Goal: Task Accomplishment & Management: Use online tool/utility

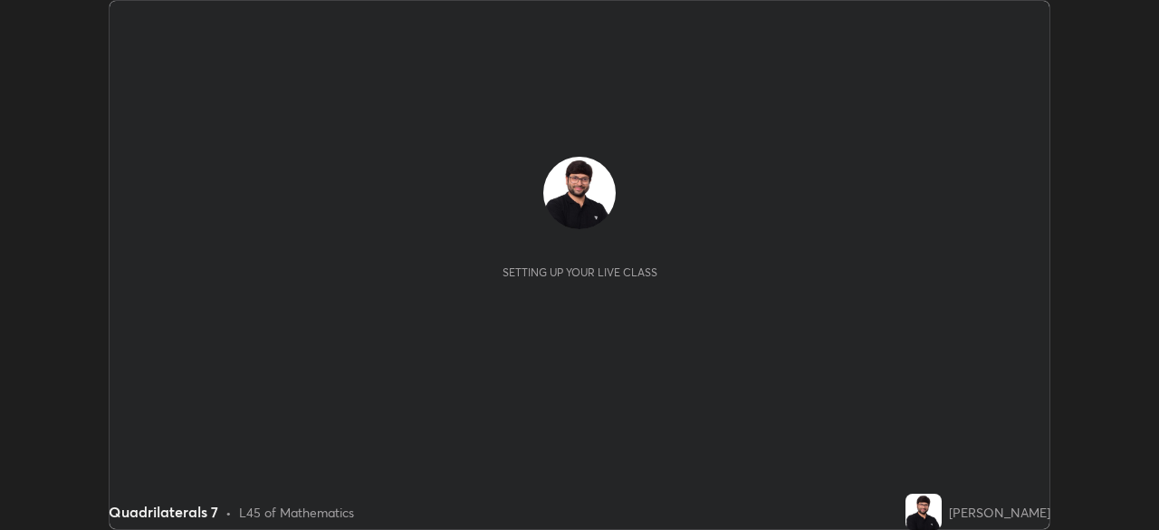
scroll to position [530, 1158]
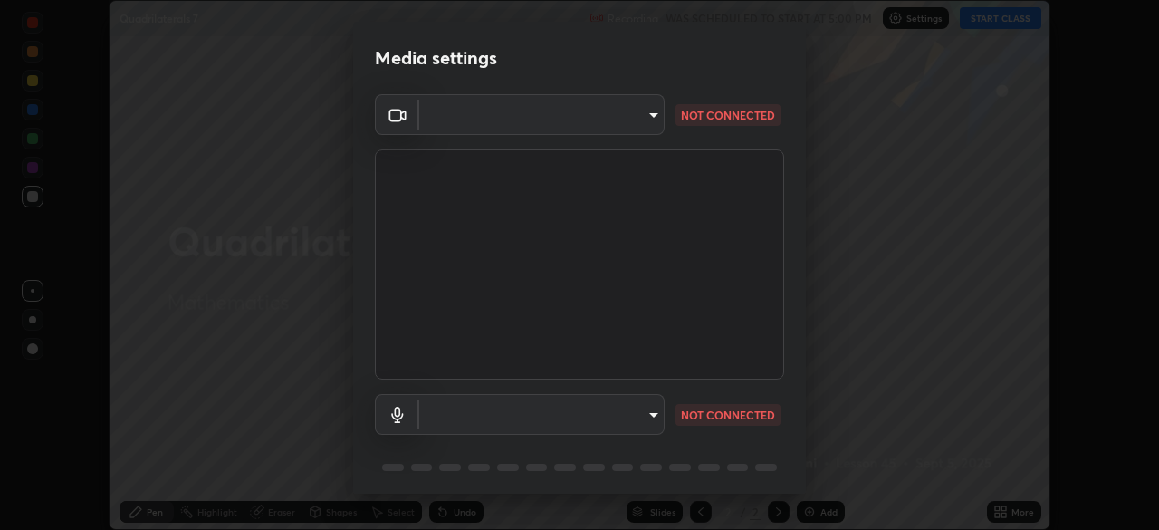
type input "495e9aafafa99ab02b2630cd73316b4ffac4e6b0a44c495734db4bb24564e739"
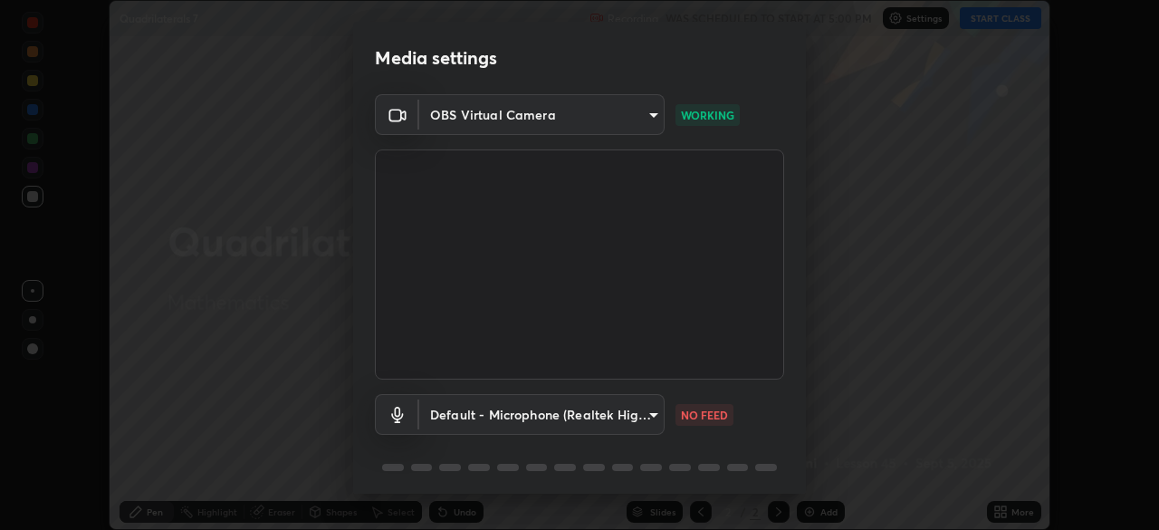
click at [646, 406] on body "Erase all Quadrilaterals 7 Recording WAS SCHEDULED TO START AT 5:00 PM Settings…" at bounding box center [579, 265] width 1159 height 530
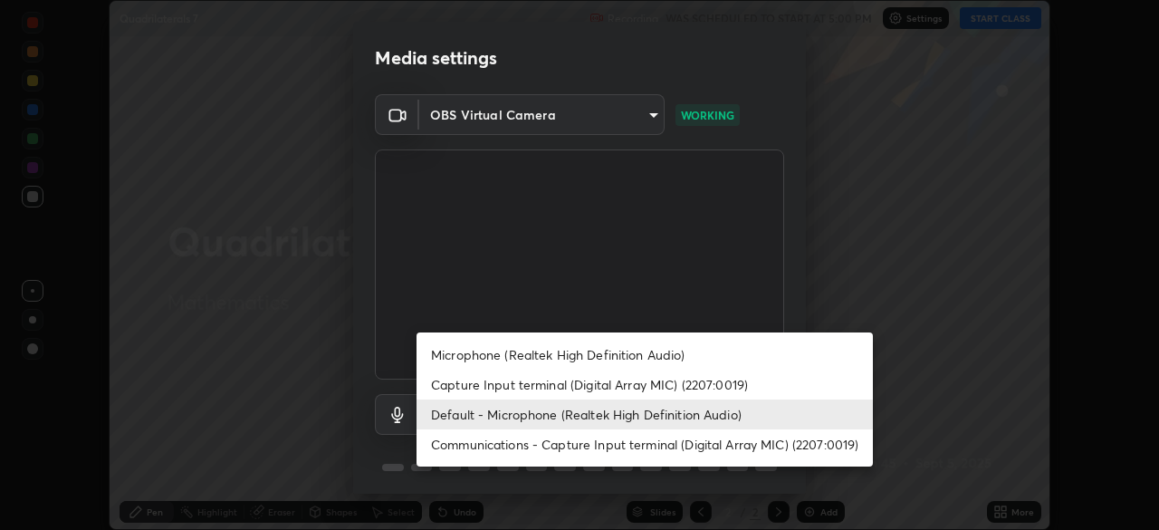
click at [553, 359] on li "Microphone (Realtek High Definition Audio)" at bounding box center [645, 355] width 456 height 30
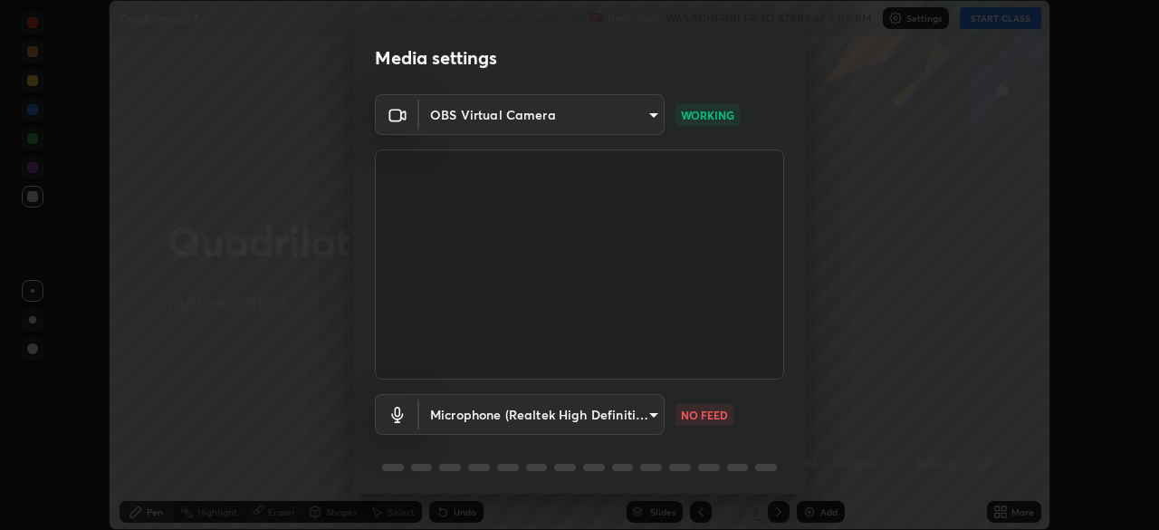
scroll to position [43, 0]
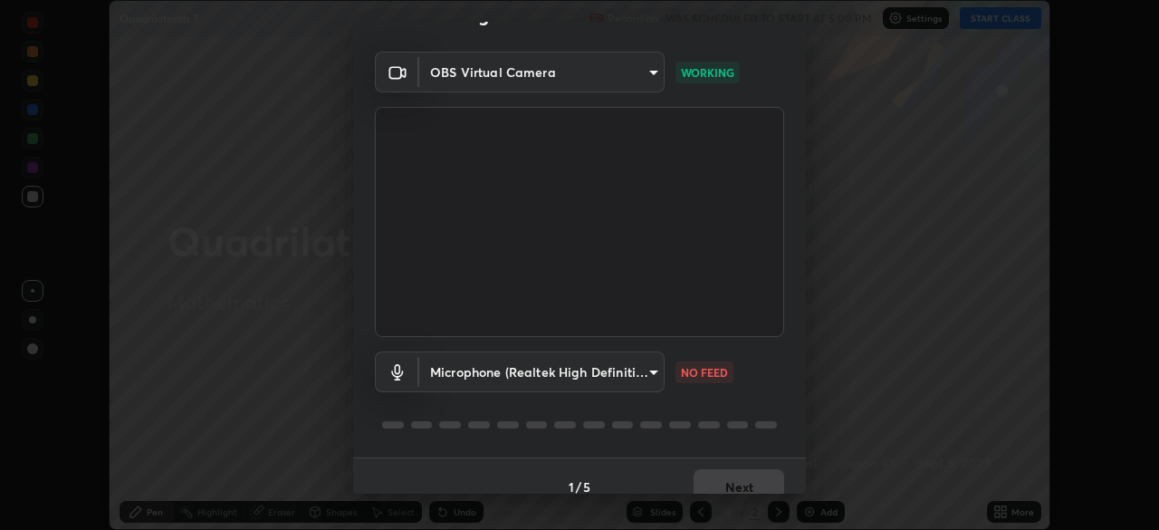
click at [620, 365] on body "Erase all Quadrilaterals 7 Recording WAS SCHEDULED TO START AT 5:00 PM Settings…" at bounding box center [579, 265] width 1159 height 530
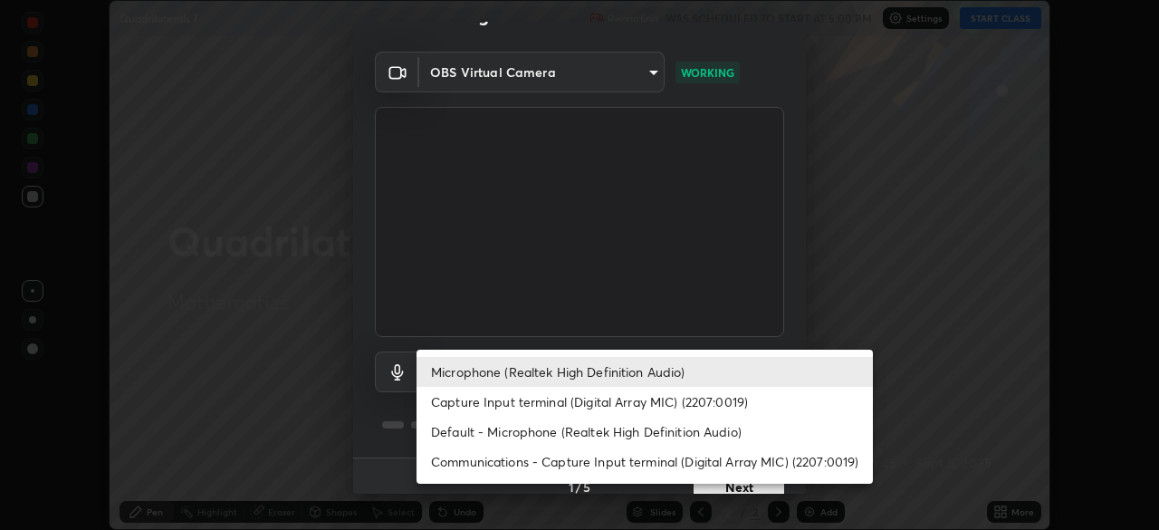
click at [535, 434] on li "Default - Microphone (Realtek High Definition Audio)" at bounding box center [645, 432] width 456 height 30
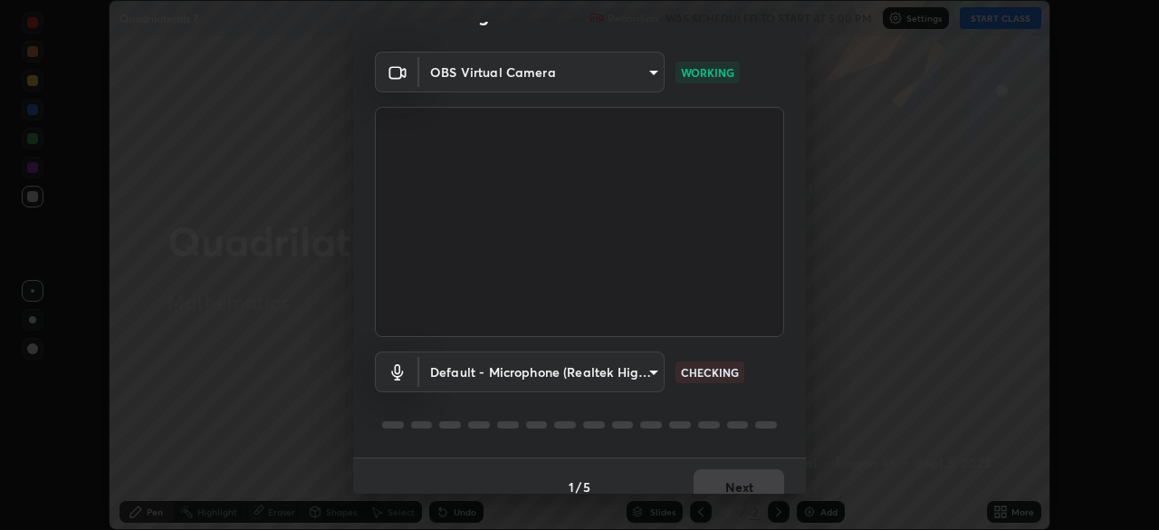
scroll to position [64, 0]
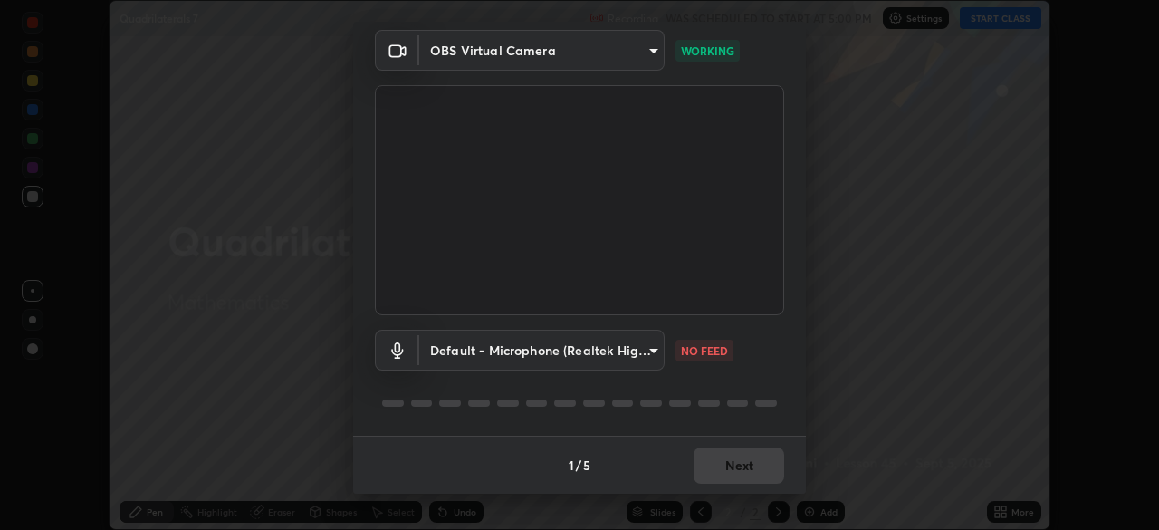
click at [609, 344] on body "Erase all Quadrilaterals 7 Recording WAS SCHEDULED TO START AT 5:00 PM Settings…" at bounding box center [579, 265] width 1159 height 530
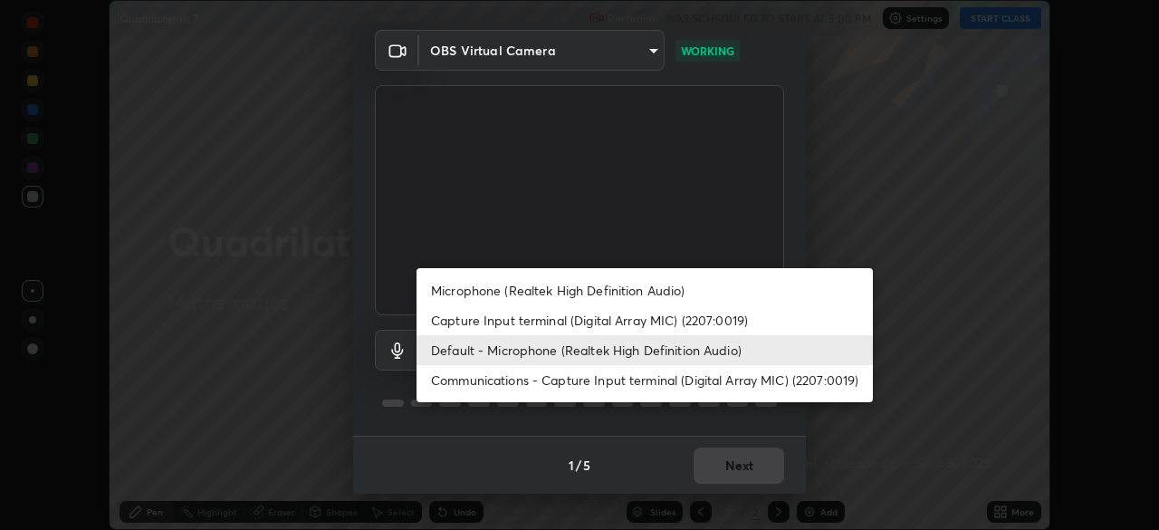
click at [548, 379] on li "Communications - Capture Input terminal (Digital Array MIC) (2207:0019)" at bounding box center [645, 380] width 456 height 30
type input "communications"
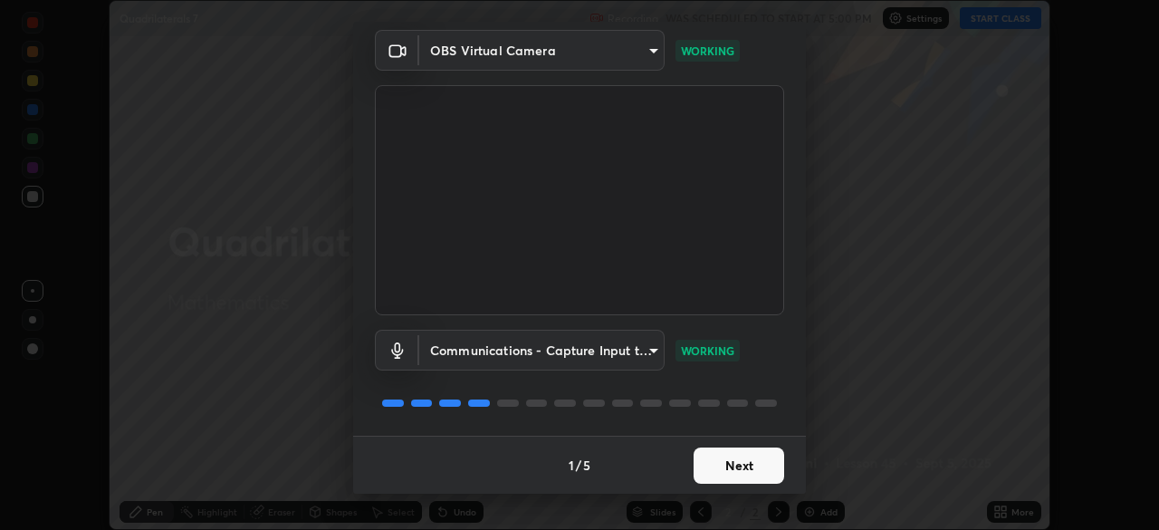
click at [702, 456] on button "Next" at bounding box center [739, 465] width 91 height 36
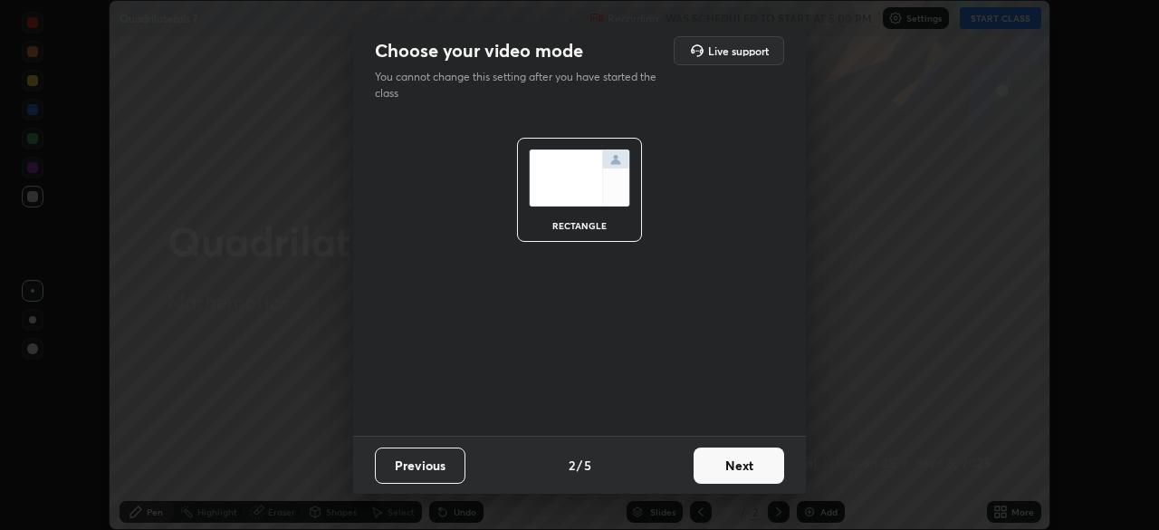
click at [718, 457] on button "Next" at bounding box center [739, 465] width 91 height 36
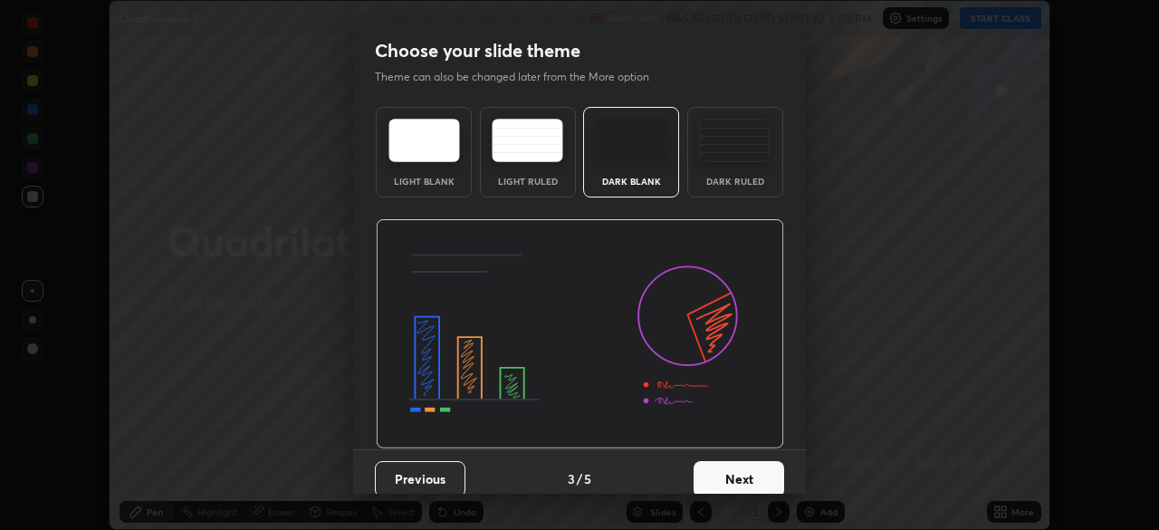
click at [731, 464] on button "Next" at bounding box center [739, 479] width 91 height 36
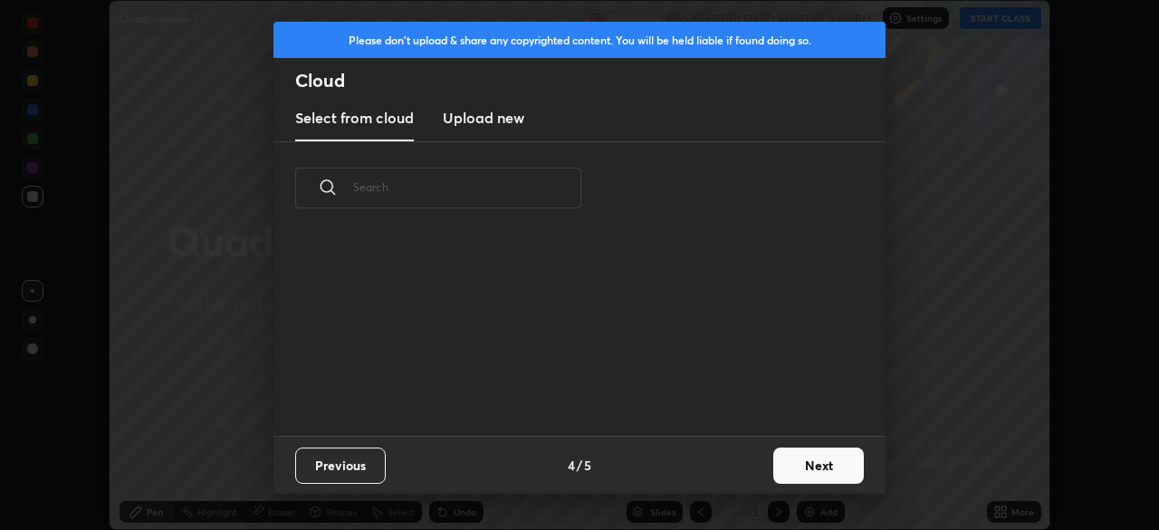
click at [791, 458] on button "Next" at bounding box center [818, 465] width 91 height 36
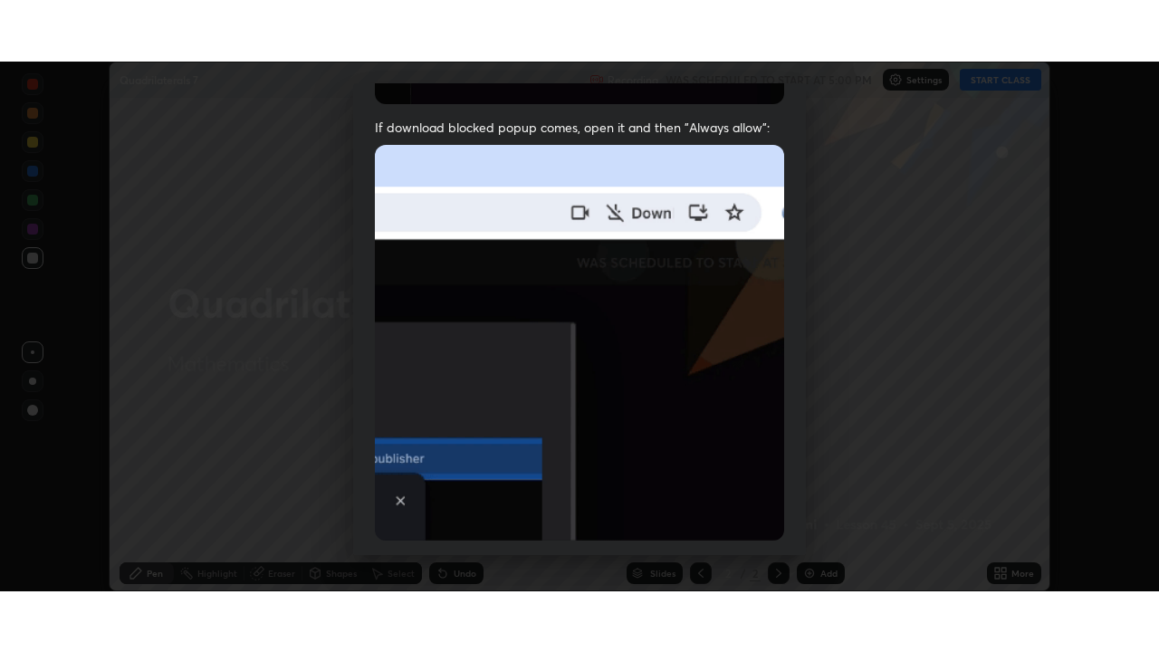
scroll to position [434, 0]
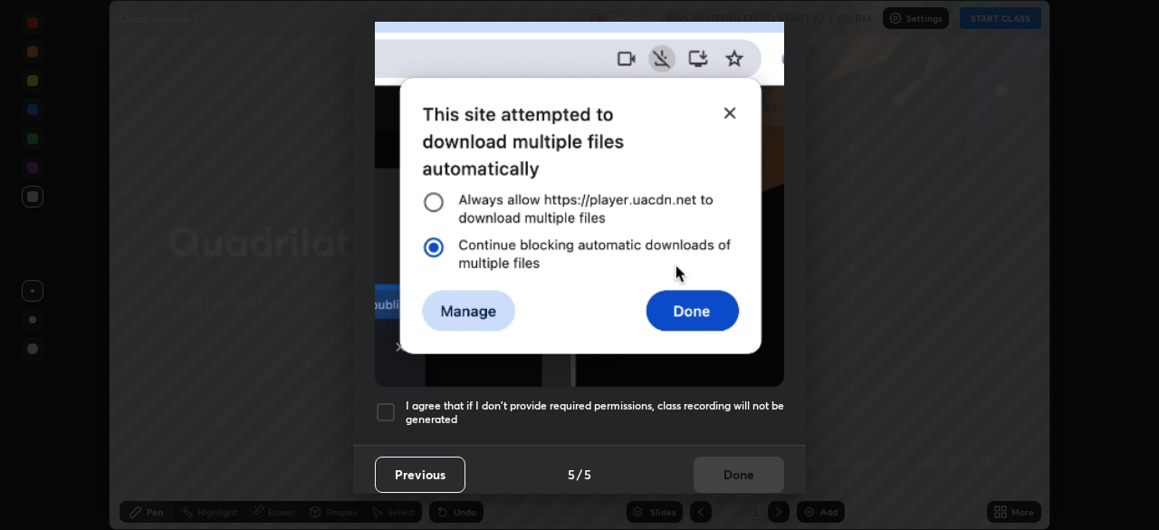
click at [386, 408] on div at bounding box center [386, 412] width 22 height 22
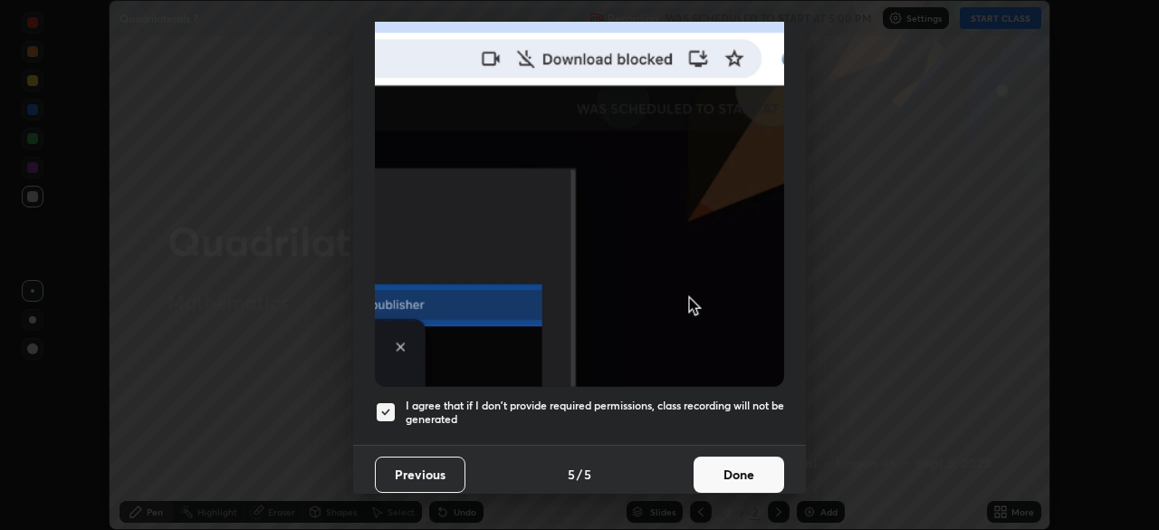
click at [748, 474] on button "Done" at bounding box center [739, 474] width 91 height 36
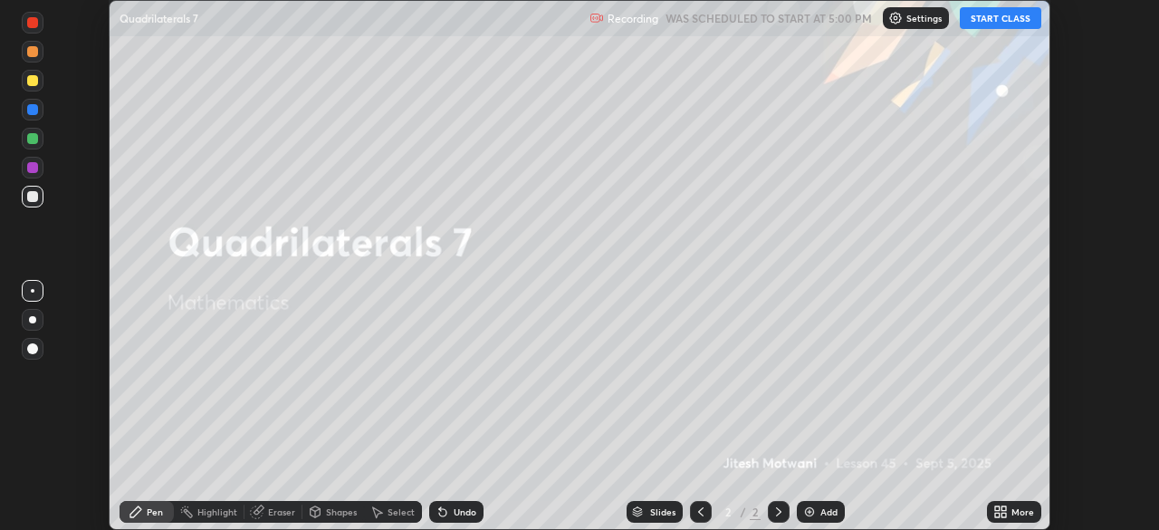
click at [1011, 19] on button "START CLASS" at bounding box center [1001, 18] width 82 height 22
click at [1022, 511] on div "More" at bounding box center [1023, 511] width 23 height 9
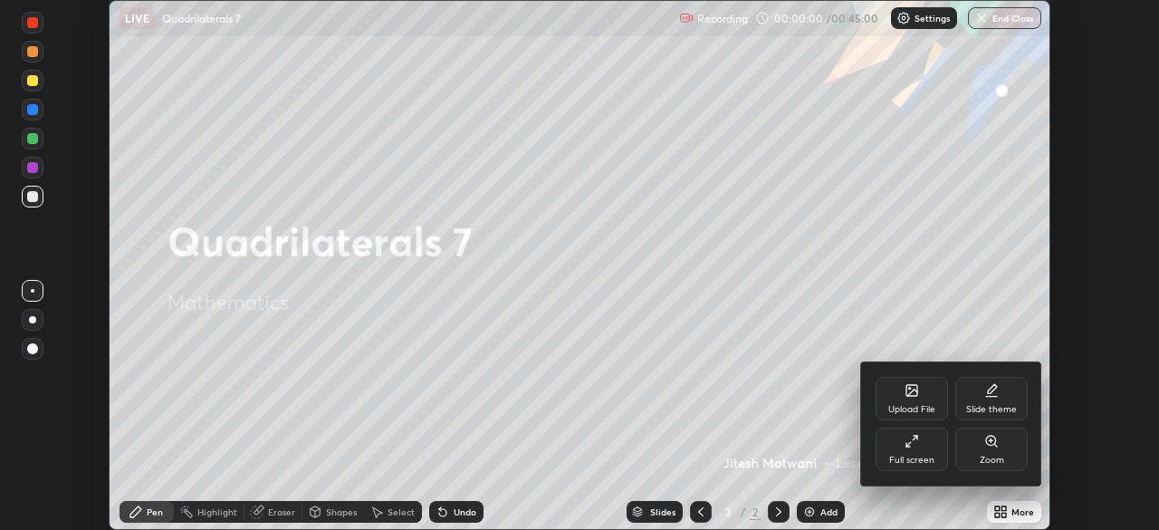
click at [903, 444] on div "Full screen" at bounding box center [912, 448] width 72 height 43
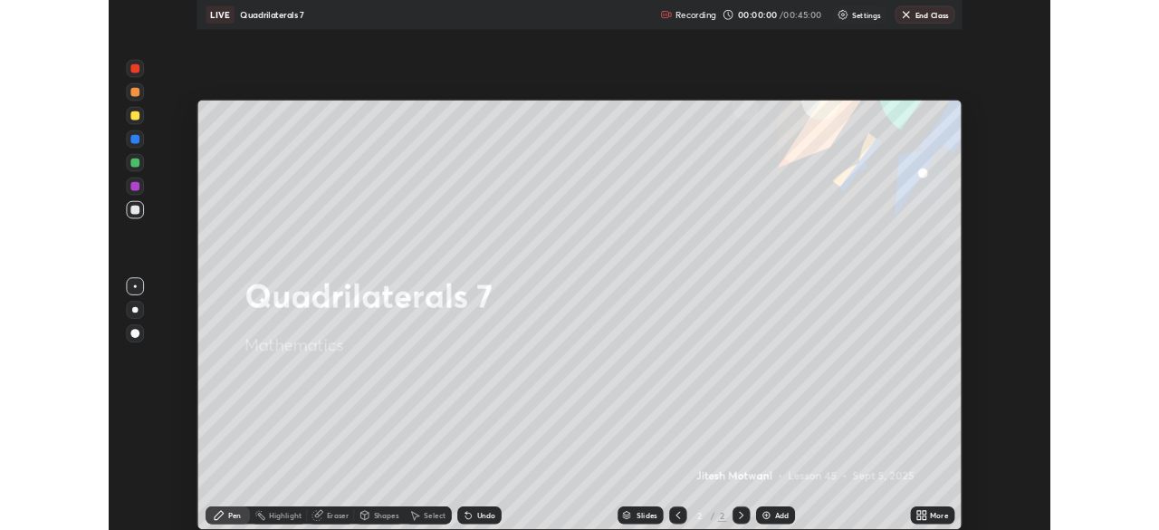
scroll to position [652, 1159]
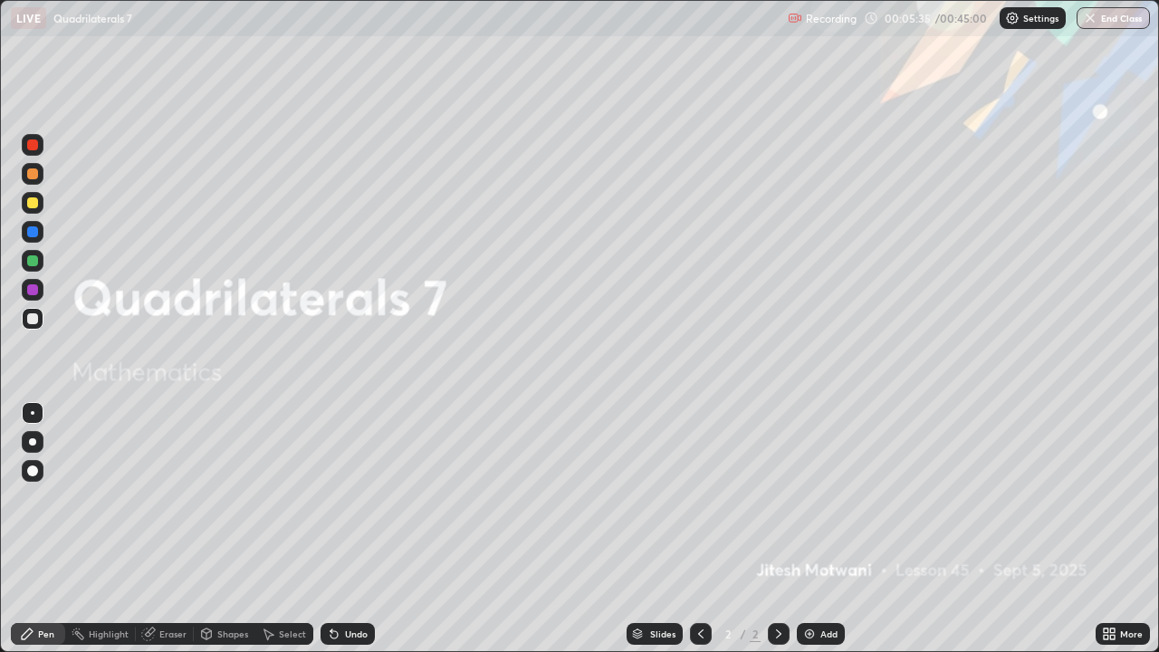
click at [1126, 529] on div "More" at bounding box center [1131, 633] width 23 height 9
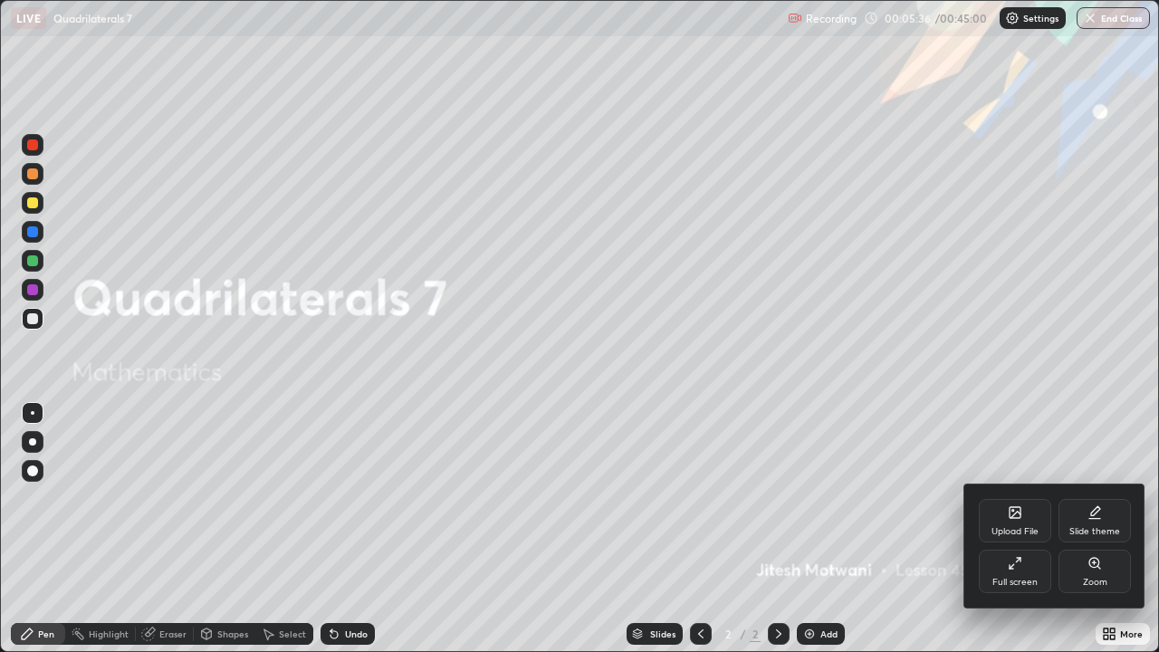
click at [1016, 529] on div "Full screen" at bounding box center [1015, 582] width 45 height 9
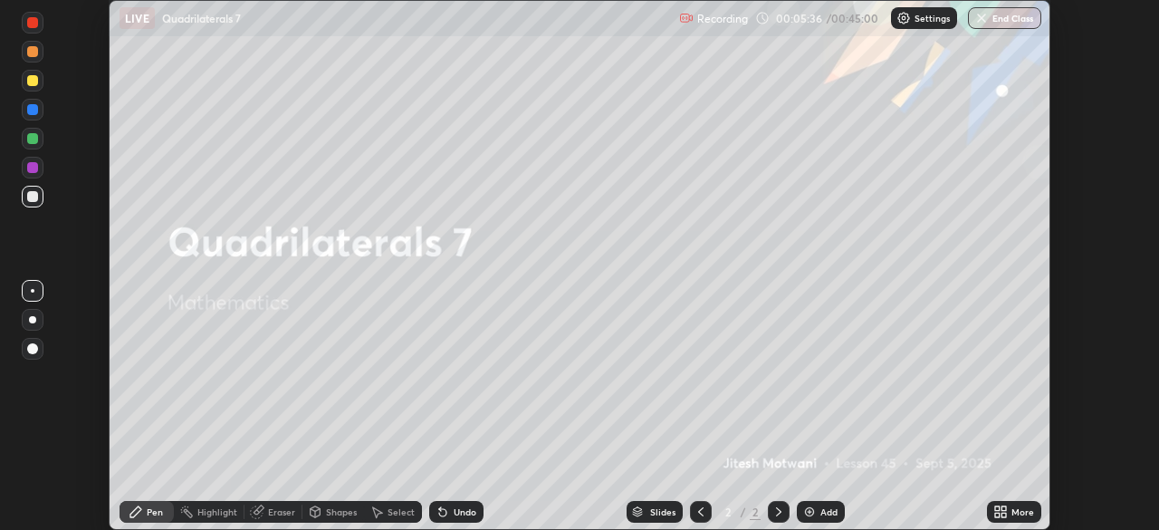
scroll to position [90029, 89399]
click at [1011, 517] on div "More" at bounding box center [1014, 512] width 54 height 22
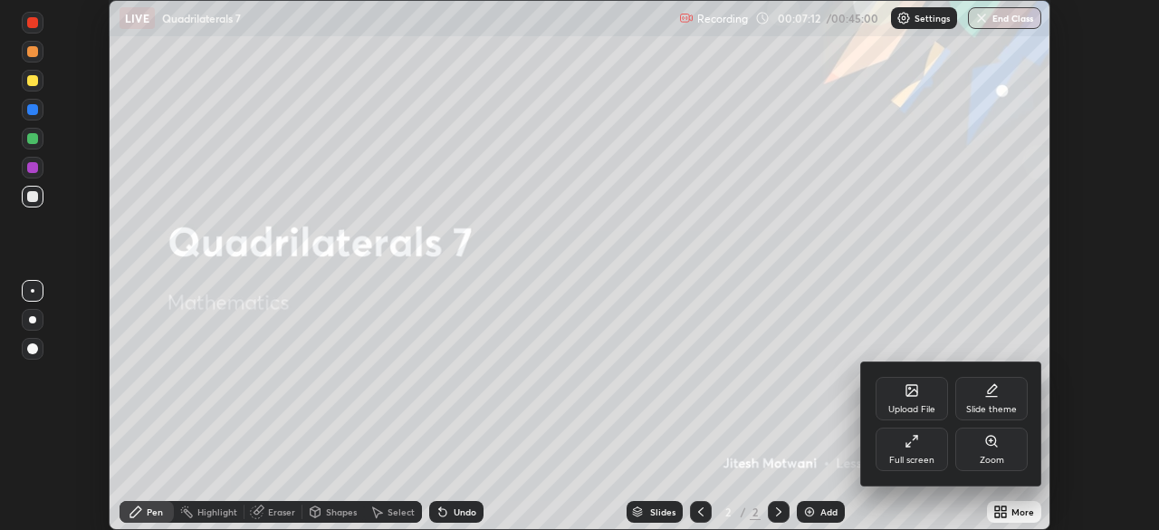
click at [916, 398] on div "Upload File" at bounding box center [912, 398] width 72 height 43
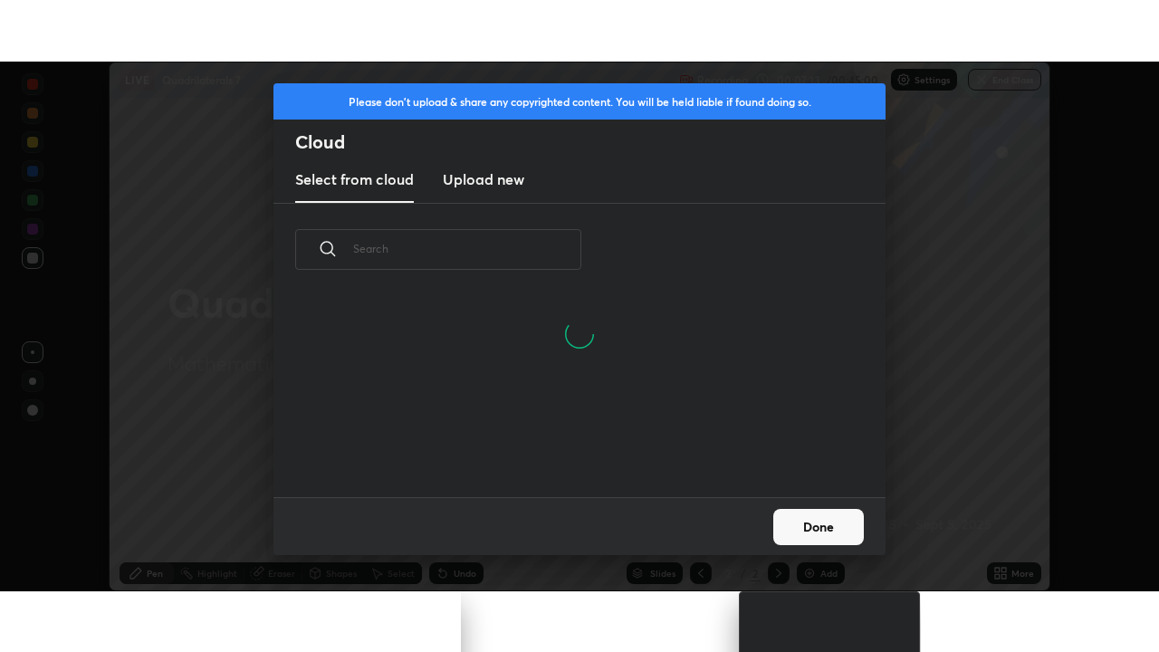
scroll to position [201, 581]
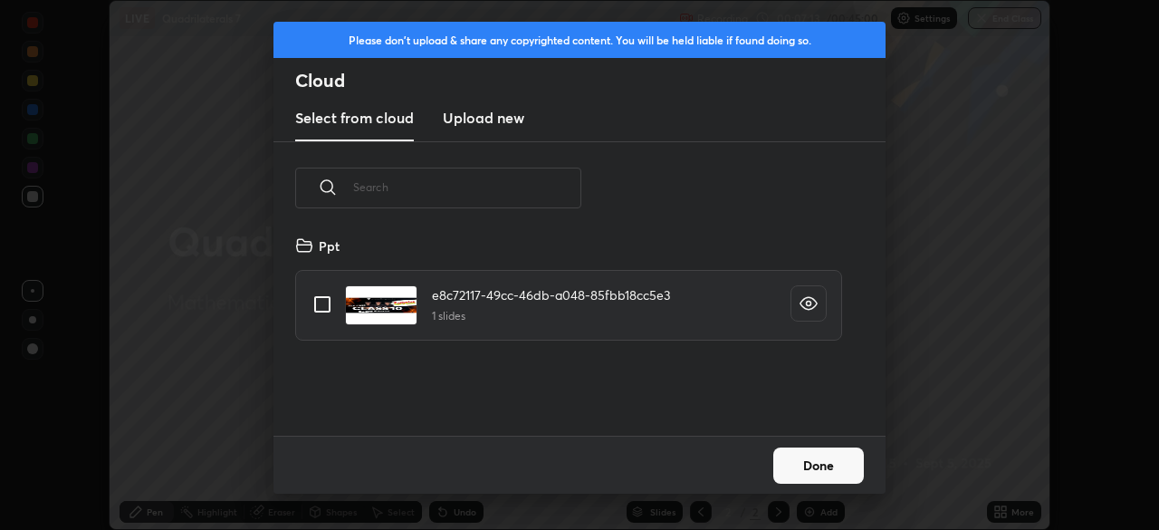
click at [472, 120] on h3 "Upload new" at bounding box center [484, 118] width 82 height 22
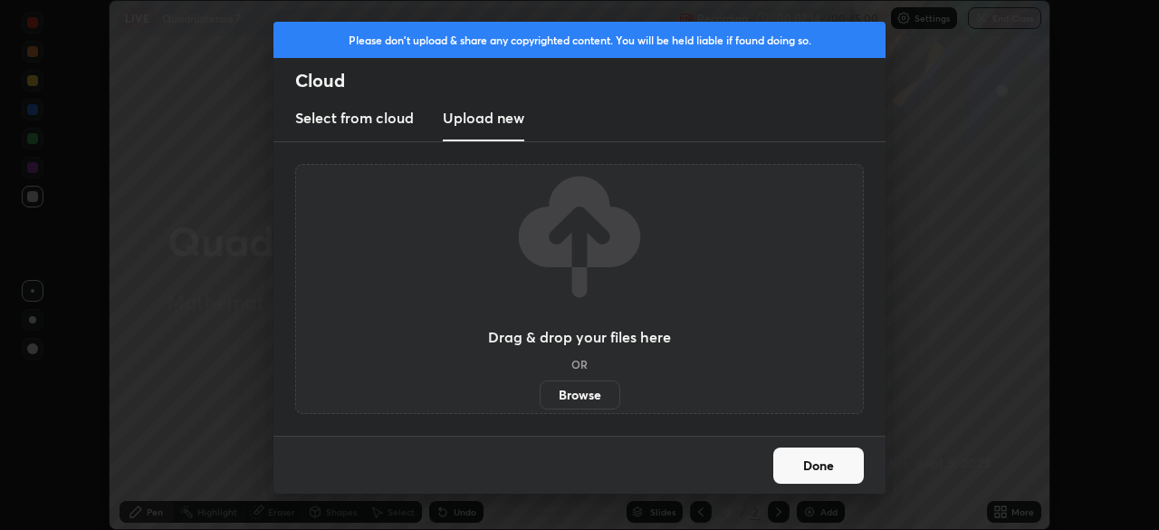
click at [580, 389] on label "Browse" at bounding box center [580, 394] width 81 height 29
click at [540, 389] on input "Browse" at bounding box center [540, 394] width 0 height 29
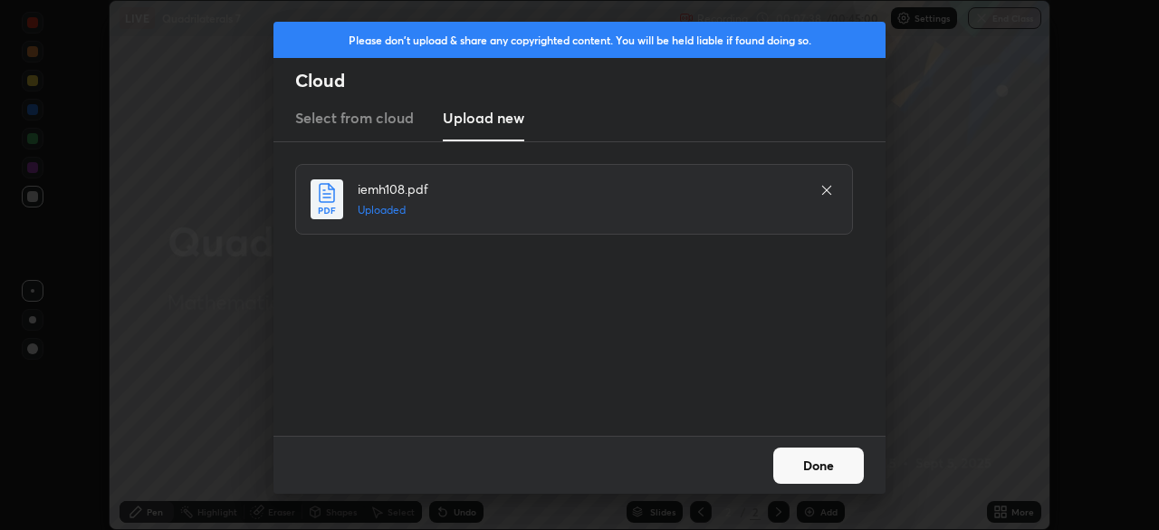
click at [843, 467] on button "Done" at bounding box center [818, 465] width 91 height 36
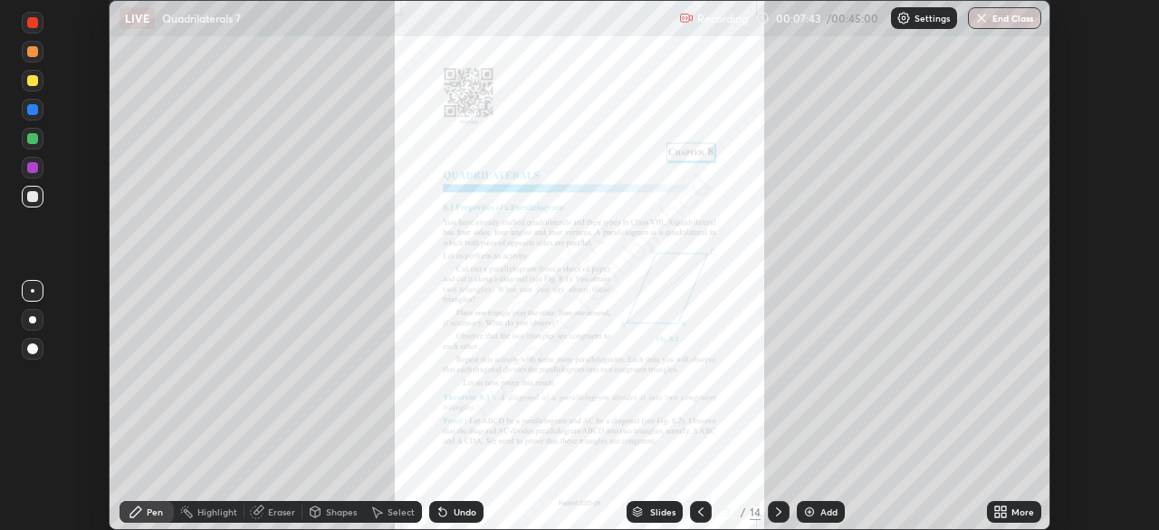
click at [1010, 508] on div "More" at bounding box center [1014, 512] width 54 height 22
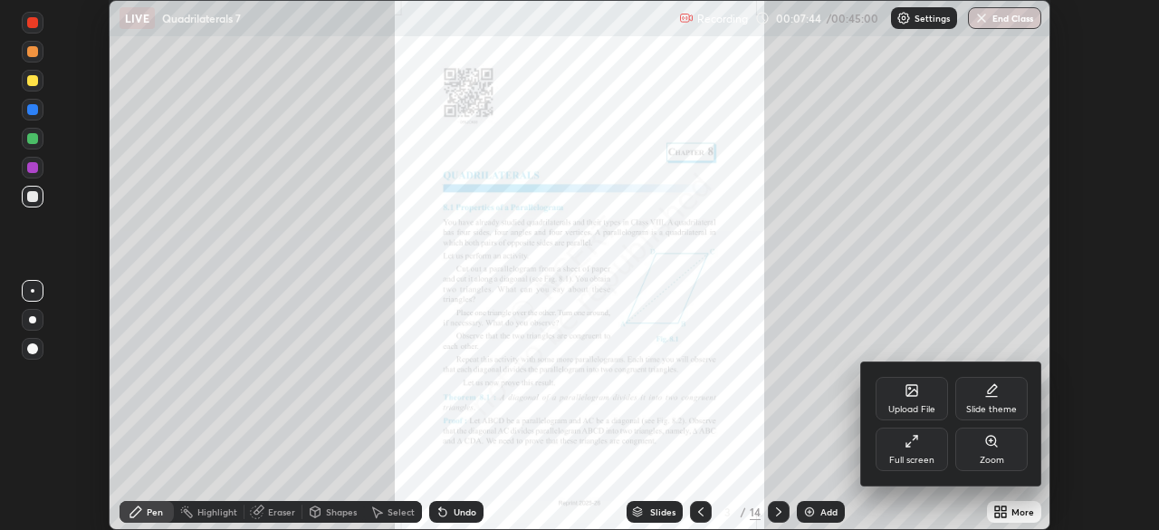
click at [916, 459] on div "Full screen" at bounding box center [911, 460] width 45 height 9
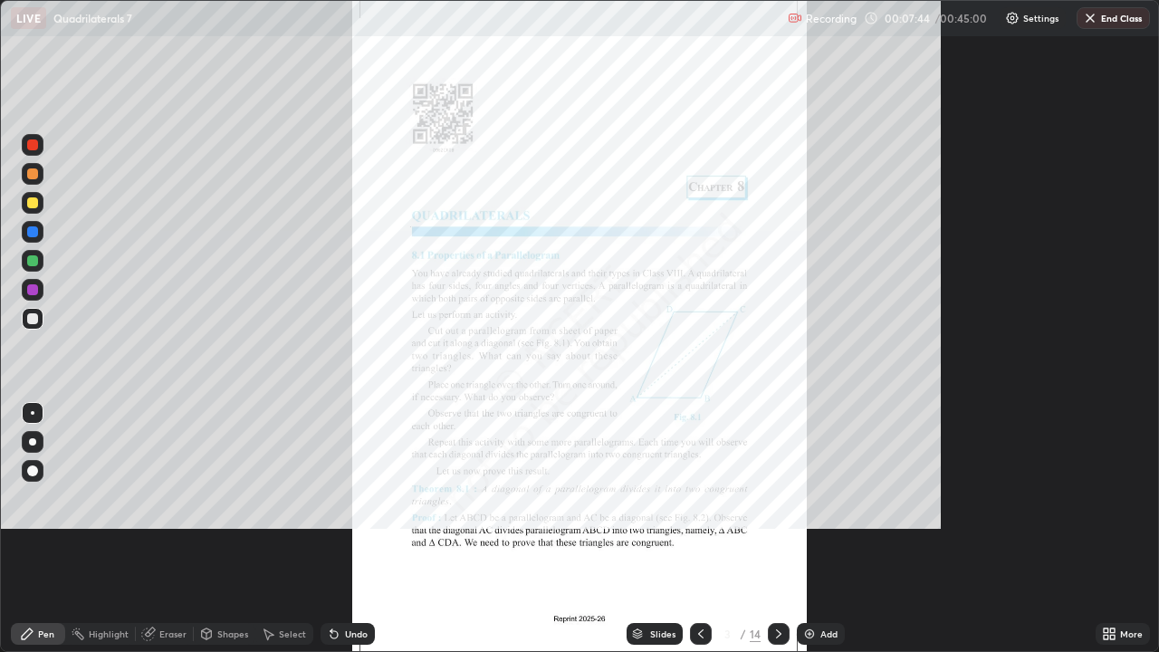
scroll to position [652, 1159]
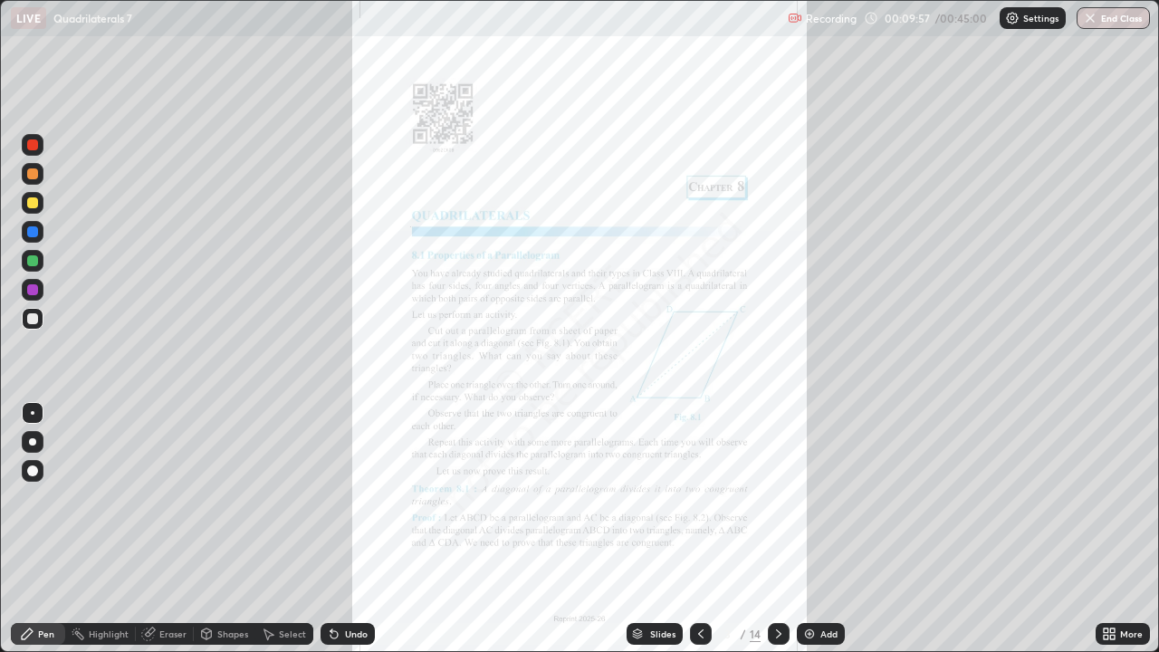
click at [655, 529] on div "Slides" at bounding box center [662, 633] width 25 height 9
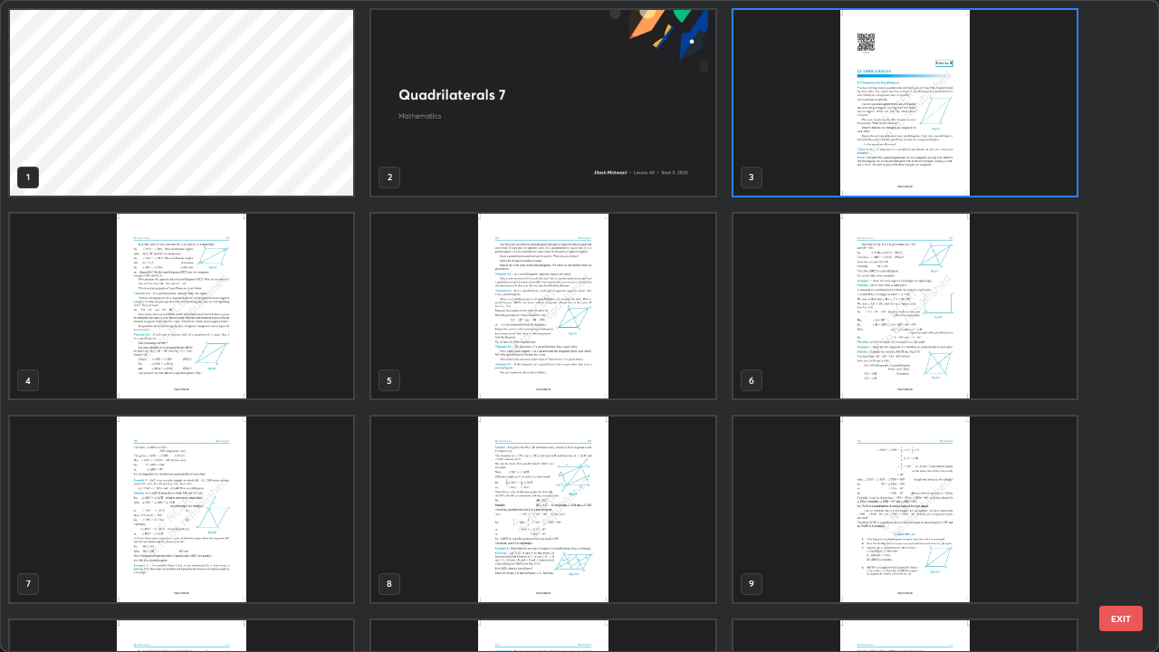
scroll to position [1, 0]
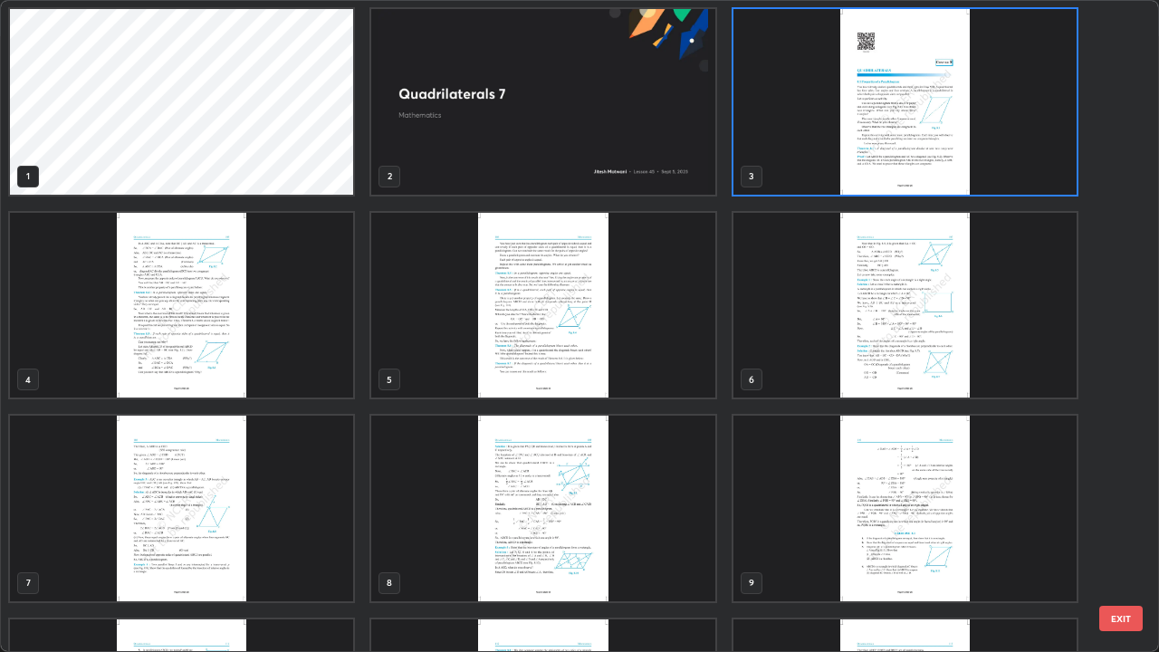
click at [909, 529] on img "grid" at bounding box center [905, 509] width 343 height 186
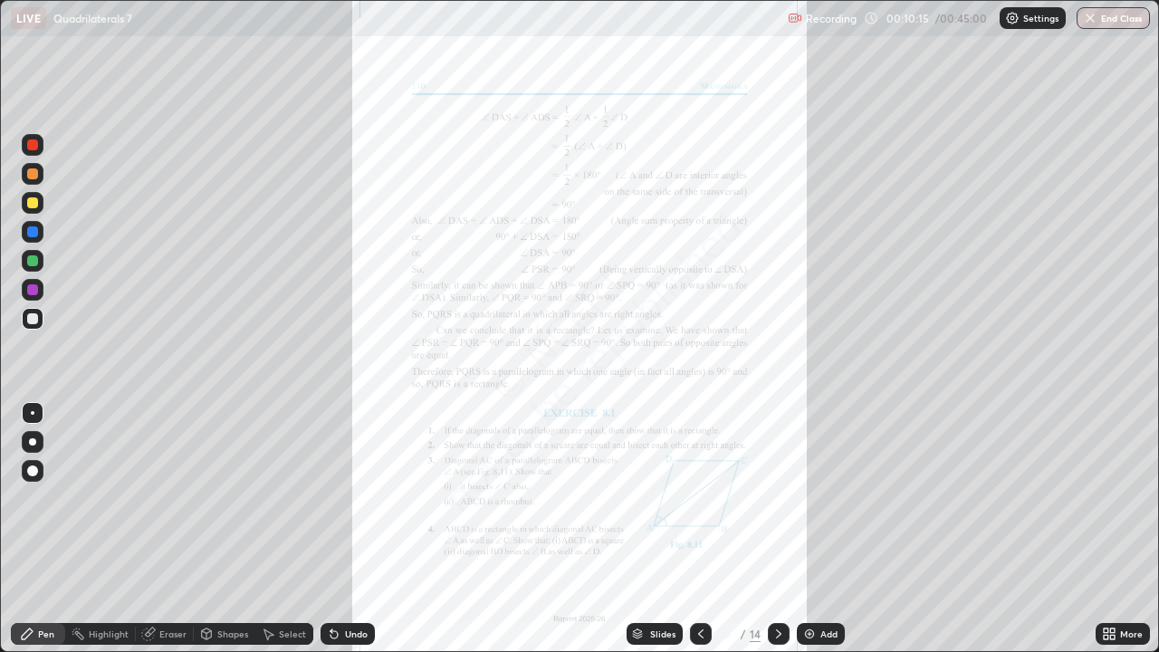
click at [774, 529] on icon at bounding box center [779, 634] width 14 height 14
click at [31, 235] on div at bounding box center [32, 231] width 11 height 11
click at [32, 147] on div at bounding box center [32, 144] width 11 height 11
click at [29, 203] on div at bounding box center [32, 202] width 11 height 11
click at [29, 177] on div at bounding box center [32, 173] width 11 height 11
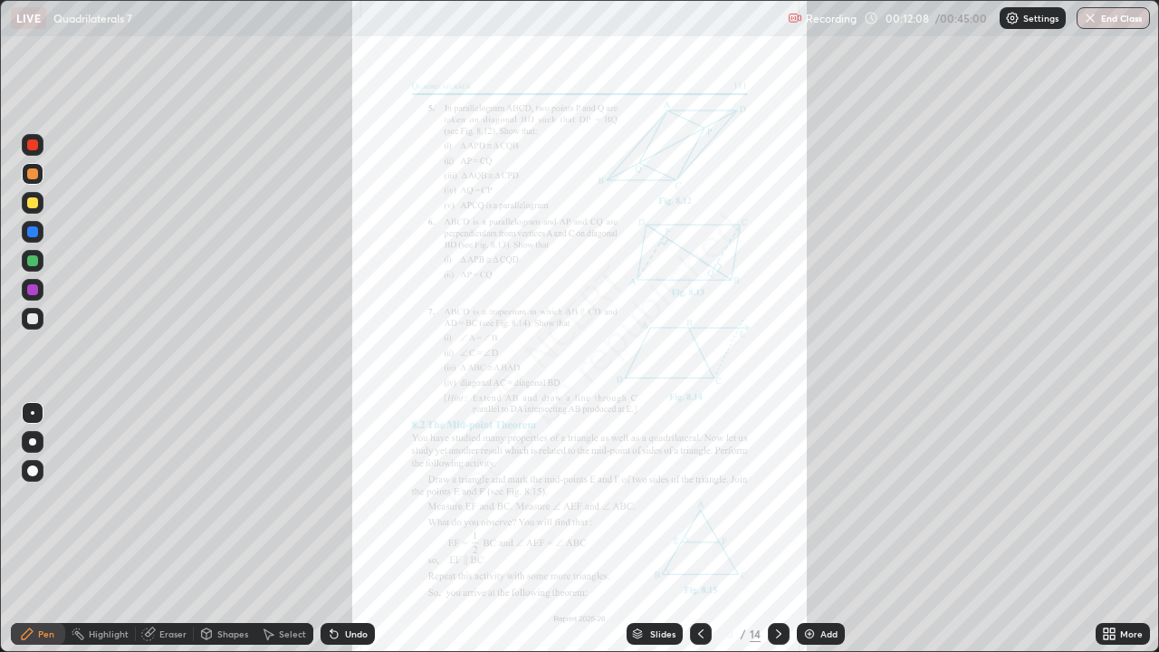
click at [30, 233] on div at bounding box center [32, 231] width 11 height 11
click at [25, 202] on div at bounding box center [33, 203] width 22 height 22
click at [43, 267] on div at bounding box center [33, 261] width 22 height 22
click at [345, 529] on div "Undo" at bounding box center [356, 633] width 23 height 9
click at [33, 168] on div at bounding box center [32, 173] width 11 height 11
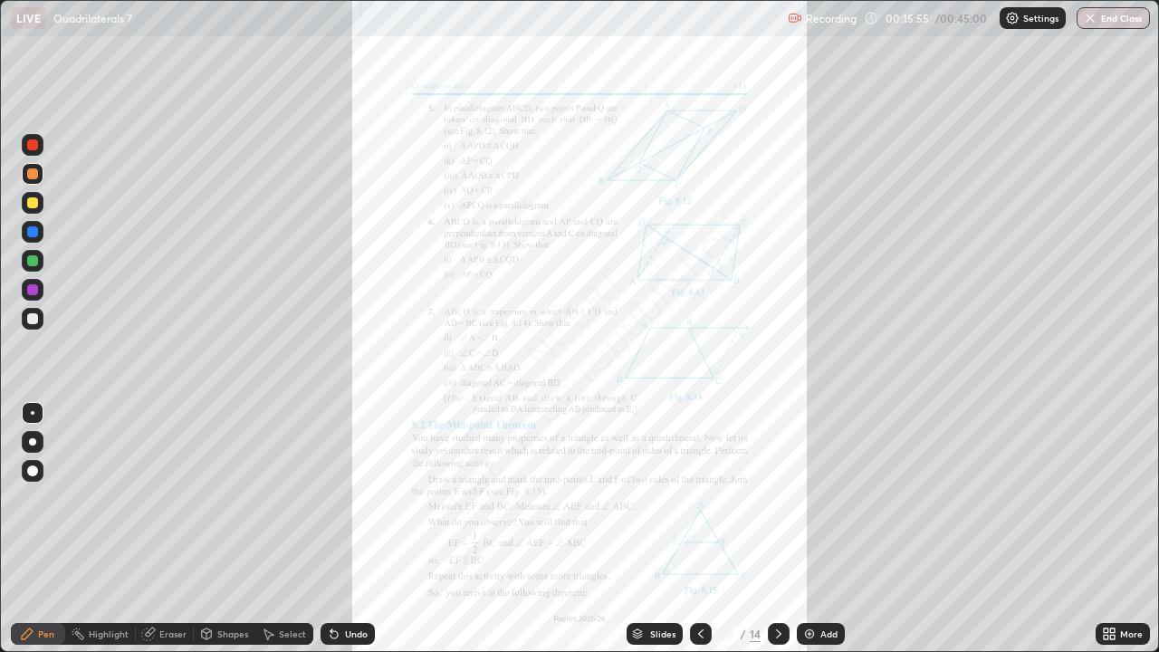
click at [41, 295] on div at bounding box center [33, 290] width 22 height 22
click at [36, 315] on div at bounding box center [32, 318] width 11 height 11
click at [33, 204] on div at bounding box center [32, 202] width 11 height 11
click at [356, 529] on div "Undo" at bounding box center [356, 633] width 23 height 9
click at [31, 174] on div at bounding box center [32, 173] width 11 height 11
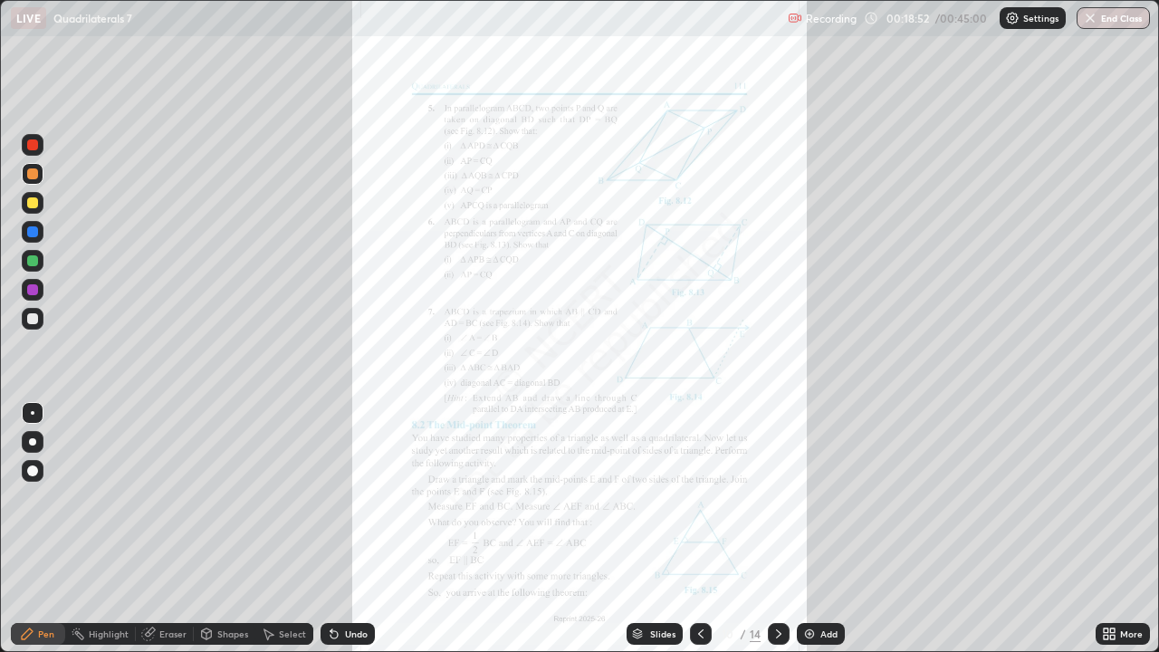
click at [31, 166] on div at bounding box center [33, 174] width 22 height 22
click at [31, 236] on div at bounding box center [32, 231] width 11 height 11
click at [346, 529] on div "Undo" at bounding box center [356, 633] width 23 height 9
click at [830, 529] on div "Add" at bounding box center [828, 633] width 17 height 9
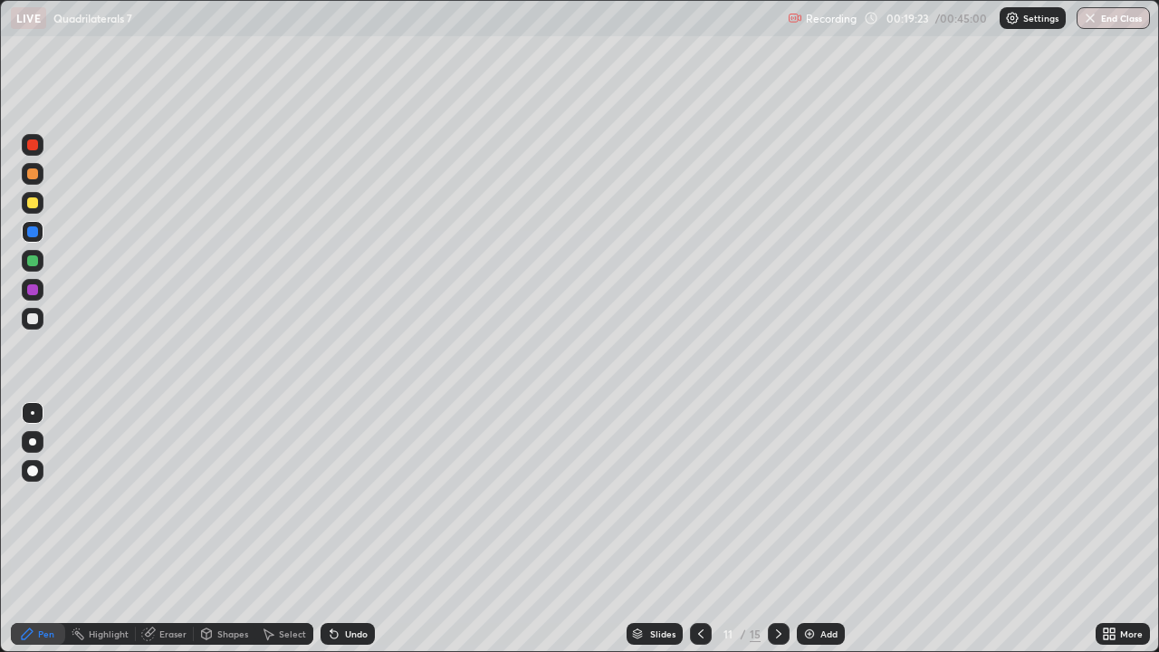
click at [34, 203] on div at bounding box center [32, 202] width 11 height 11
click at [701, 529] on div at bounding box center [701, 634] width 22 height 36
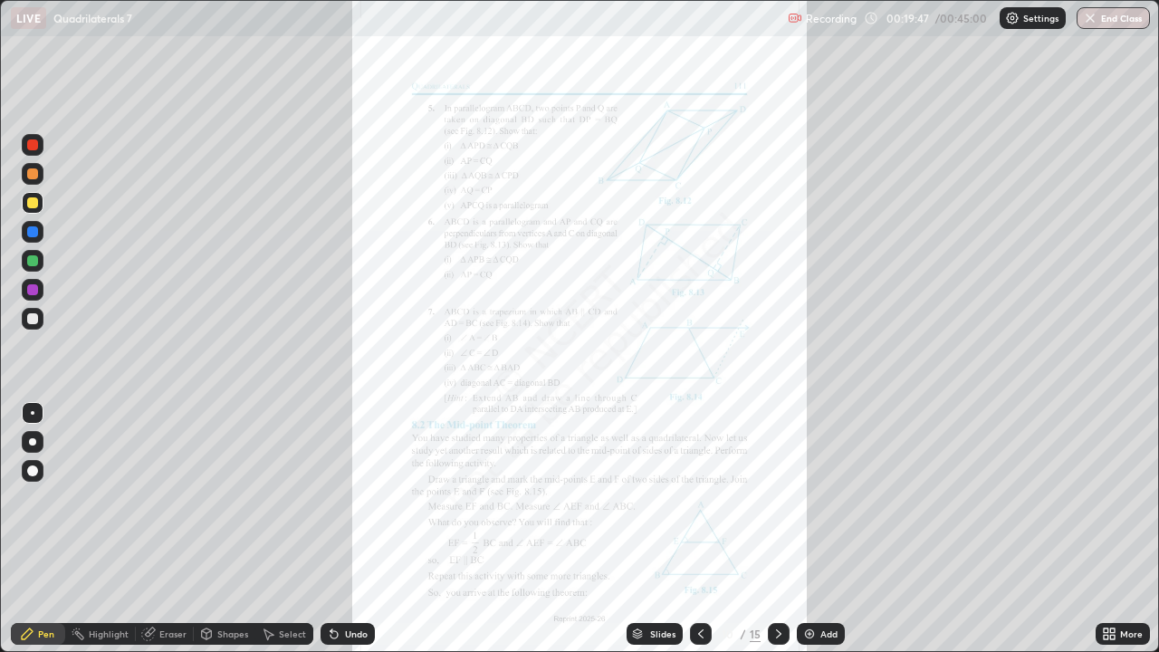
click at [768, 529] on div at bounding box center [779, 634] width 22 height 22
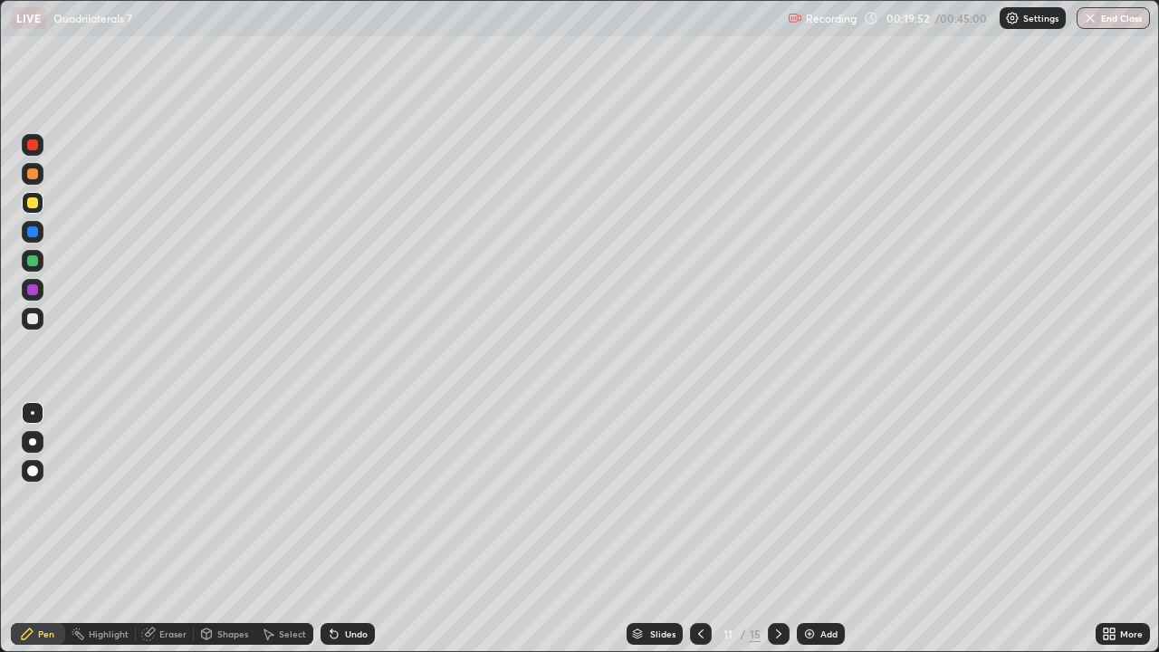
click at [351, 529] on div "Undo" at bounding box center [348, 634] width 54 height 22
click at [342, 529] on div "Undo" at bounding box center [348, 634] width 54 height 22
click at [699, 529] on icon at bounding box center [701, 634] width 14 height 14
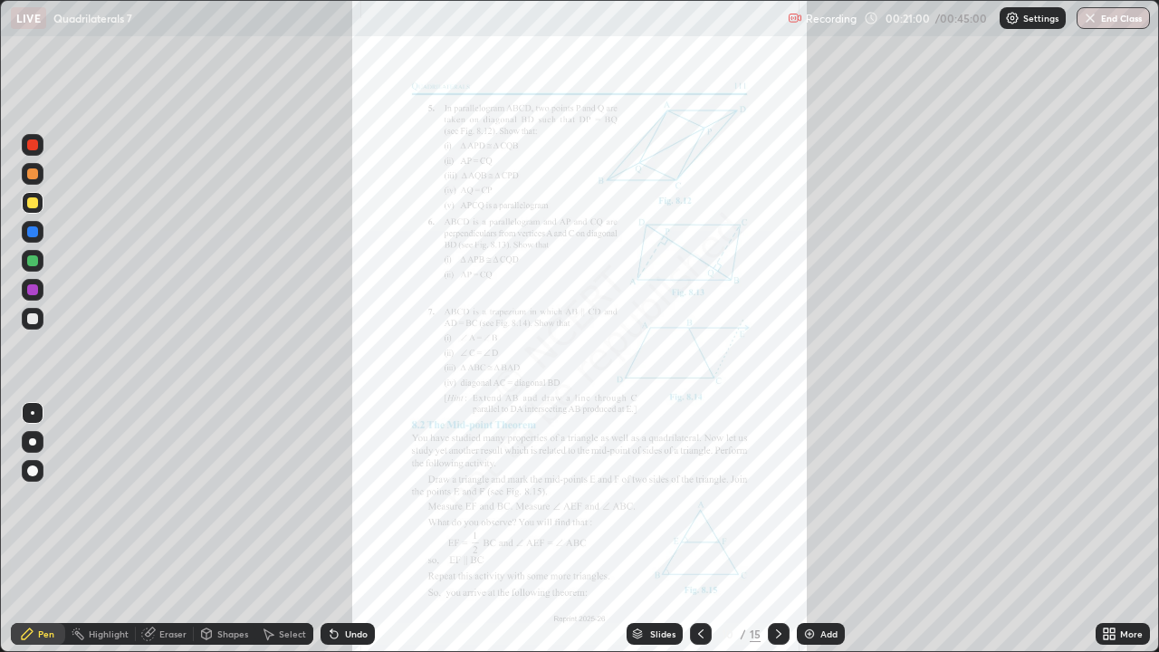
click at [32, 233] on div at bounding box center [32, 231] width 11 height 11
click at [32, 169] on div at bounding box center [32, 173] width 11 height 11
click at [827, 529] on div "Add" at bounding box center [828, 633] width 17 height 9
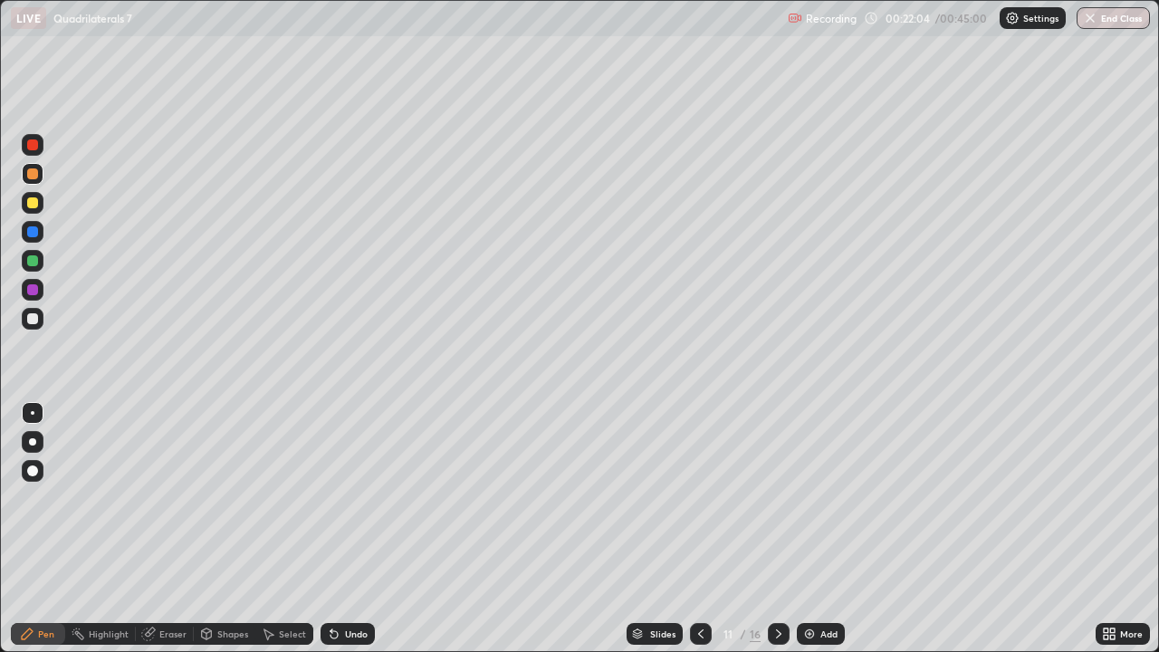
click at [29, 206] on div at bounding box center [32, 202] width 11 height 11
click at [349, 529] on div "Undo" at bounding box center [356, 633] width 23 height 9
click at [700, 529] on icon at bounding box center [701, 634] width 14 height 14
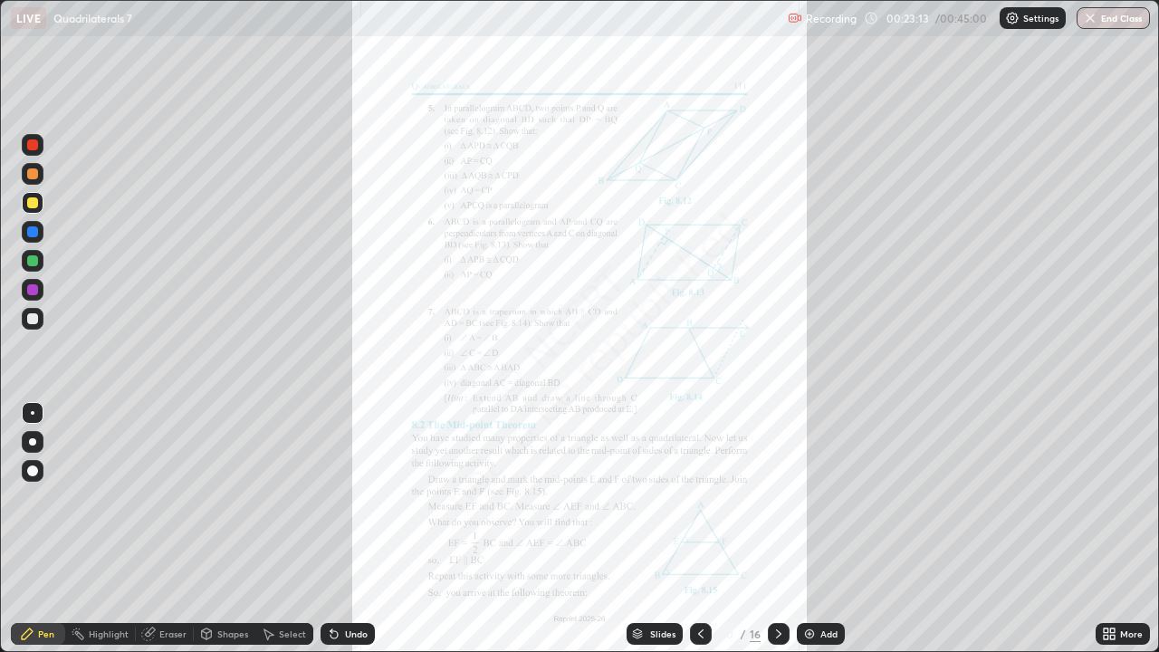
click at [769, 529] on div at bounding box center [779, 634] width 22 height 22
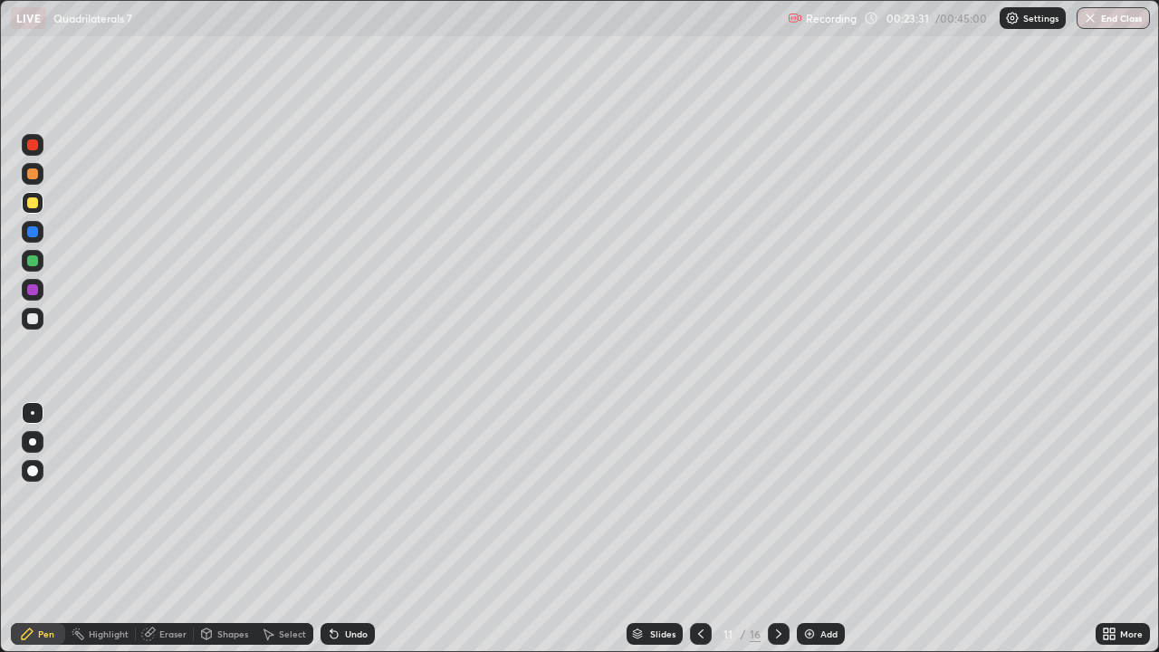
click at [696, 529] on icon at bounding box center [701, 634] width 14 height 14
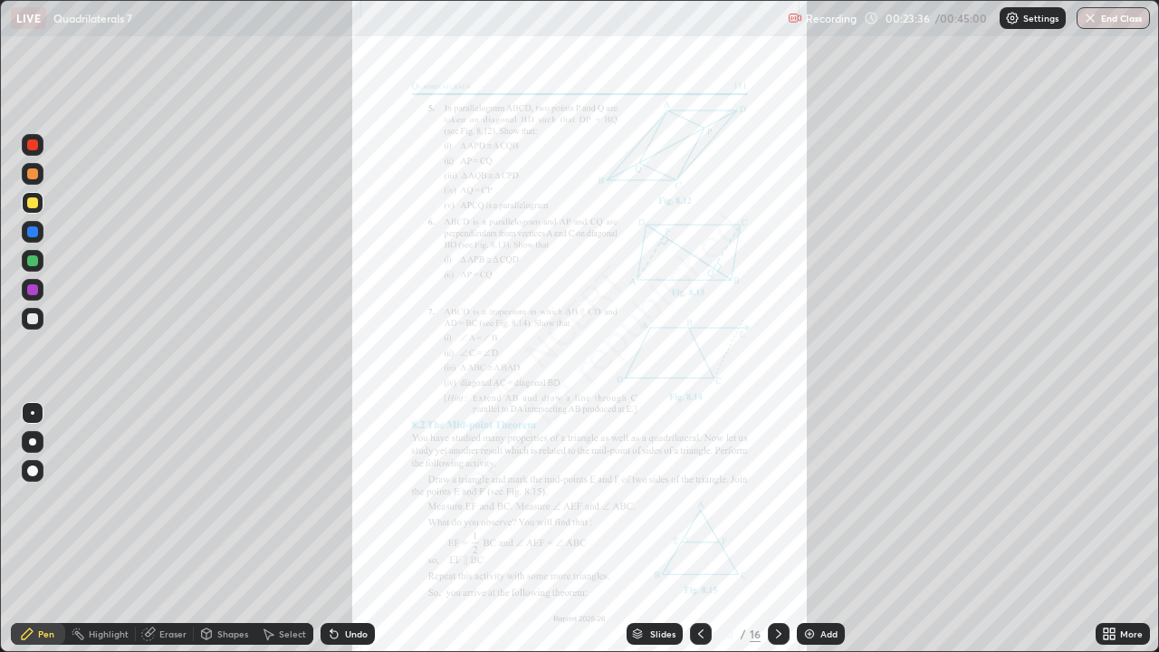
click at [777, 529] on icon at bounding box center [779, 634] width 14 height 14
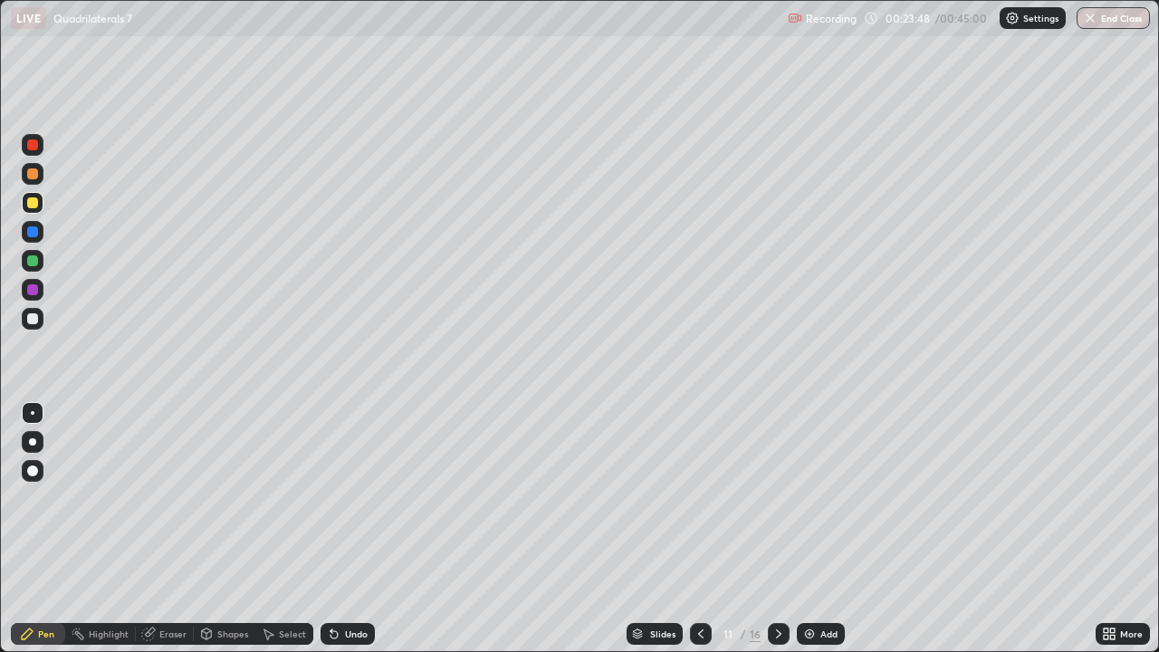
click at [700, 529] on icon at bounding box center [701, 634] width 14 height 14
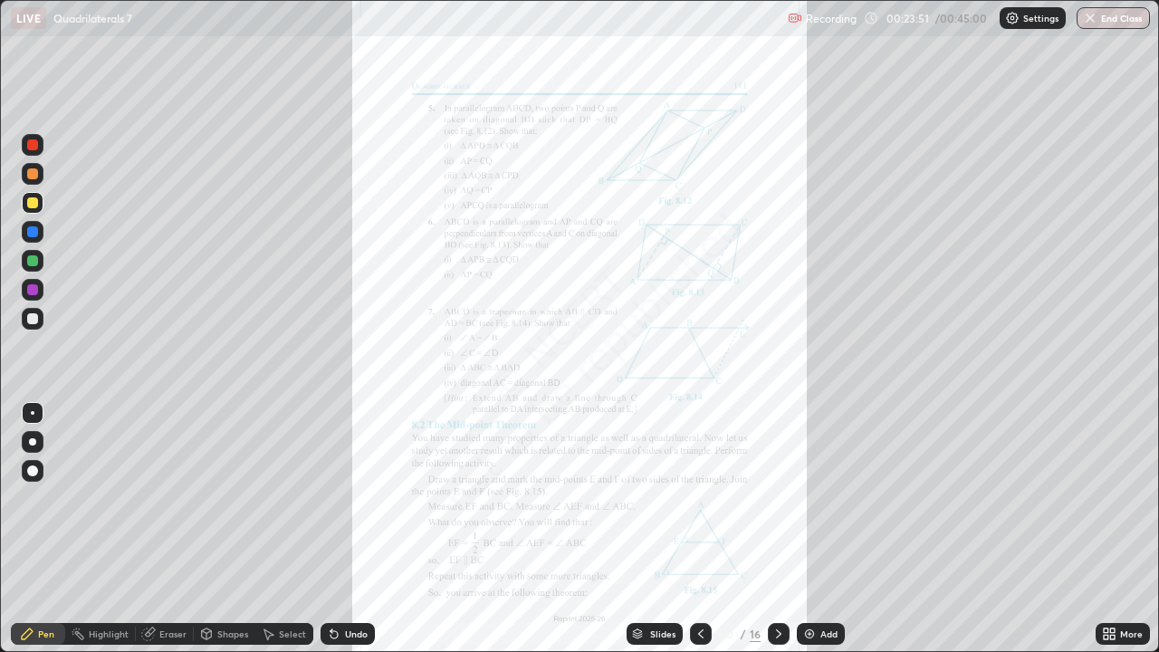
click at [29, 229] on div at bounding box center [32, 231] width 11 height 11
click at [777, 529] on icon at bounding box center [779, 634] width 14 height 14
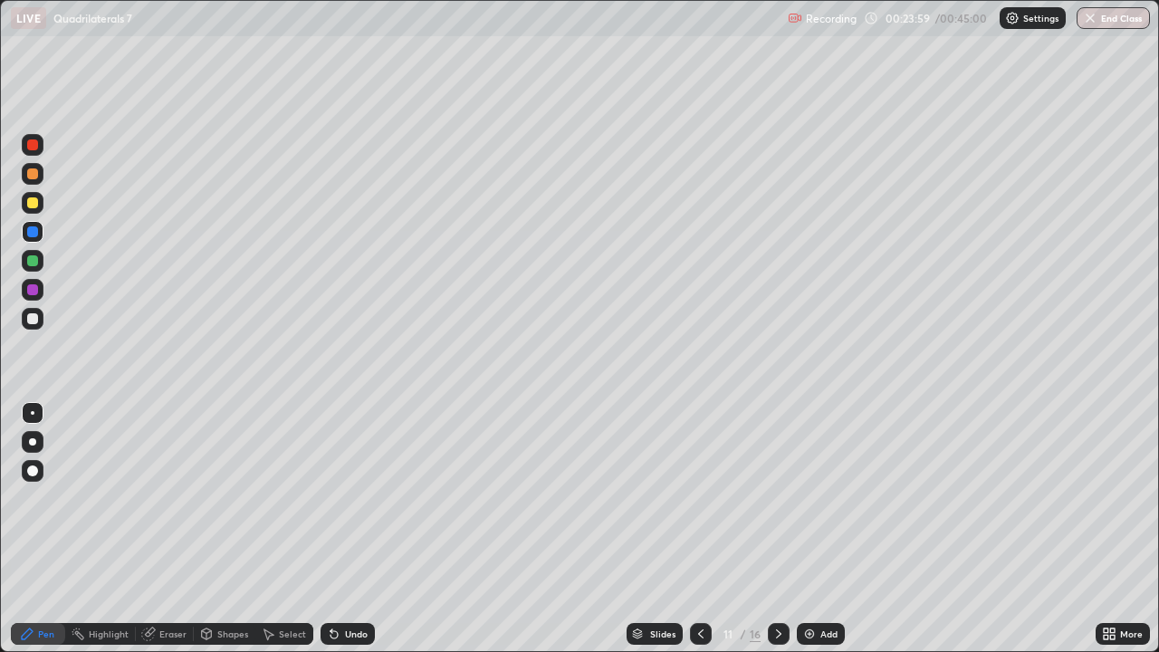
click at [29, 201] on div at bounding box center [32, 202] width 11 height 11
click at [697, 529] on icon at bounding box center [701, 634] width 14 height 14
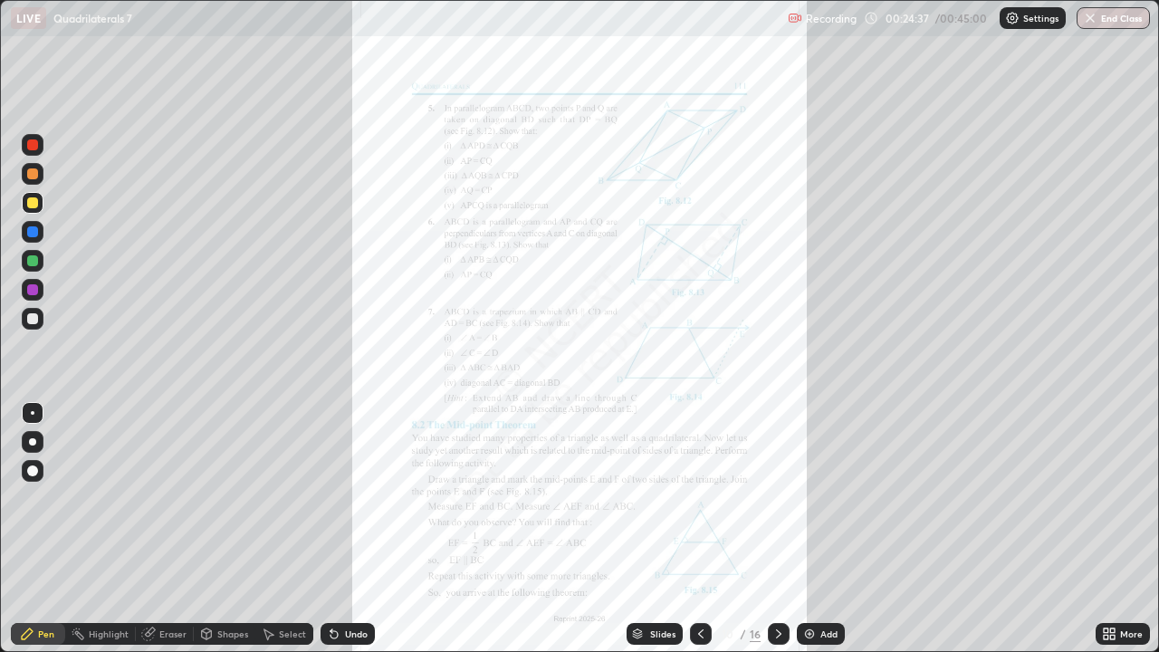
click at [776, 529] on icon at bounding box center [779, 634] width 14 height 14
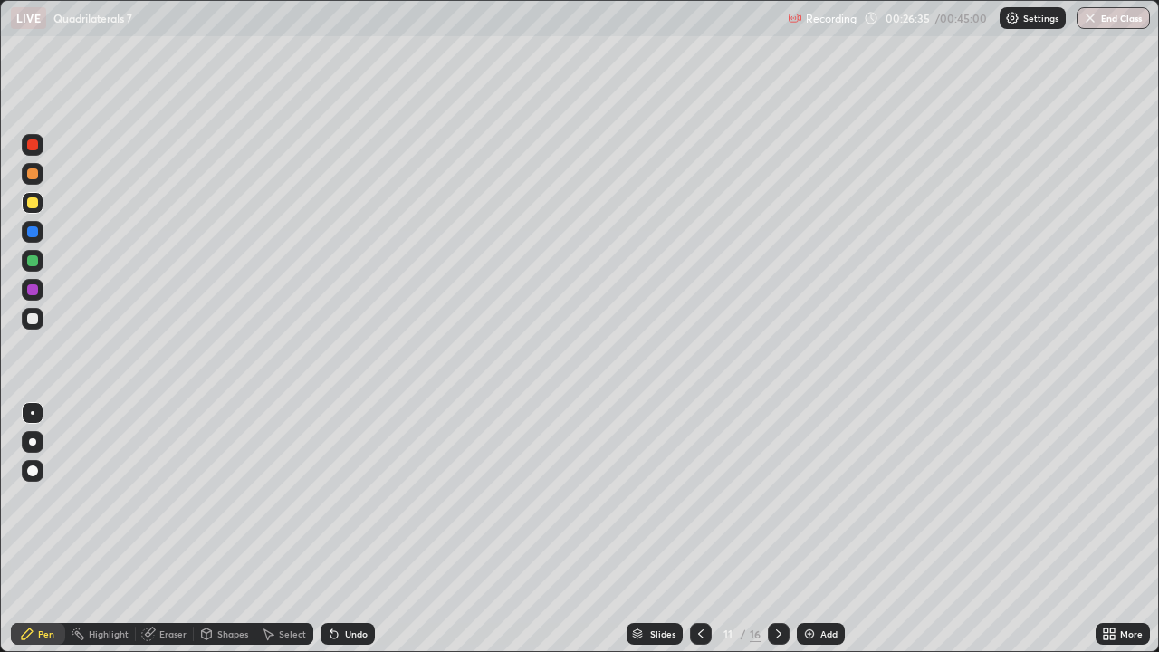
click at [690, 529] on div at bounding box center [701, 634] width 22 height 22
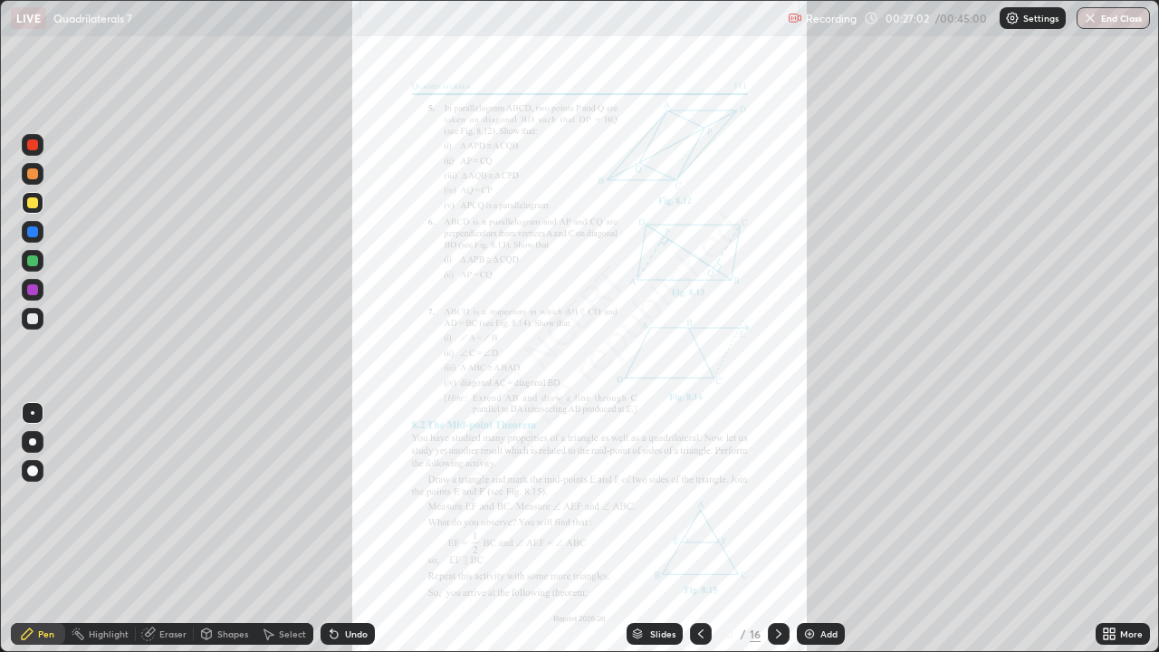
click at [32, 172] on div at bounding box center [32, 173] width 11 height 11
click at [23, 235] on div at bounding box center [33, 232] width 22 height 22
click at [33, 181] on div at bounding box center [33, 174] width 22 height 22
click at [820, 529] on div "Add" at bounding box center [828, 633] width 17 height 9
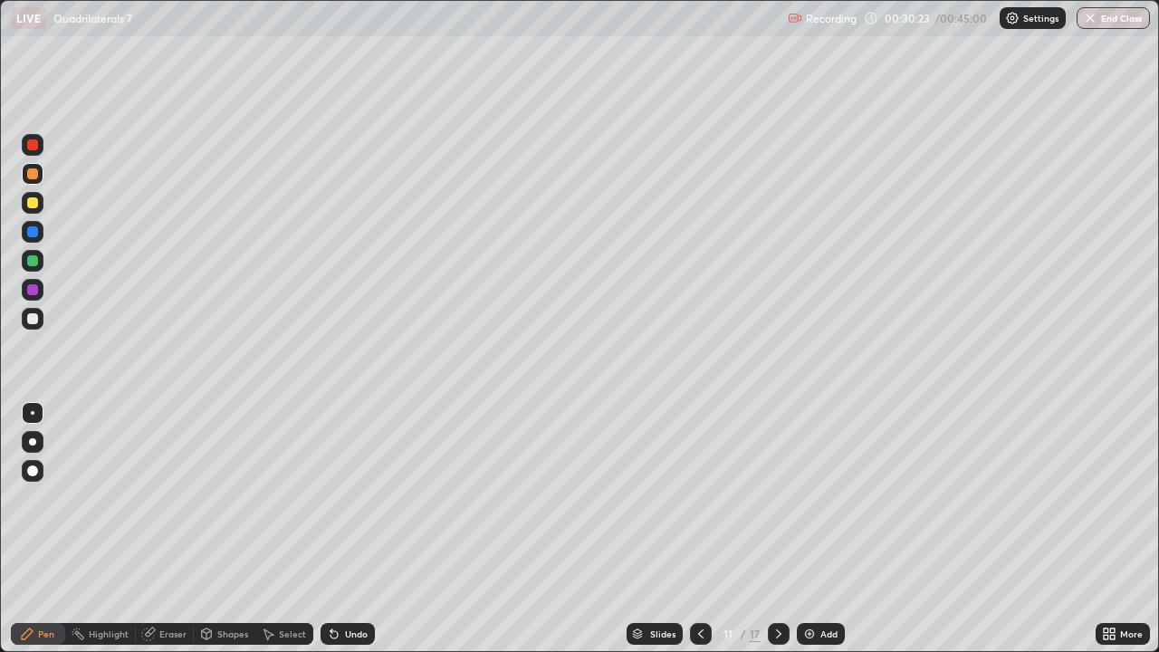
click at [26, 212] on div at bounding box center [33, 203] width 22 height 22
click at [696, 529] on icon at bounding box center [701, 634] width 14 height 14
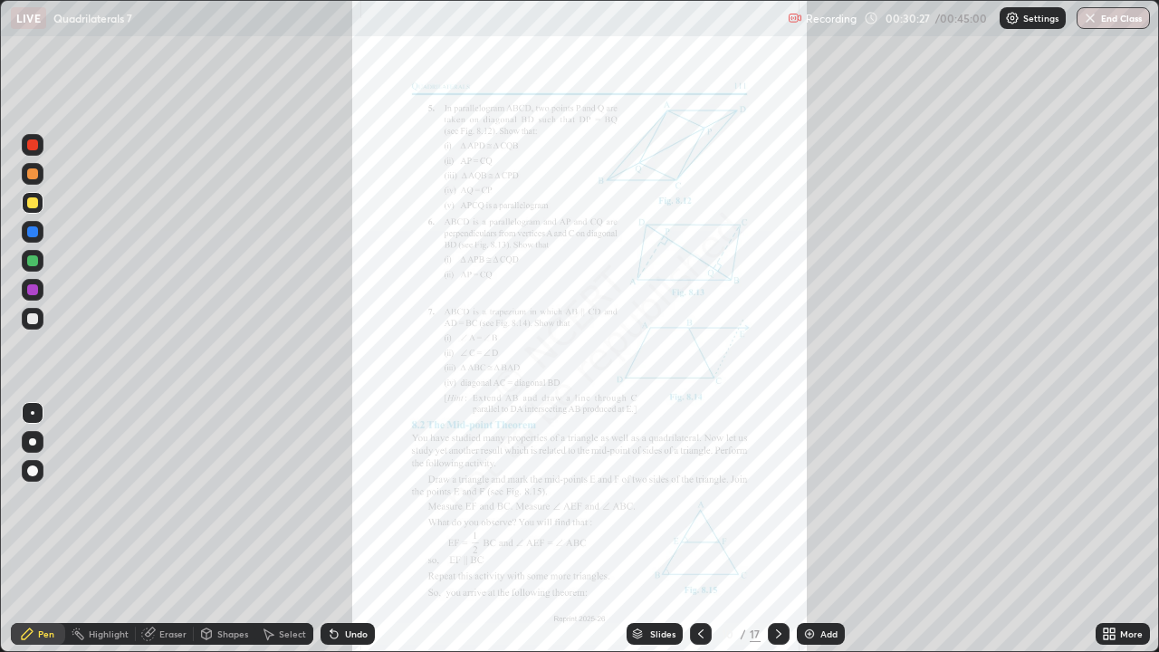
click at [692, 529] on div at bounding box center [701, 634] width 22 height 22
click at [769, 529] on div at bounding box center [779, 634] width 22 height 22
click at [34, 293] on div at bounding box center [32, 289] width 11 height 11
click at [352, 529] on div "Undo" at bounding box center [356, 633] width 23 height 9
click at [779, 529] on icon at bounding box center [779, 634] width 14 height 14
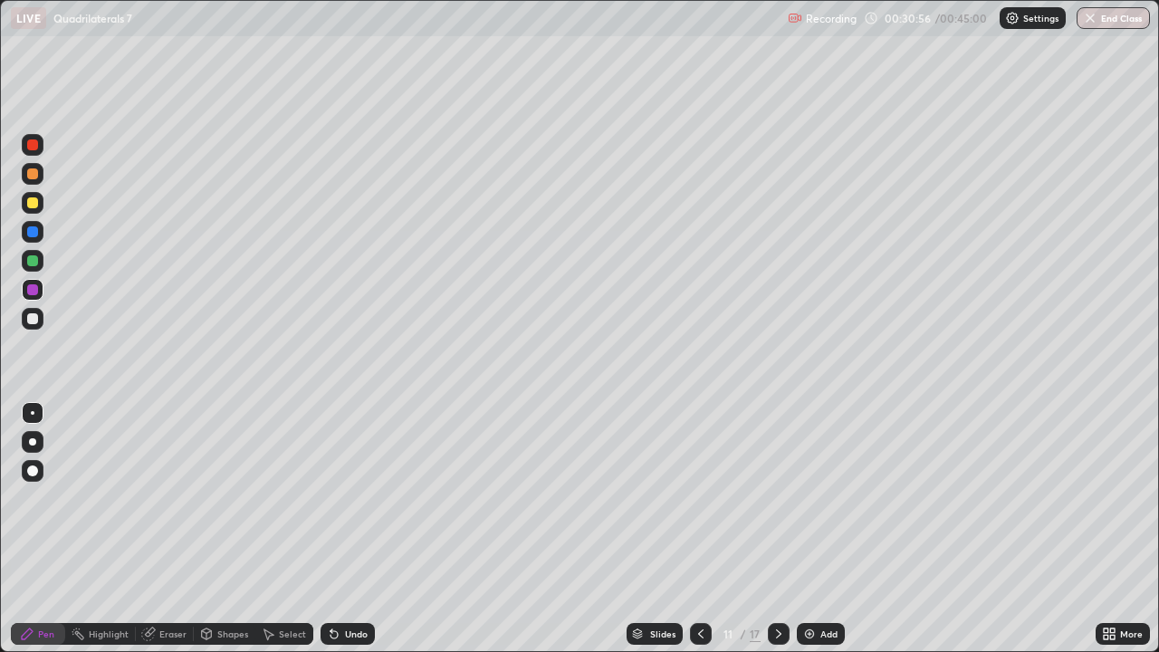
click at [353, 529] on div "Undo" at bounding box center [356, 633] width 23 height 9
click at [346, 529] on div "Undo" at bounding box center [356, 633] width 23 height 9
click at [340, 529] on div "Undo" at bounding box center [348, 634] width 54 height 22
click at [34, 209] on div at bounding box center [33, 203] width 22 height 22
click at [690, 529] on div at bounding box center [701, 634] width 22 height 22
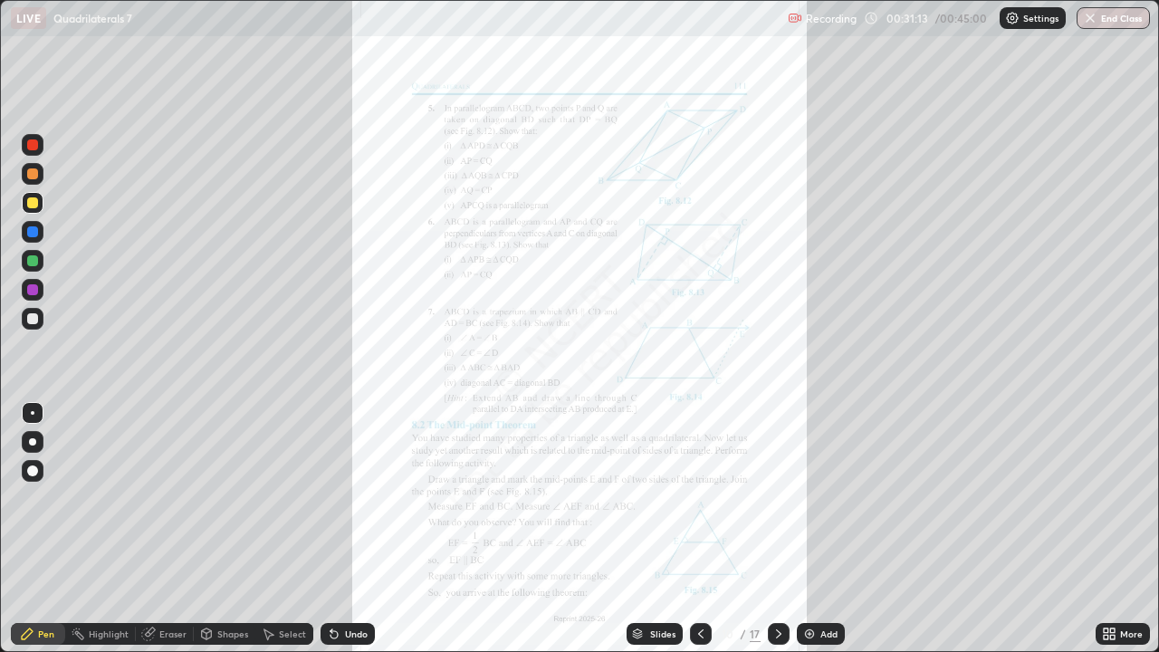
click at [769, 529] on div at bounding box center [779, 634] width 22 height 22
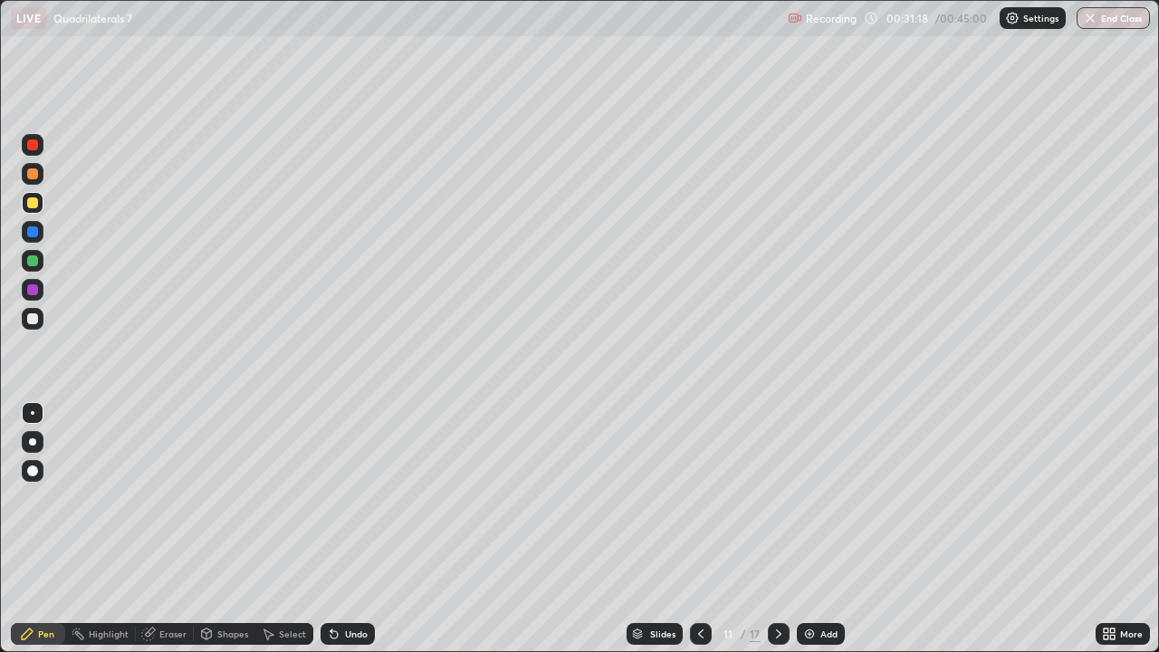
click at [699, 529] on icon at bounding box center [701, 634] width 14 height 14
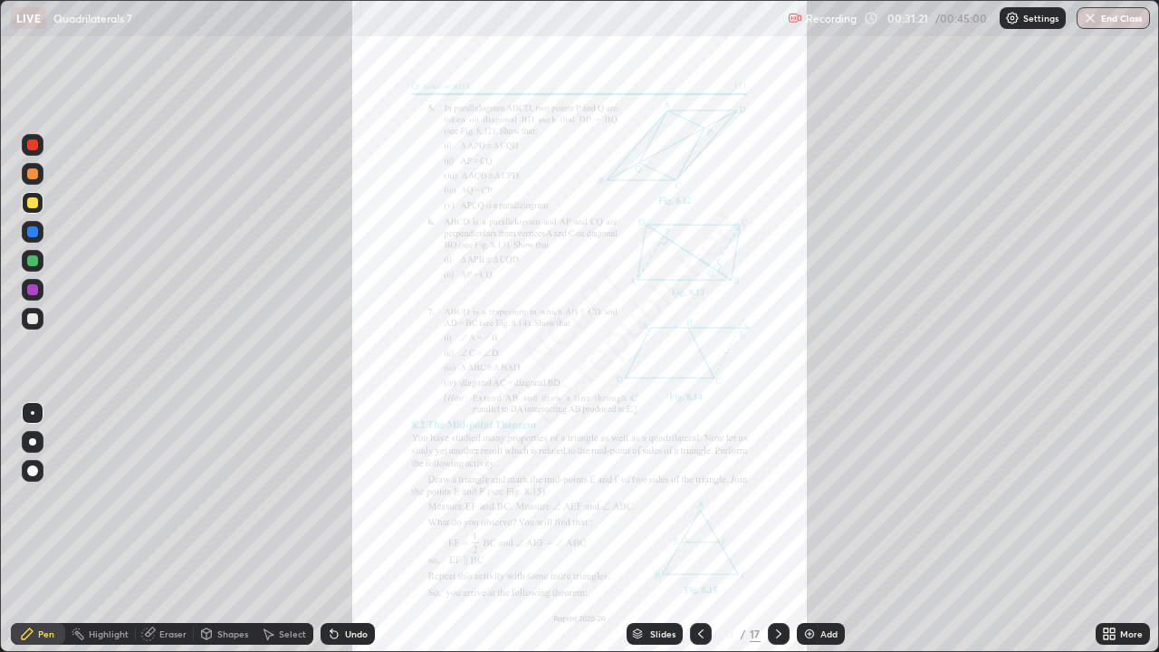
click at [774, 529] on icon at bounding box center [779, 634] width 14 height 14
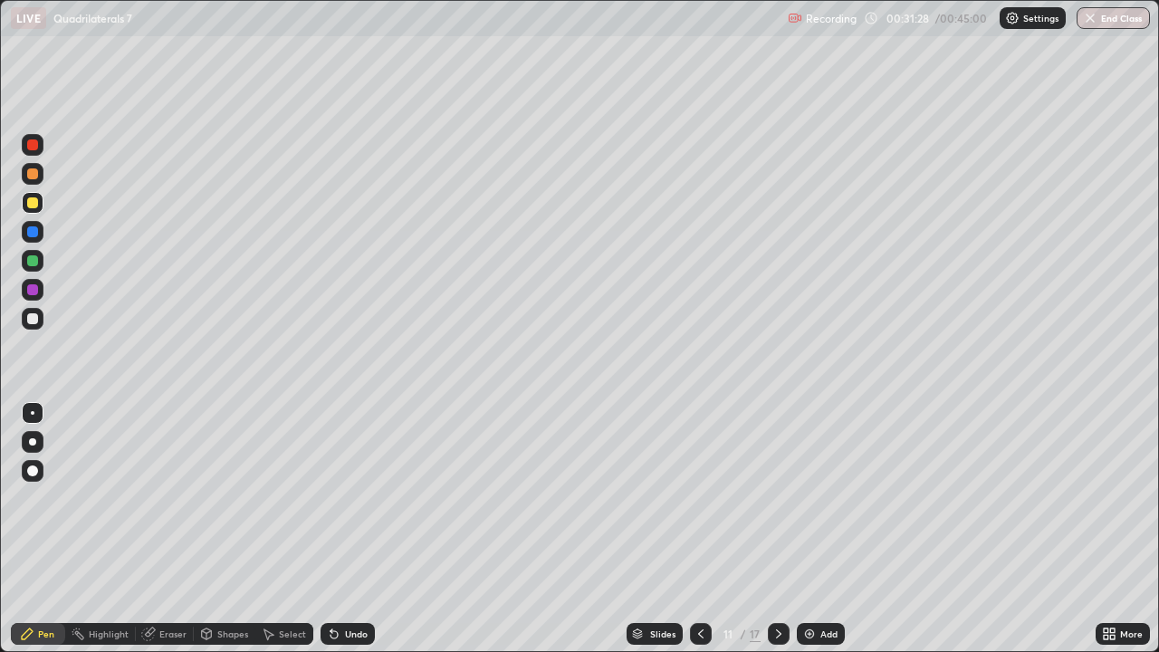
click at [345, 529] on div "Undo" at bounding box center [356, 633] width 23 height 9
click at [349, 529] on div "Undo" at bounding box center [356, 633] width 23 height 9
click at [346, 529] on div "Undo" at bounding box center [356, 633] width 23 height 9
click at [347, 529] on div "Undo" at bounding box center [356, 633] width 23 height 9
click at [348, 529] on div "Undo" at bounding box center [356, 633] width 23 height 9
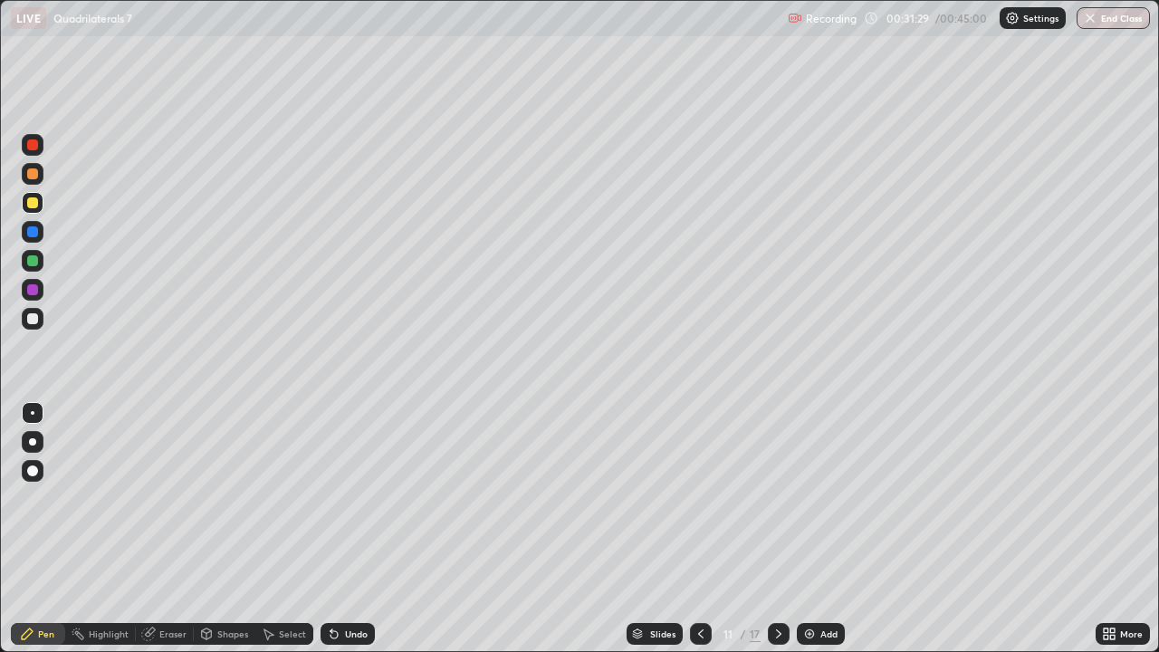
click at [347, 529] on div "Undo" at bounding box center [356, 633] width 23 height 9
click at [346, 529] on div "Undo" at bounding box center [356, 633] width 23 height 9
click at [345, 529] on div "Undo" at bounding box center [356, 633] width 23 height 9
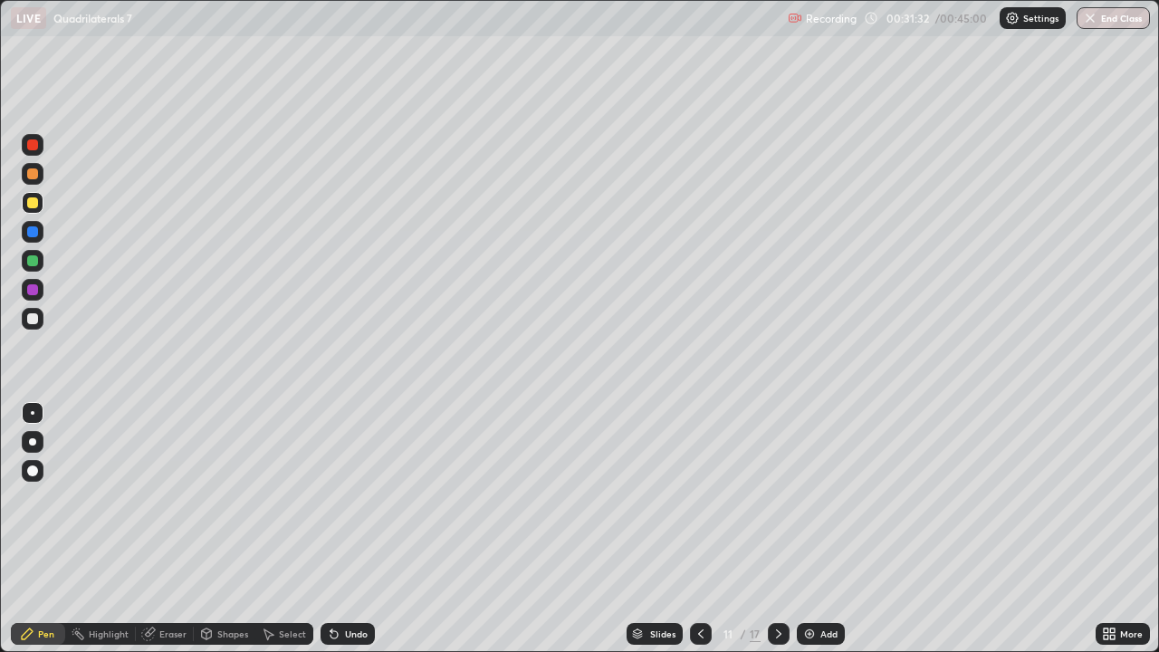
click at [701, 529] on icon at bounding box center [701, 634] width 14 height 14
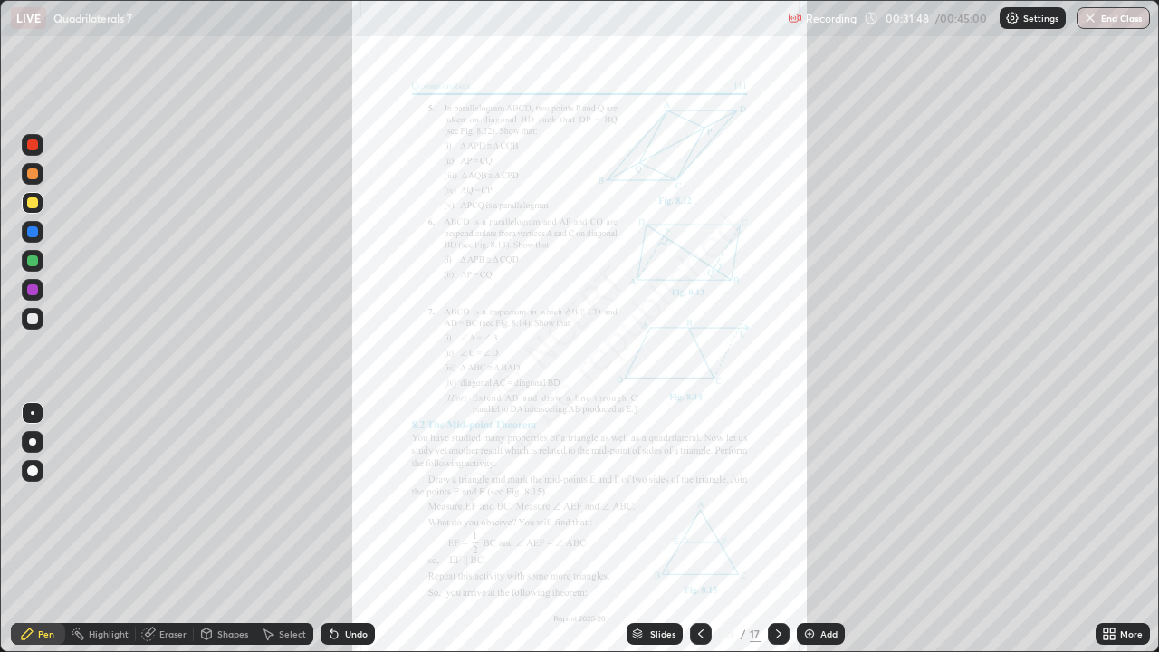
click at [782, 529] on icon at bounding box center [779, 634] width 14 height 14
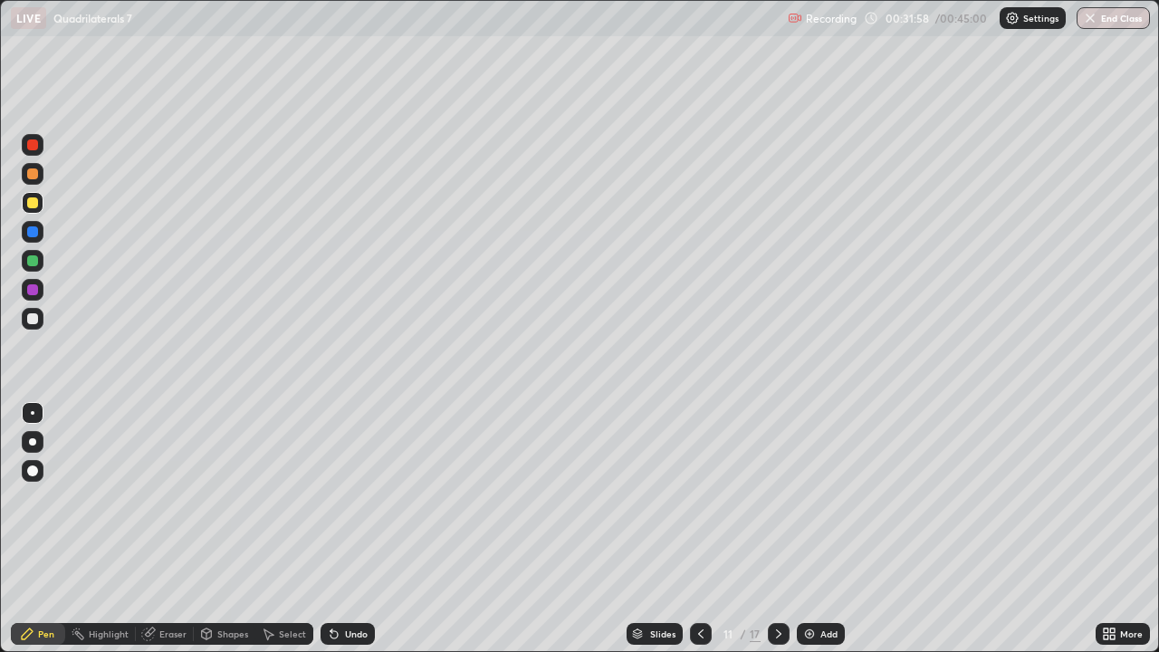
click at [696, 529] on icon at bounding box center [701, 634] width 14 height 14
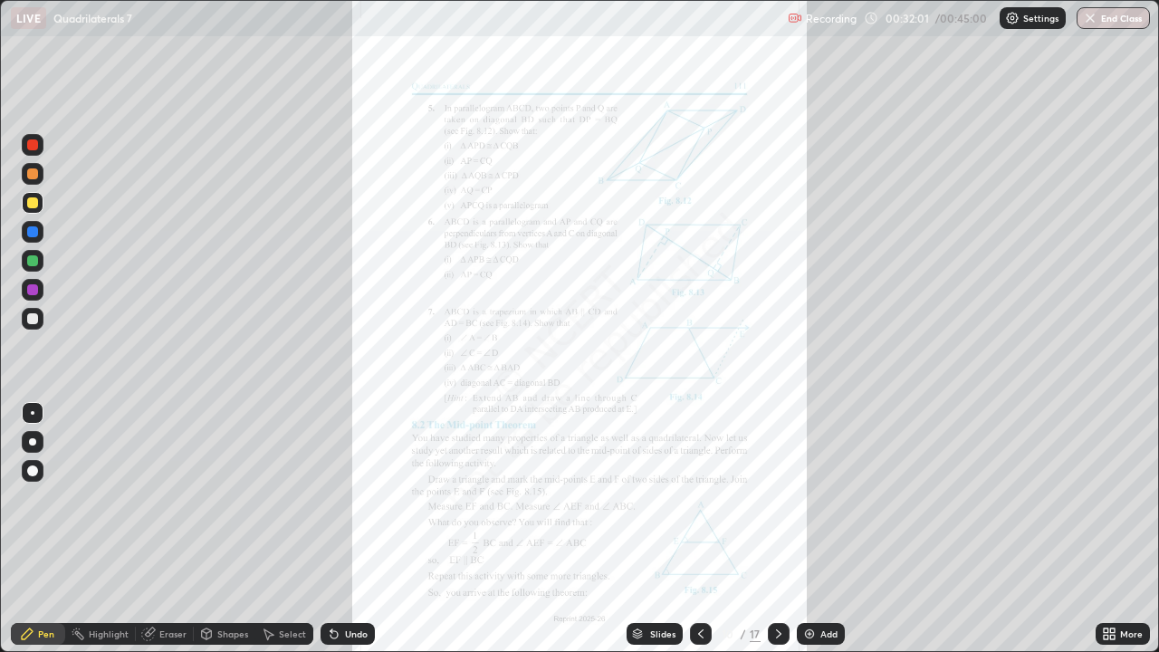
click at [778, 529] on icon at bounding box center [779, 634] width 14 height 14
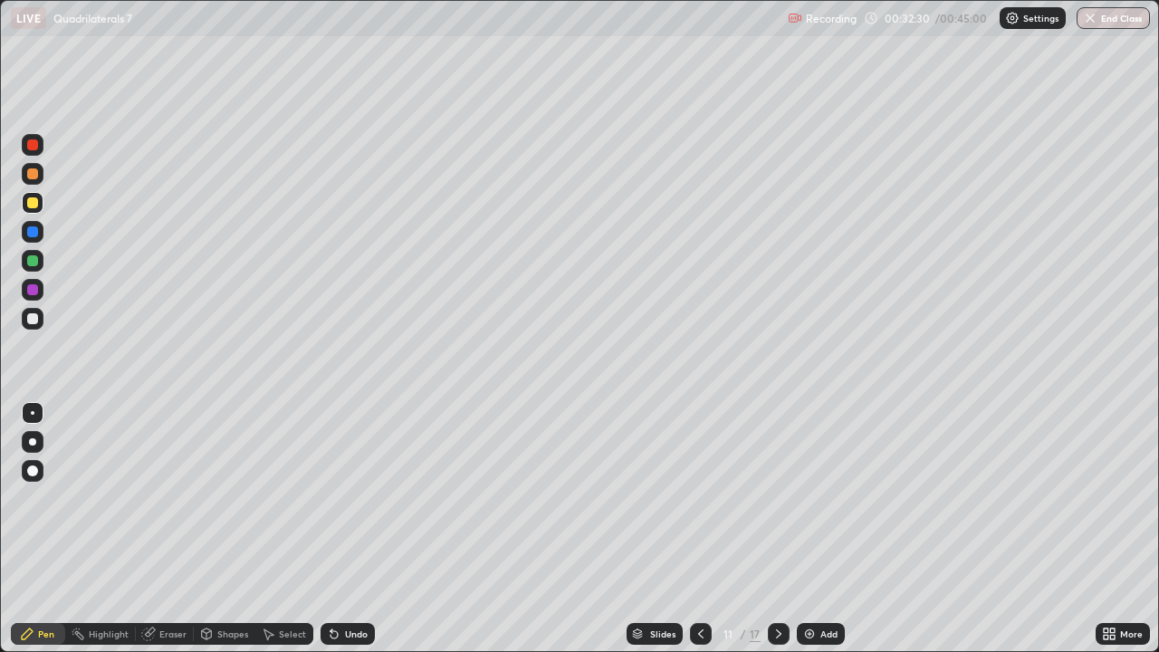
click at [699, 529] on icon at bounding box center [701, 634] width 14 height 14
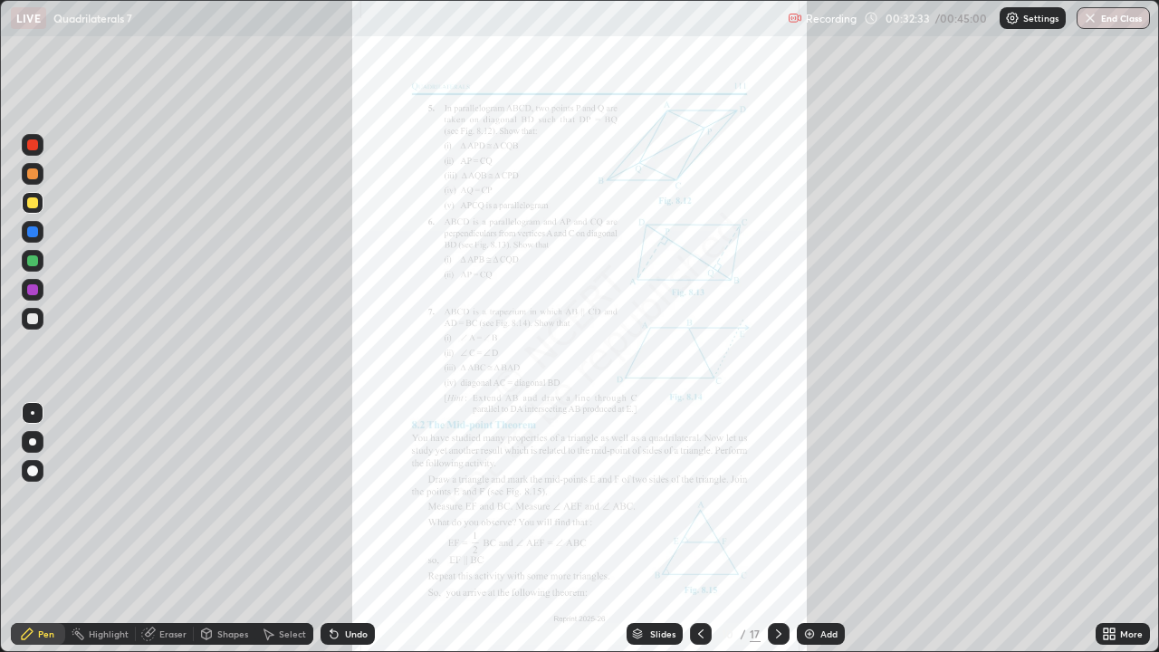
click at [779, 529] on icon at bounding box center [779, 634] width 14 height 14
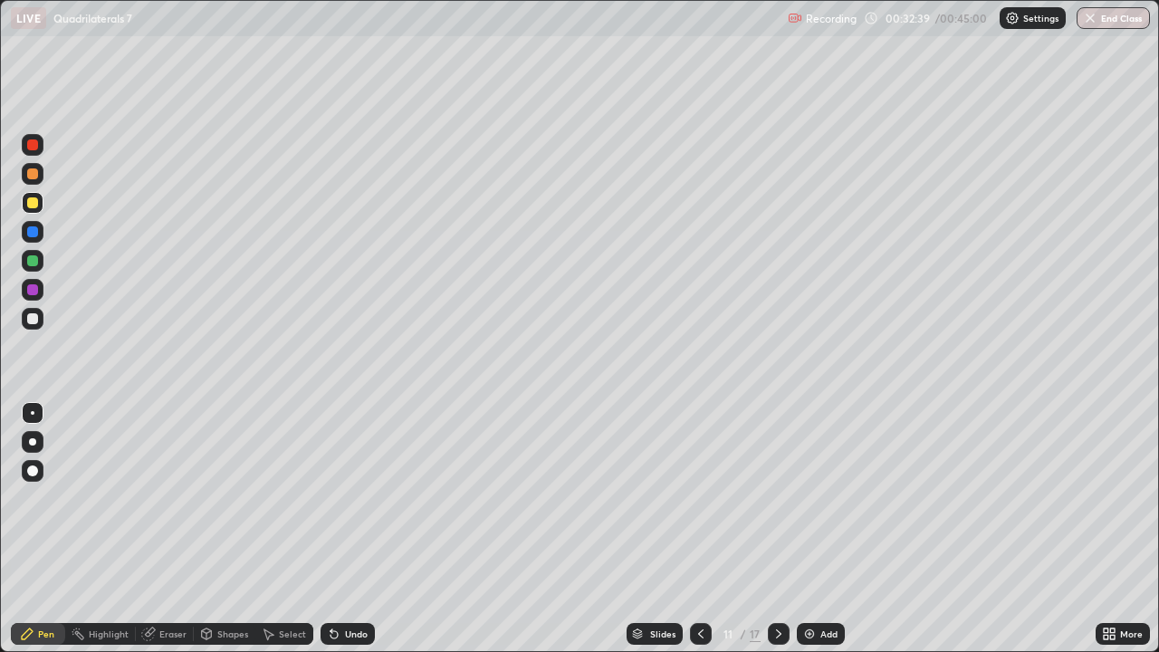
click at [345, 529] on div "Undo" at bounding box center [356, 633] width 23 height 9
click at [699, 529] on icon at bounding box center [701, 634] width 14 height 14
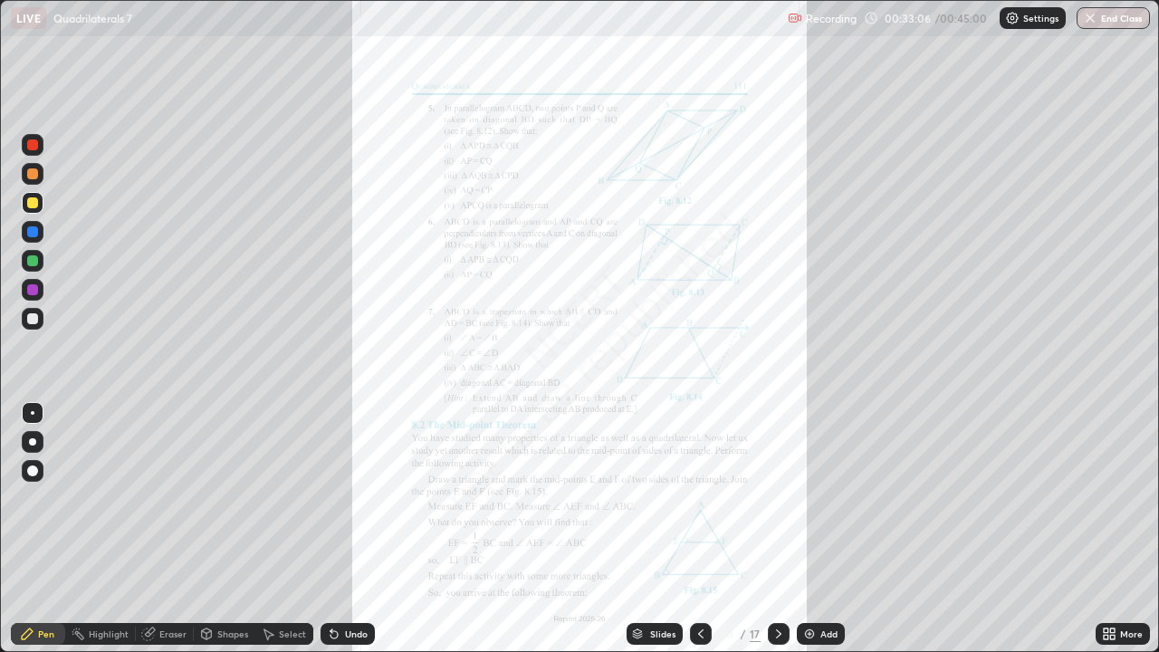
click at [777, 529] on icon at bounding box center [779, 634] width 14 height 14
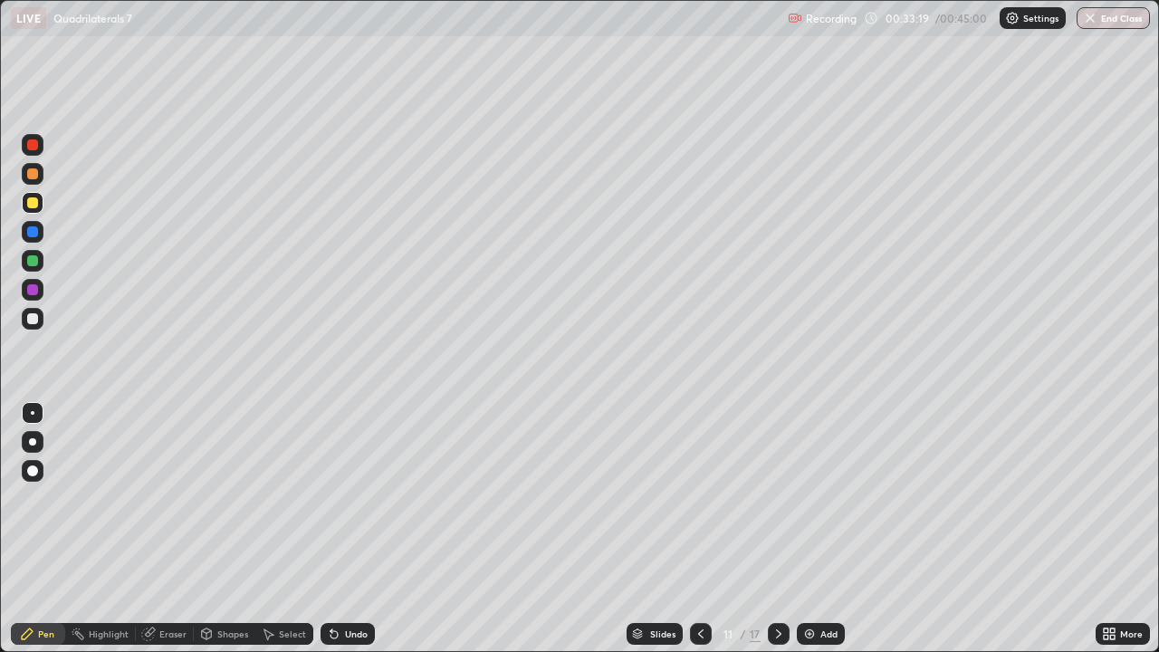
click at [699, 529] on icon at bounding box center [701, 634] width 14 height 14
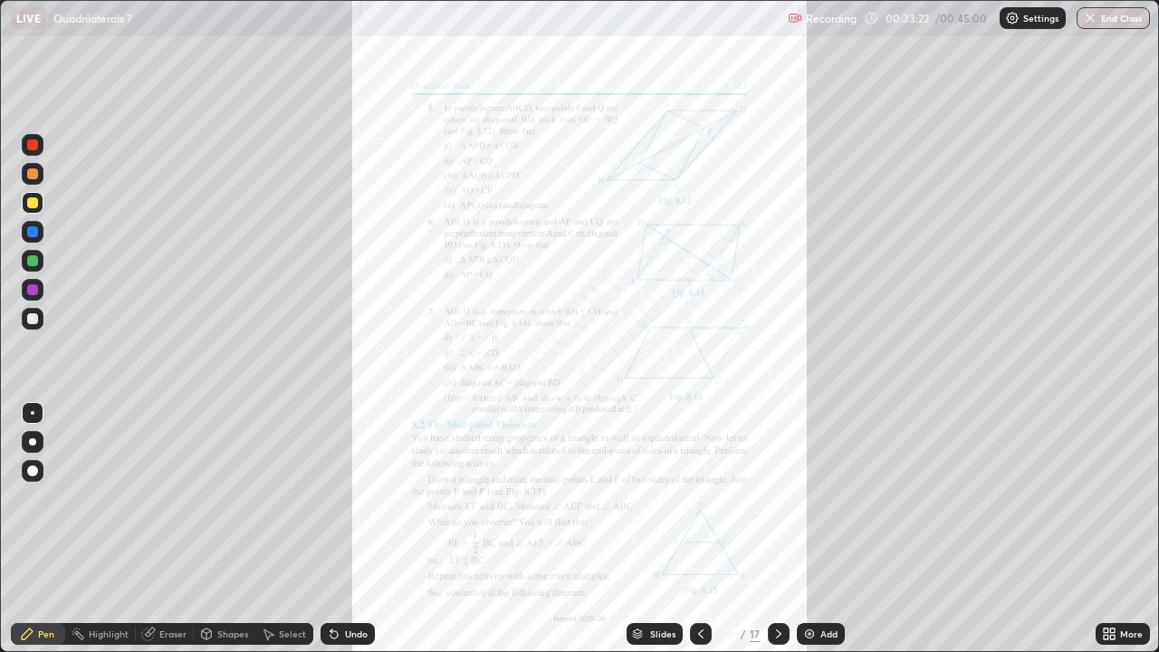
click at [776, 529] on icon at bounding box center [778, 633] width 5 height 9
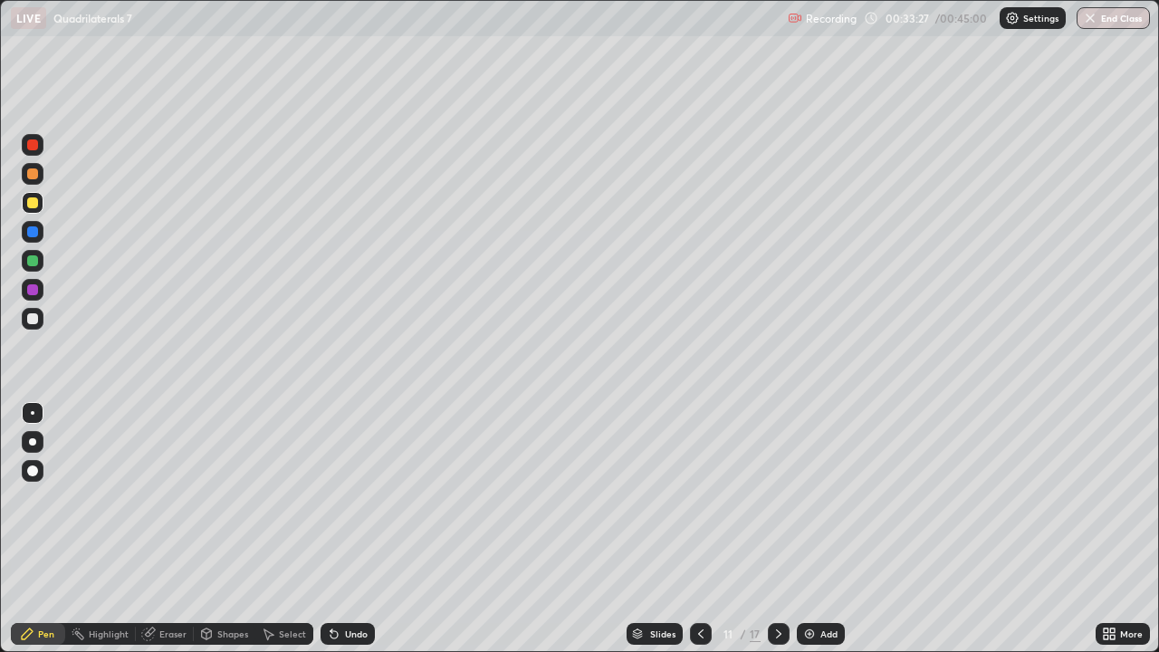
click at [354, 529] on div "Undo" at bounding box center [356, 633] width 23 height 9
click at [352, 529] on div "Undo" at bounding box center [356, 633] width 23 height 9
click at [351, 529] on div "Undo" at bounding box center [356, 633] width 23 height 9
click at [356, 529] on div "Undo" at bounding box center [356, 633] width 23 height 9
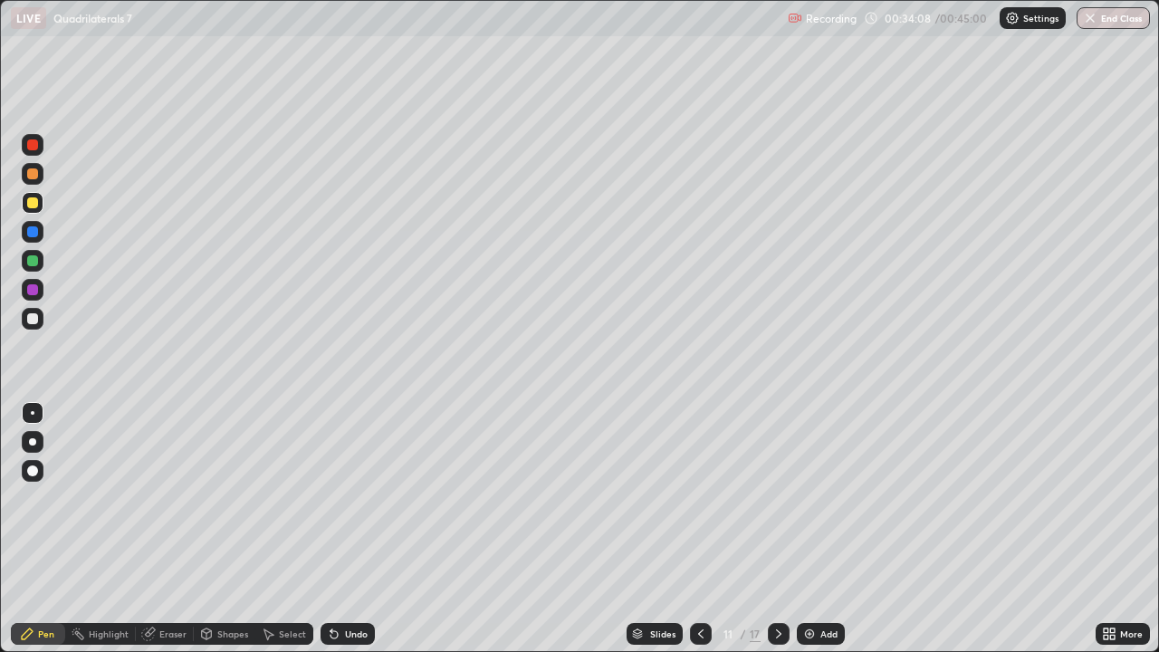
click at [701, 529] on icon at bounding box center [701, 634] width 14 height 14
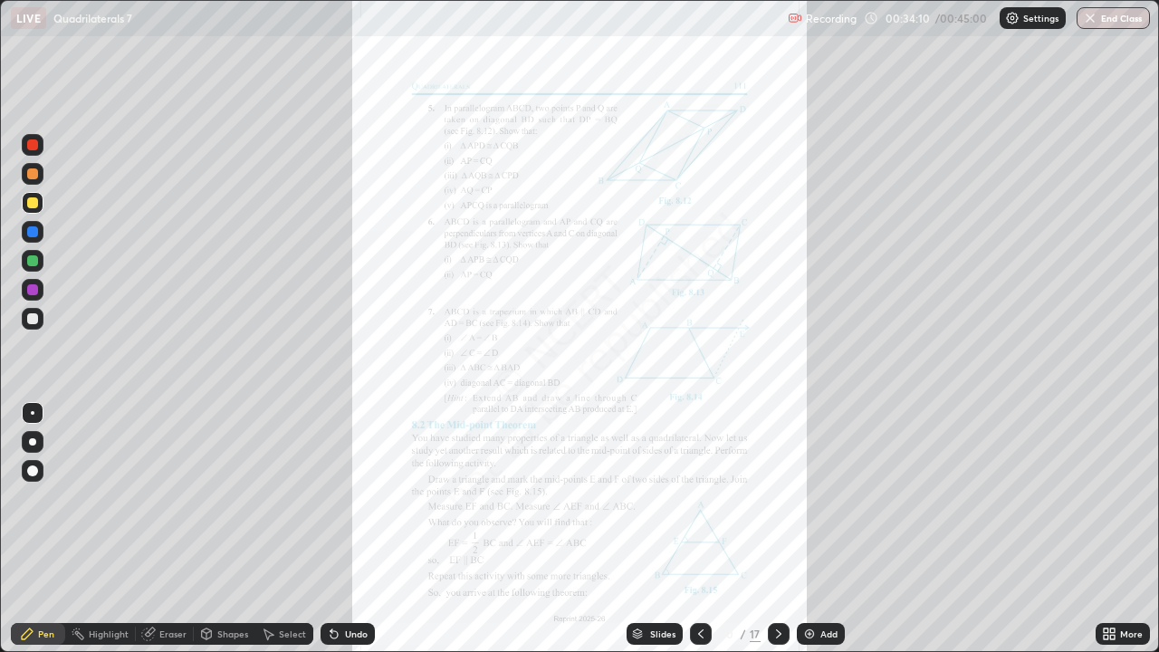
click at [27, 144] on div at bounding box center [32, 144] width 11 height 11
click at [33, 144] on div at bounding box center [32, 144] width 11 height 11
click at [777, 529] on icon at bounding box center [779, 634] width 14 height 14
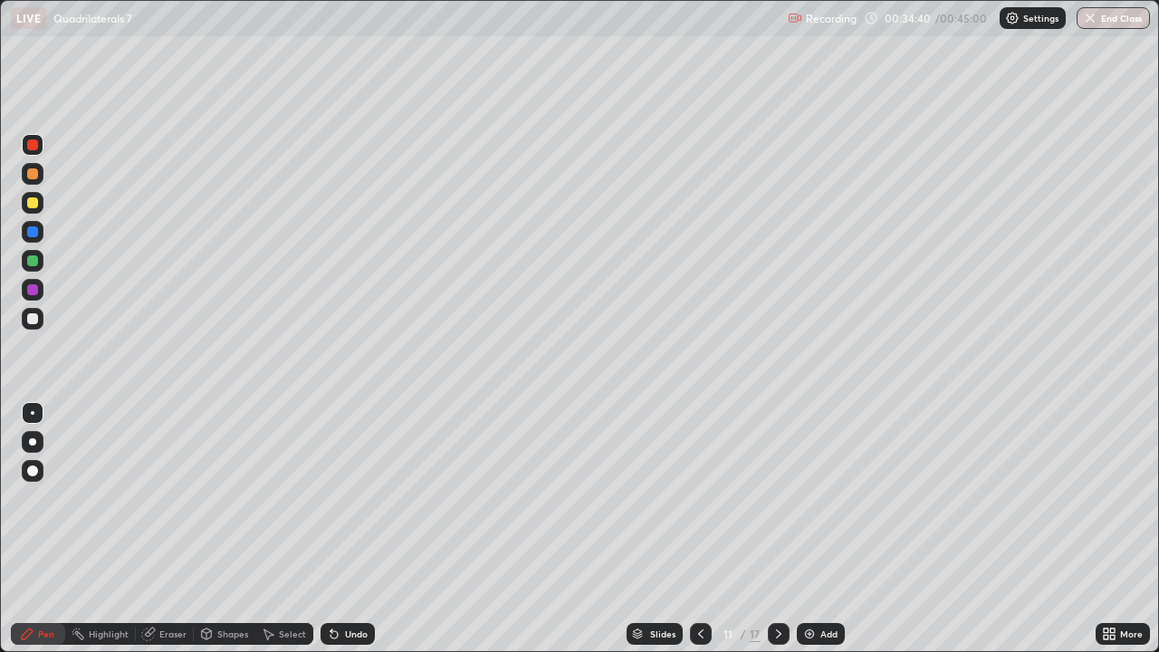
click at [816, 529] on div "Add" at bounding box center [821, 634] width 48 height 22
click at [27, 198] on div at bounding box center [32, 202] width 11 height 11
click at [698, 529] on icon at bounding box center [700, 633] width 5 height 9
click at [699, 529] on icon at bounding box center [701, 634] width 14 height 14
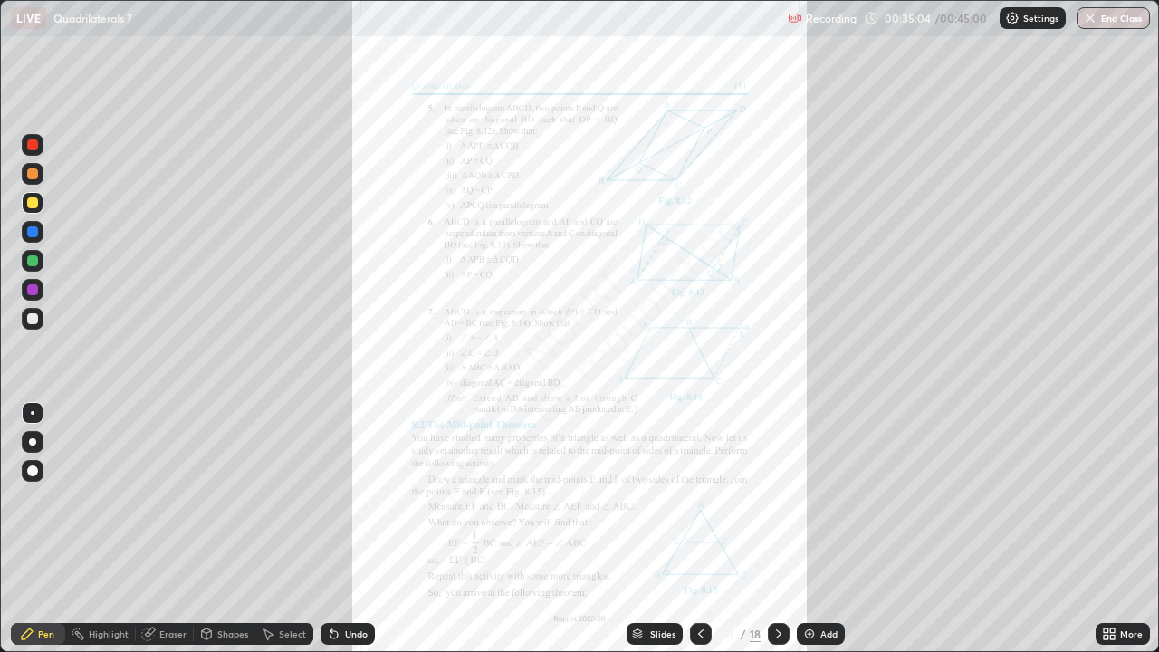
click at [780, 529] on icon at bounding box center [779, 634] width 14 height 14
click at [777, 529] on icon at bounding box center [779, 634] width 14 height 14
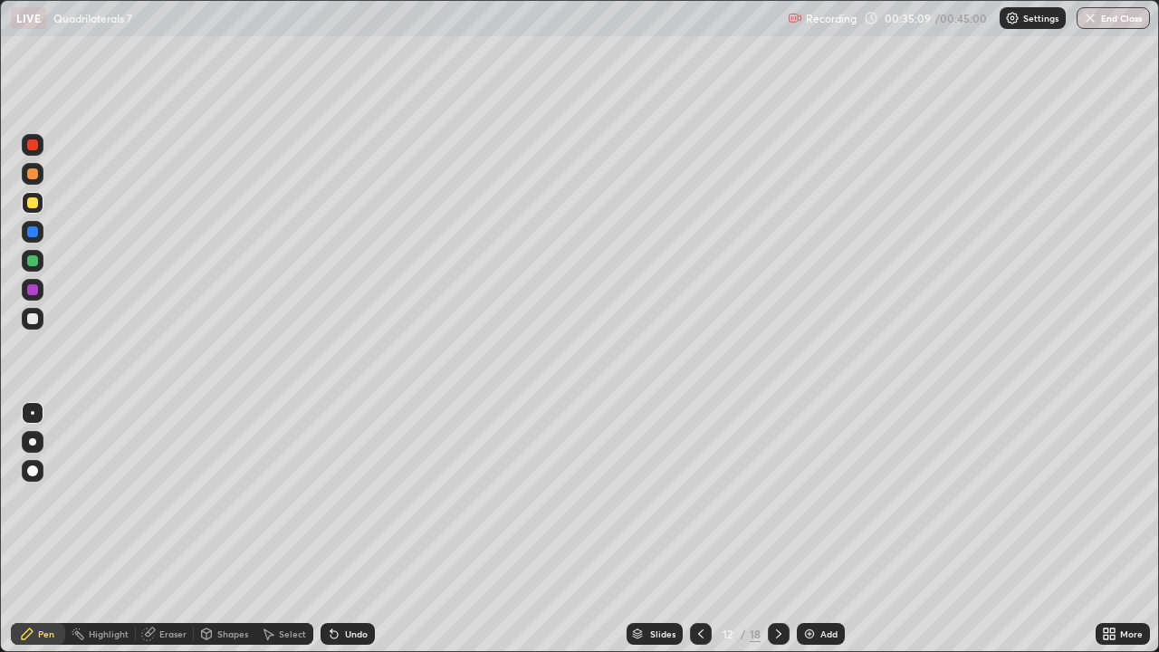
click at [699, 529] on icon at bounding box center [701, 634] width 14 height 14
click at [776, 529] on icon at bounding box center [779, 634] width 14 height 14
click at [699, 529] on icon at bounding box center [701, 634] width 14 height 14
click at [774, 529] on icon at bounding box center [779, 634] width 14 height 14
click at [697, 529] on icon at bounding box center [701, 634] width 14 height 14
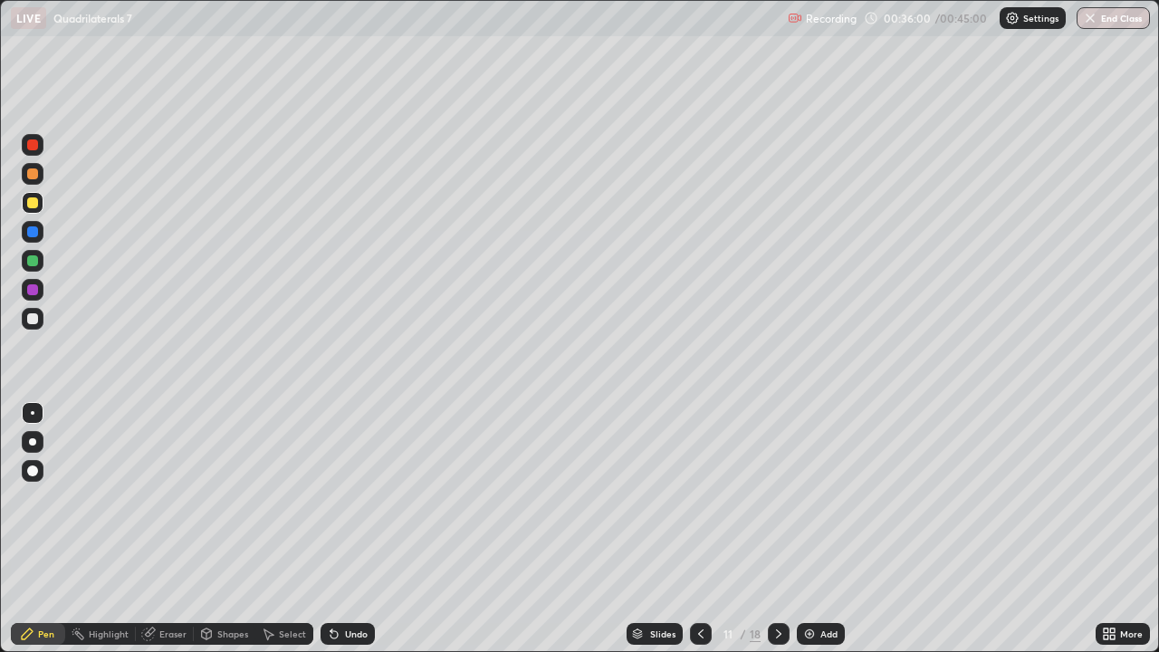
click at [698, 529] on icon at bounding box center [701, 634] width 14 height 14
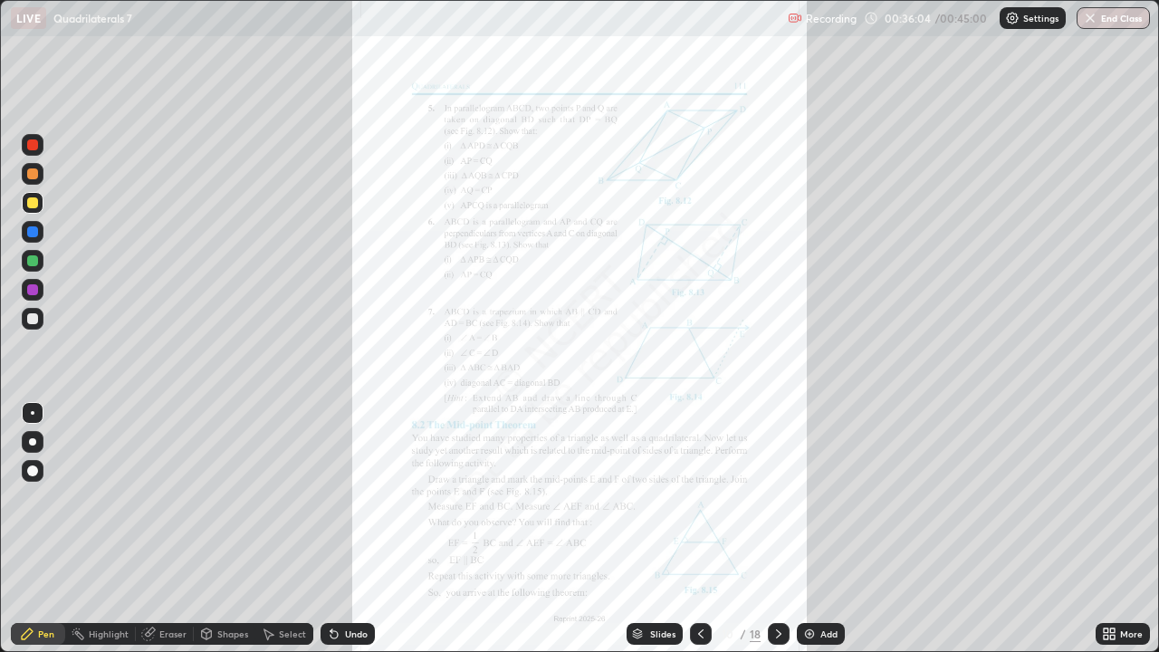
click at [699, 529] on icon at bounding box center [701, 634] width 14 height 14
click at [768, 529] on div at bounding box center [779, 634] width 22 height 22
click at [776, 529] on icon at bounding box center [778, 633] width 5 height 9
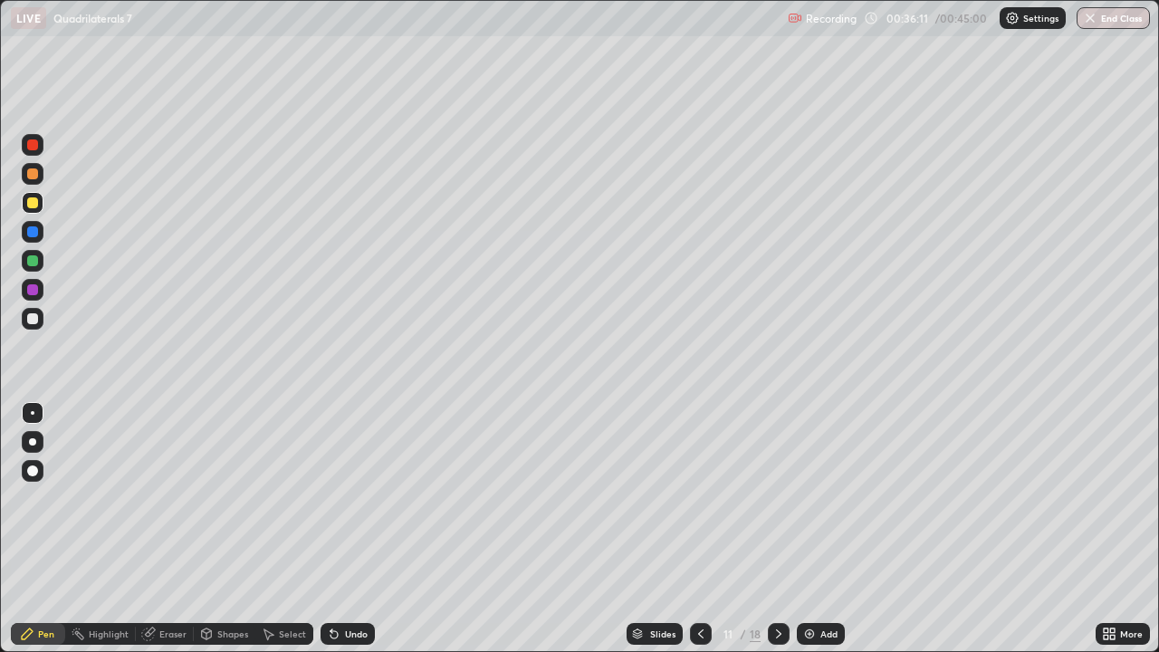
click at [775, 529] on icon at bounding box center [779, 634] width 14 height 14
click at [164, 529] on div "Eraser" at bounding box center [172, 633] width 27 height 9
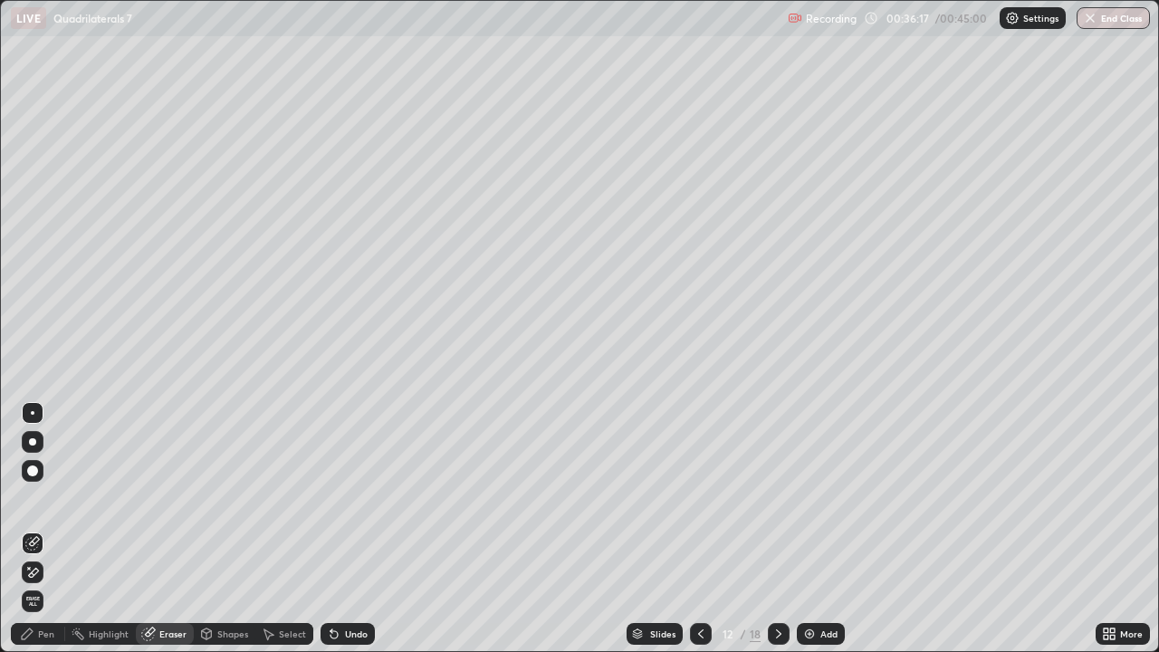
click at [39, 529] on div "Pen" at bounding box center [46, 633] width 16 height 9
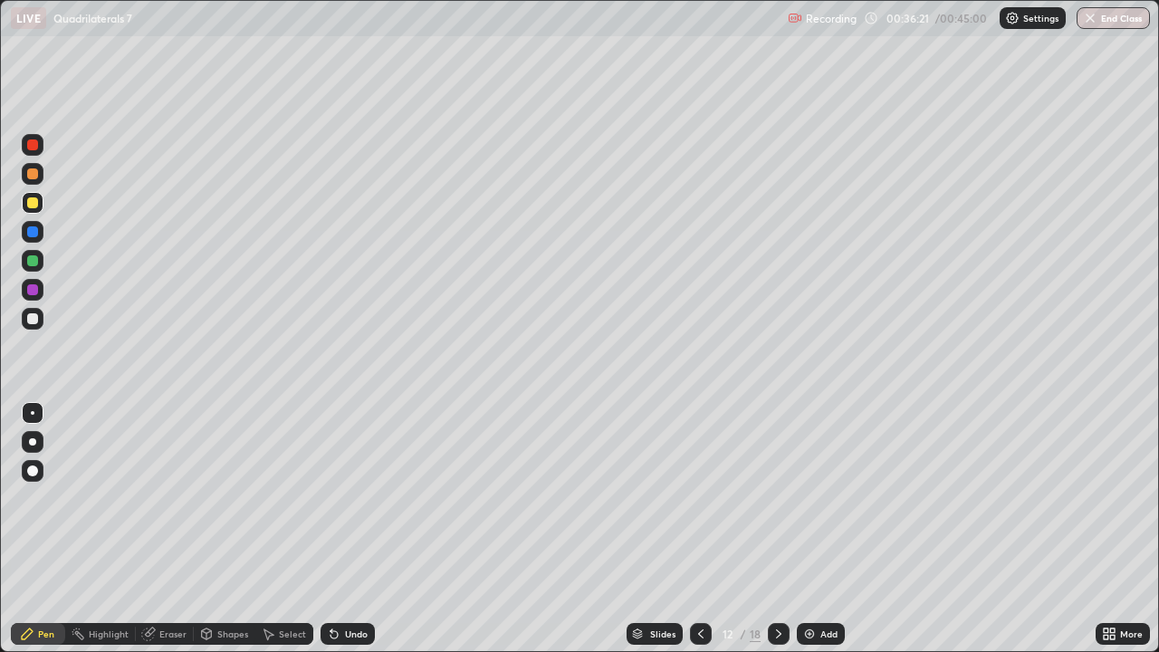
click at [690, 529] on div at bounding box center [701, 634] width 22 height 22
click at [699, 529] on icon at bounding box center [701, 634] width 14 height 14
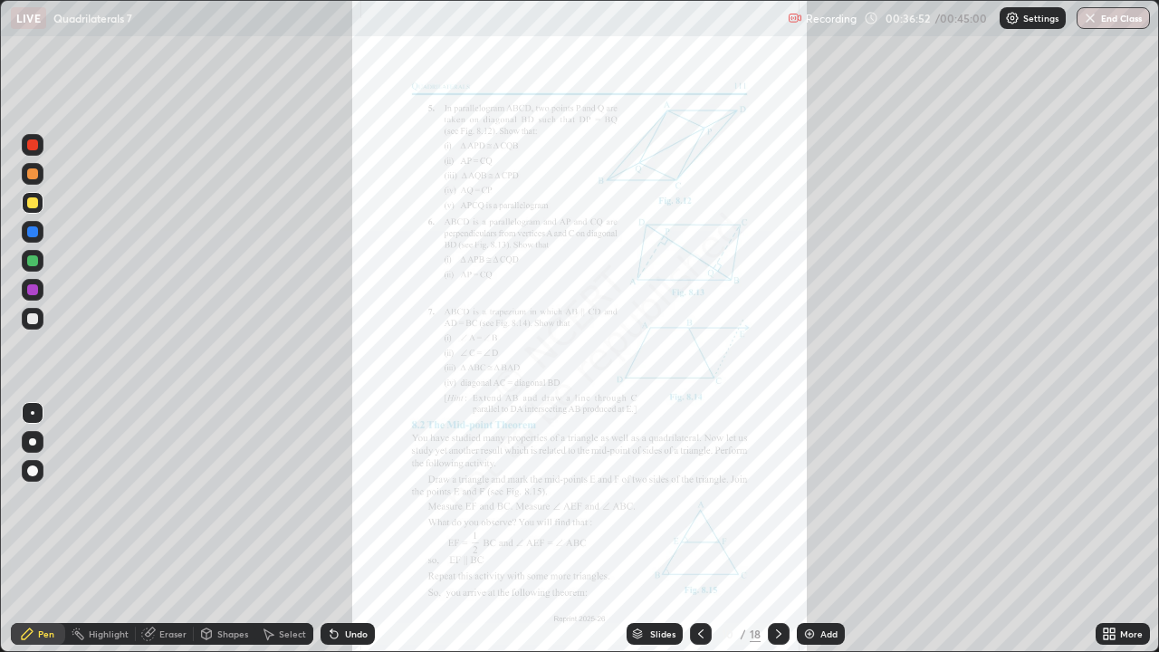
click at [777, 529] on icon at bounding box center [779, 634] width 14 height 14
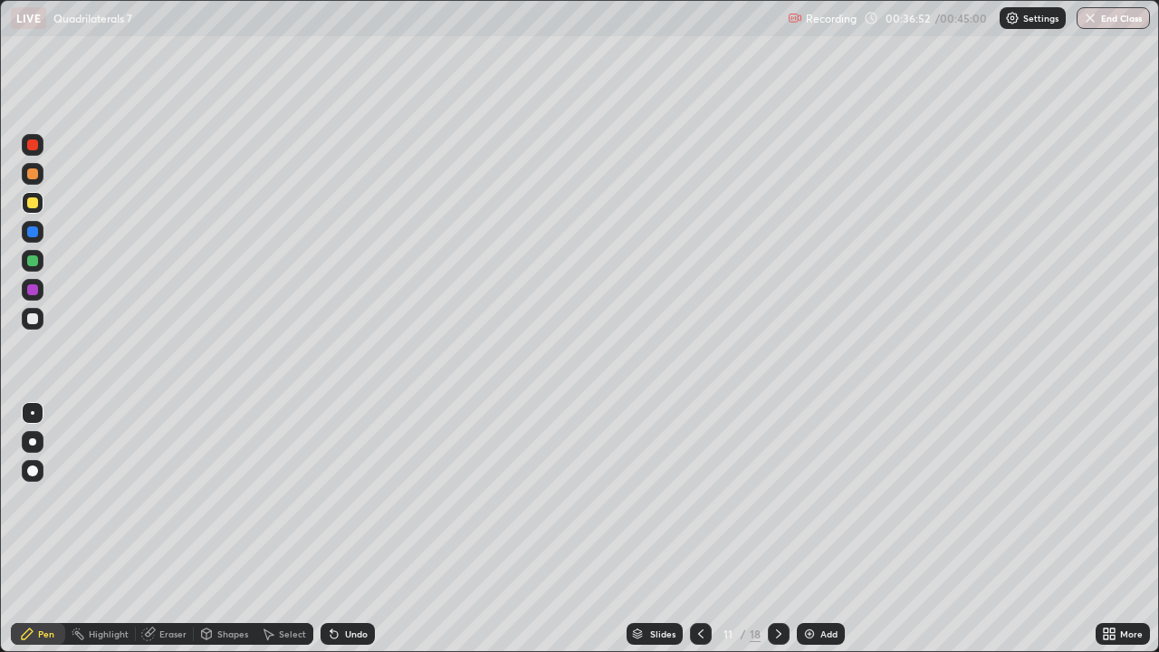
click at [770, 529] on div at bounding box center [779, 634] width 22 height 22
click at [28, 231] on div at bounding box center [32, 231] width 11 height 11
click at [32, 323] on div at bounding box center [32, 318] width 11 height 11
click at [777, 529] on icon at bounding box center [779, 634] width 14 height 14
click at [696, 529] on icon at bounding box center [701, 634] width 14 height 14
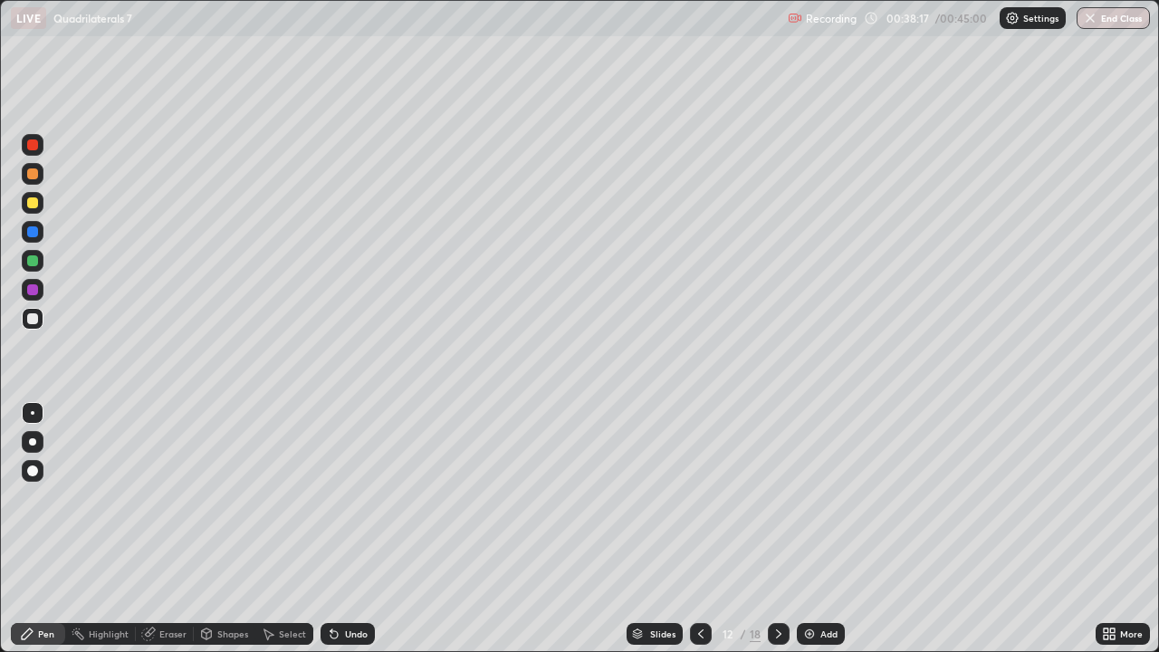
click at [817, 529] on div "Add" at bounding box center [821, 634] width 48 height 22
click at [26, 318] on div at bounding box center [33, 319] width 22 height 22
click at [31, 203] on div at bounding box center [32, 202] width 11 height 11
click at [691, 529] on div at bounding box center [701, 634] width 22 height 22
click at [690, 529] on div at bounding box center [701, 634] width 22 height 22
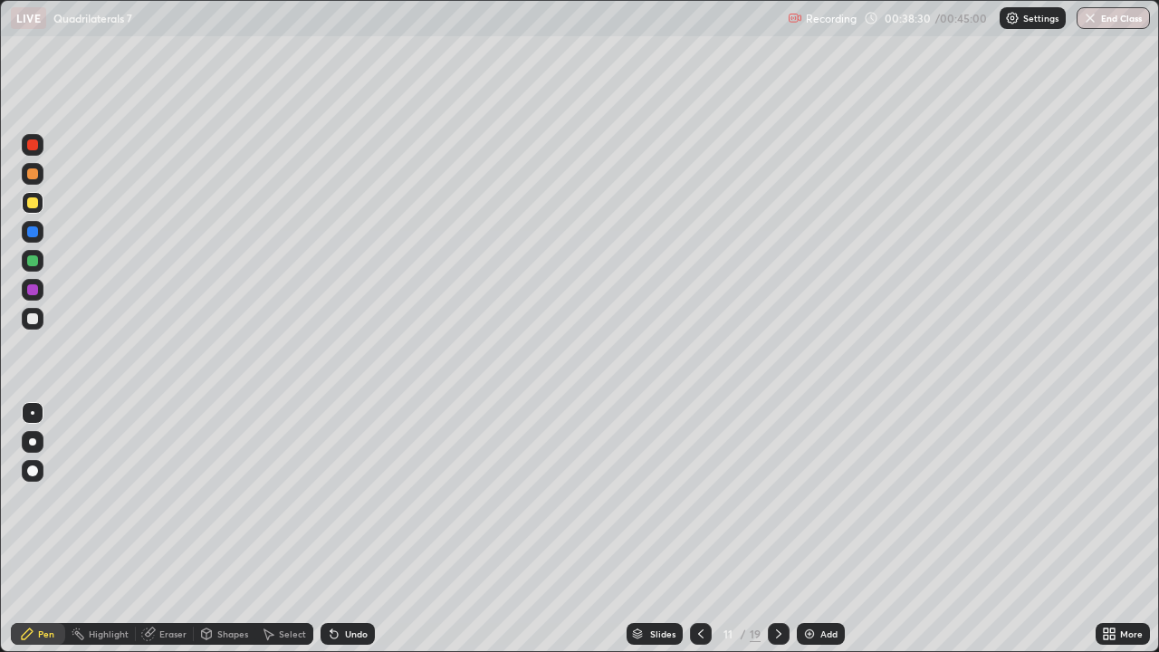
click at [699, 529] on icon at bounding box center [701, 634] width 14 height 14
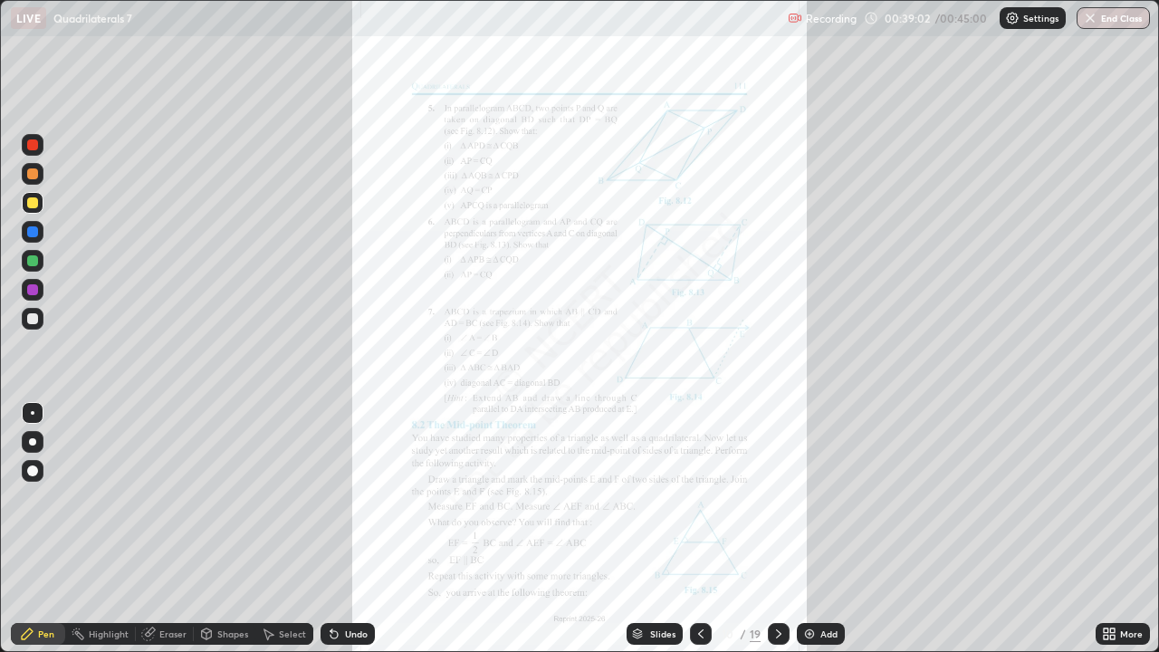
click at [774, 529] on icon at bounding box center [779, 634] width 14 height 14
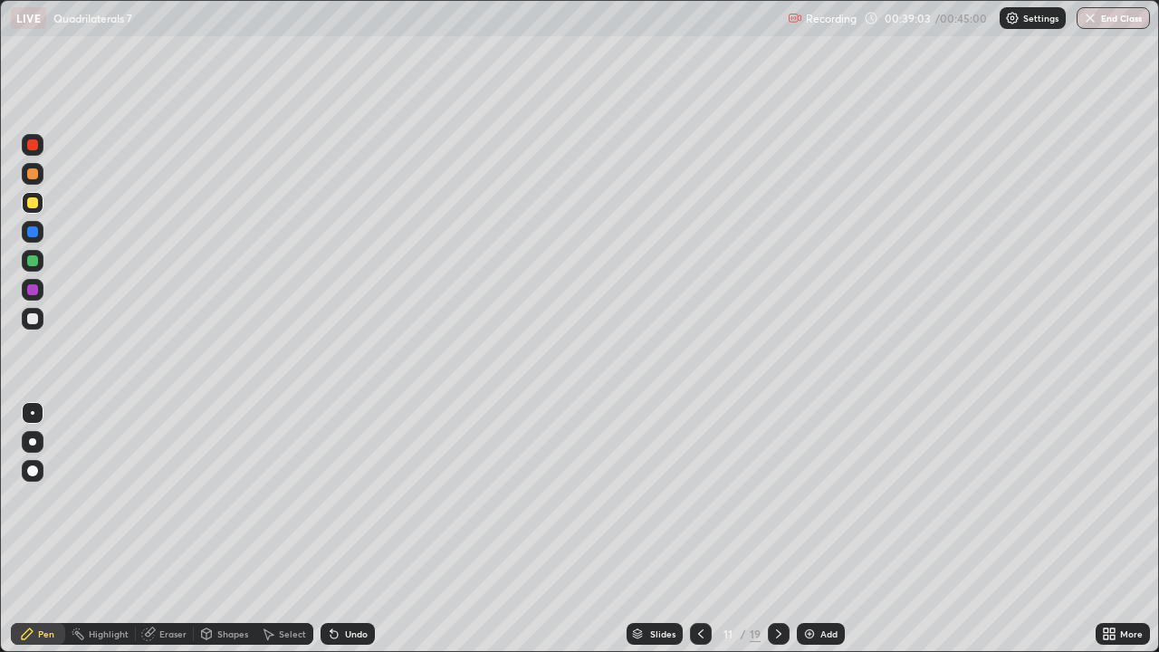
click at [701, 529] on icon at bounding box center [701, 634] width 14 height 14
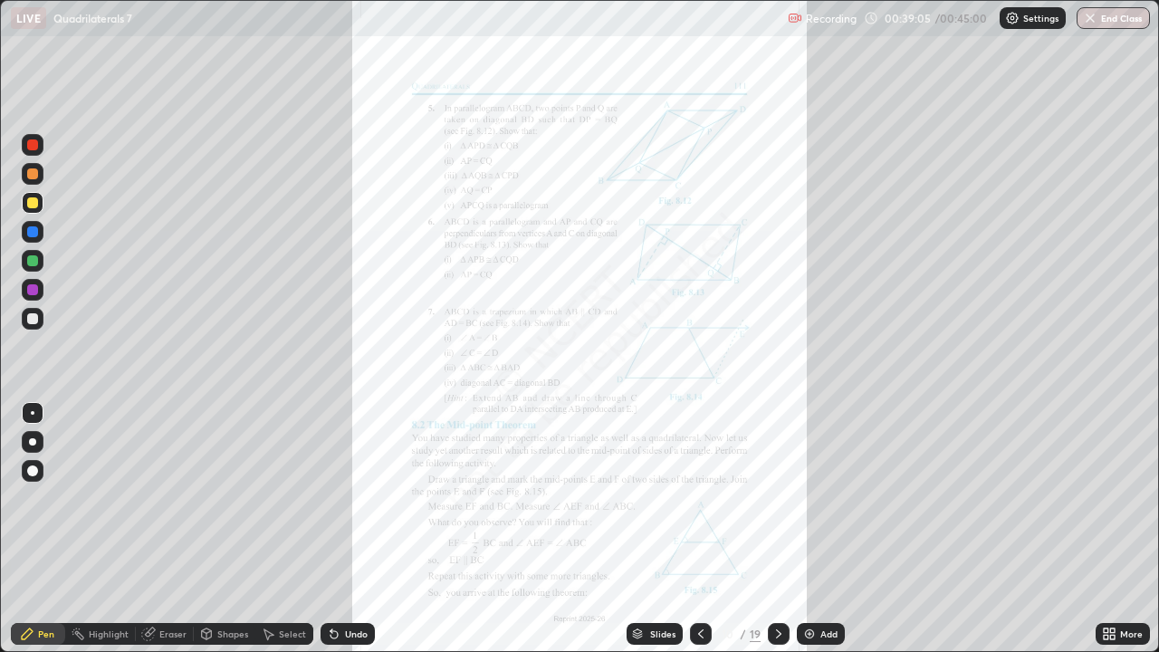
click at [777, 529] on icon at bounding box center [778, 633] width 5 height 9
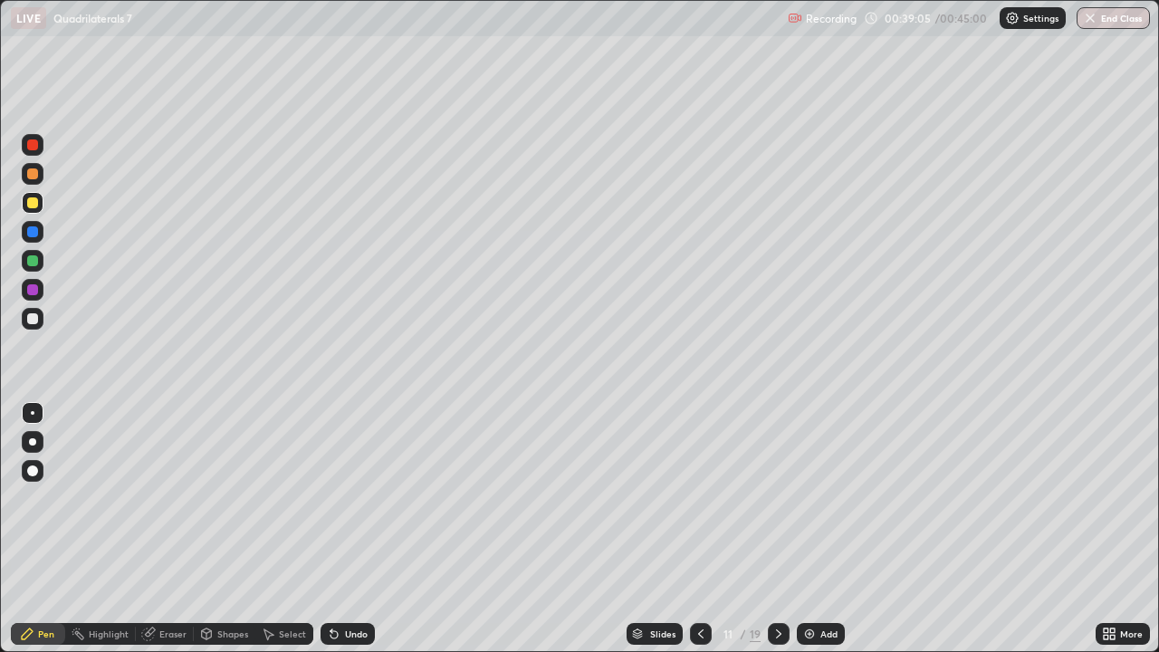
click at [778, 529] on icon at bounding box center [778, 633] width 5 height 9
click at [777, 529] on icon at bounding box center [778, 633] width 5 height 9
click at [355, 529] on div "Undo" at bounding box center [356, 633] width 23 height 9
click at [691, 529] on div at bounding box center [701, 634] width 22 height 22
click at [778, 529] on icon at bounding box center [779, 634] width 14 height 14
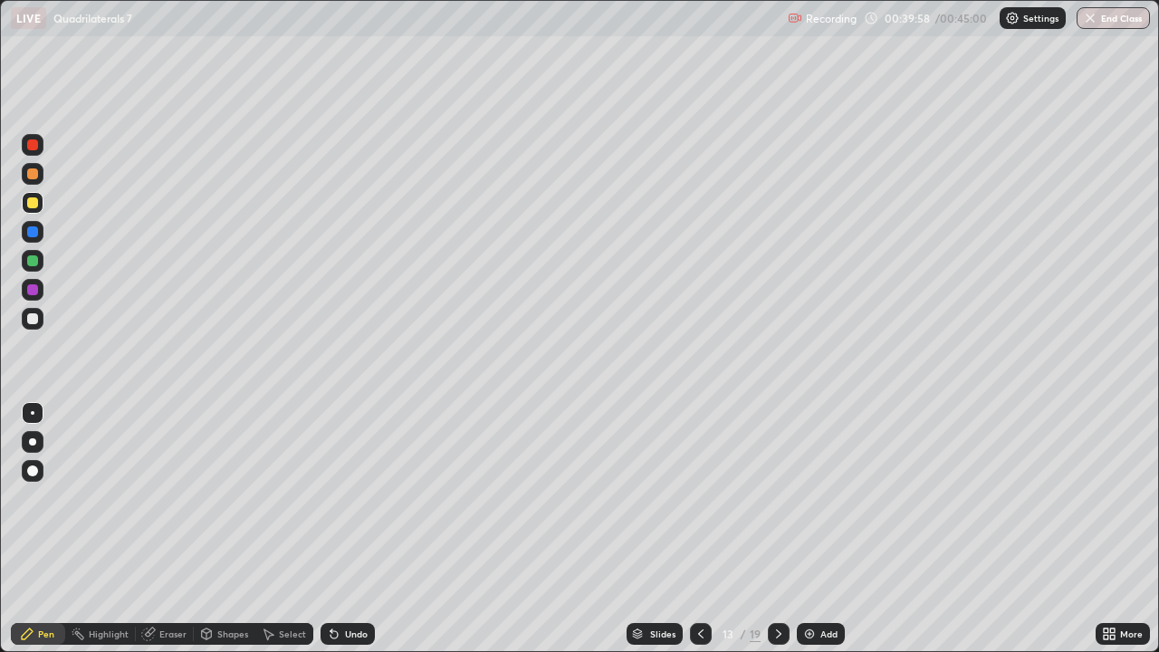
click at [698, 529] on icon at bounding box center [700, 633] width 5 height 9
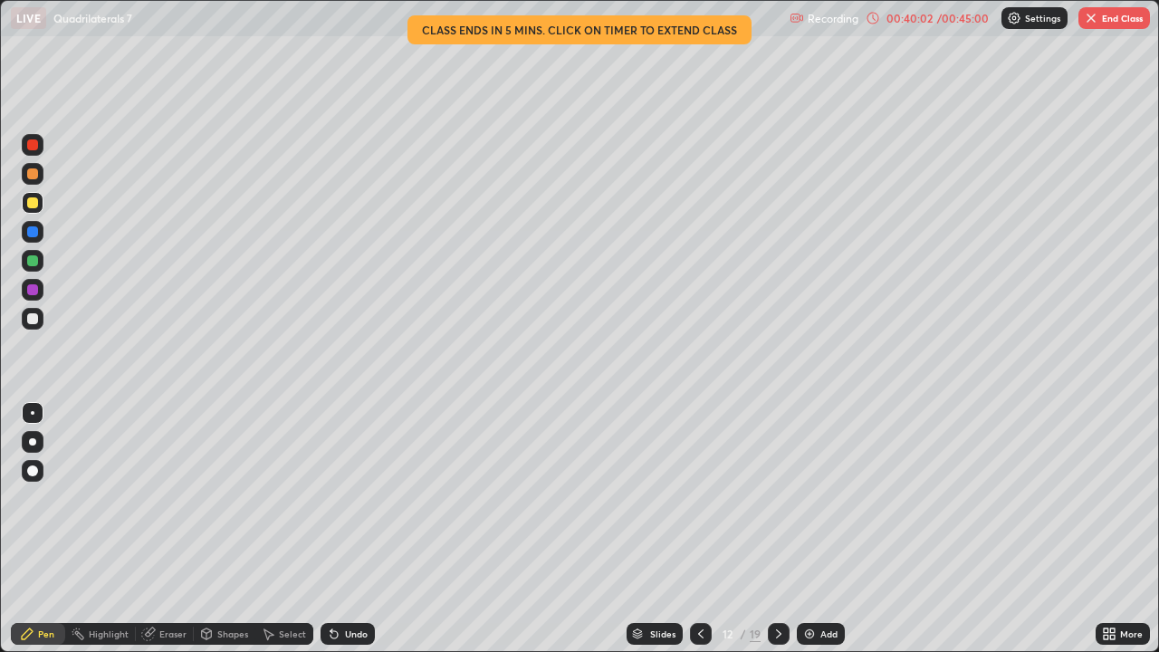
click at [777, 529] on div at bounding box center [779, 634] width 22 height 22
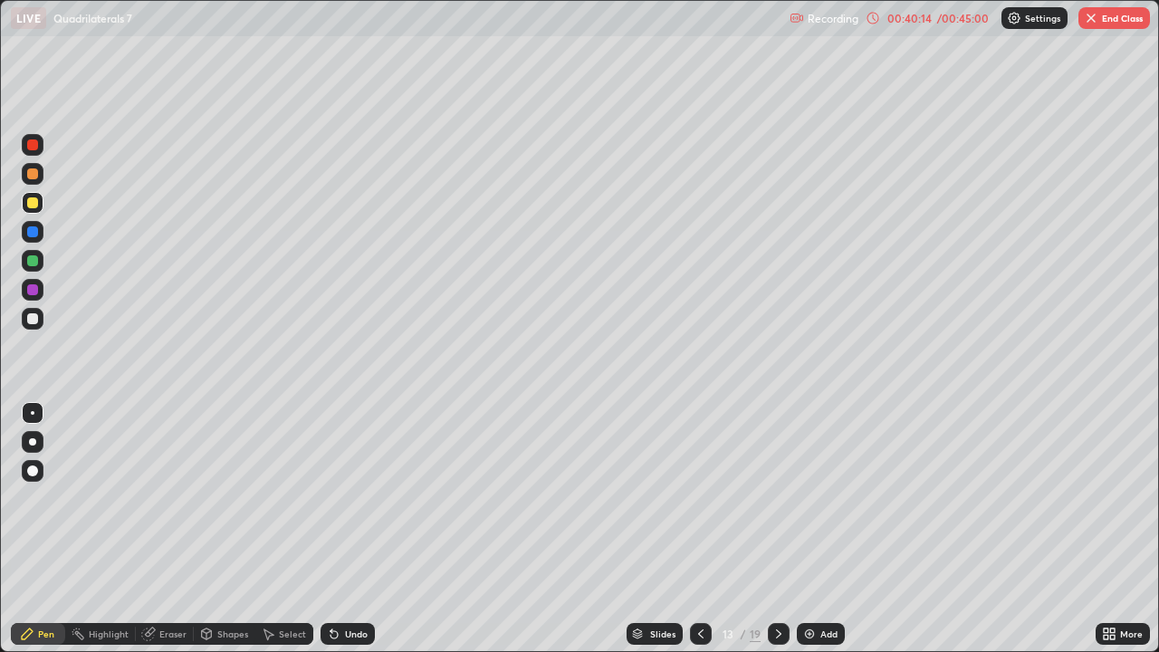
click at [25, 234] on div at bounding box center [33, 232] width 22 height 22
click at [167, 529] on div "Eraser" at bounding box center [172, 633] width 27 height 9
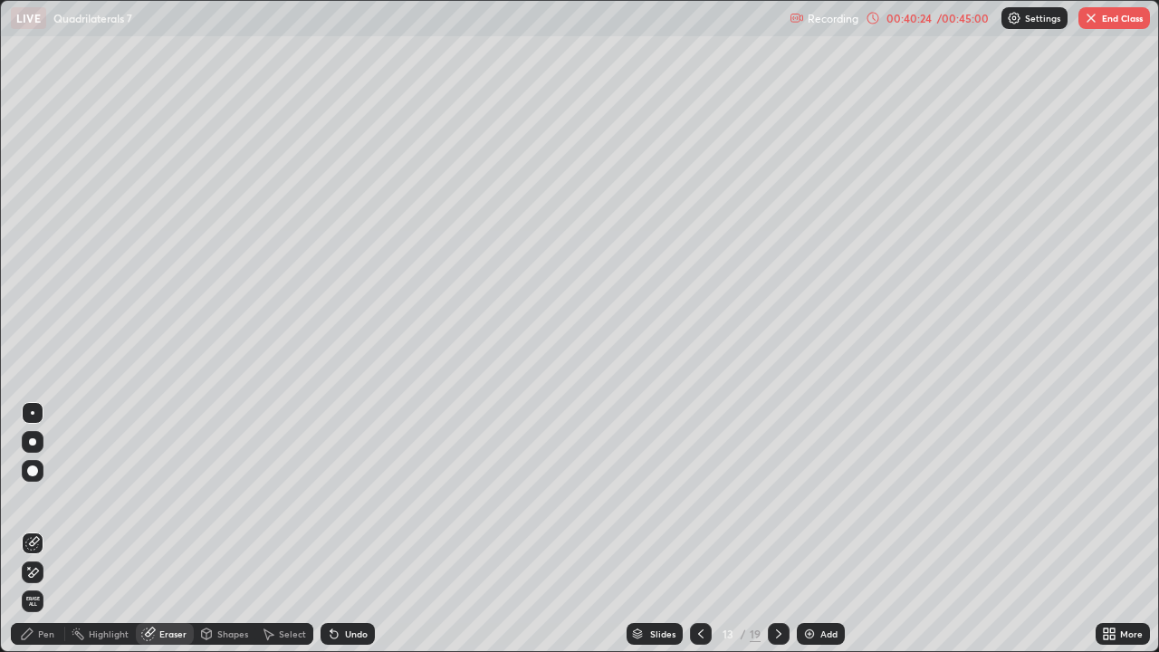
click at [52, 529] on div "Pen" at bounding box center [46, 633] width 16 height 9
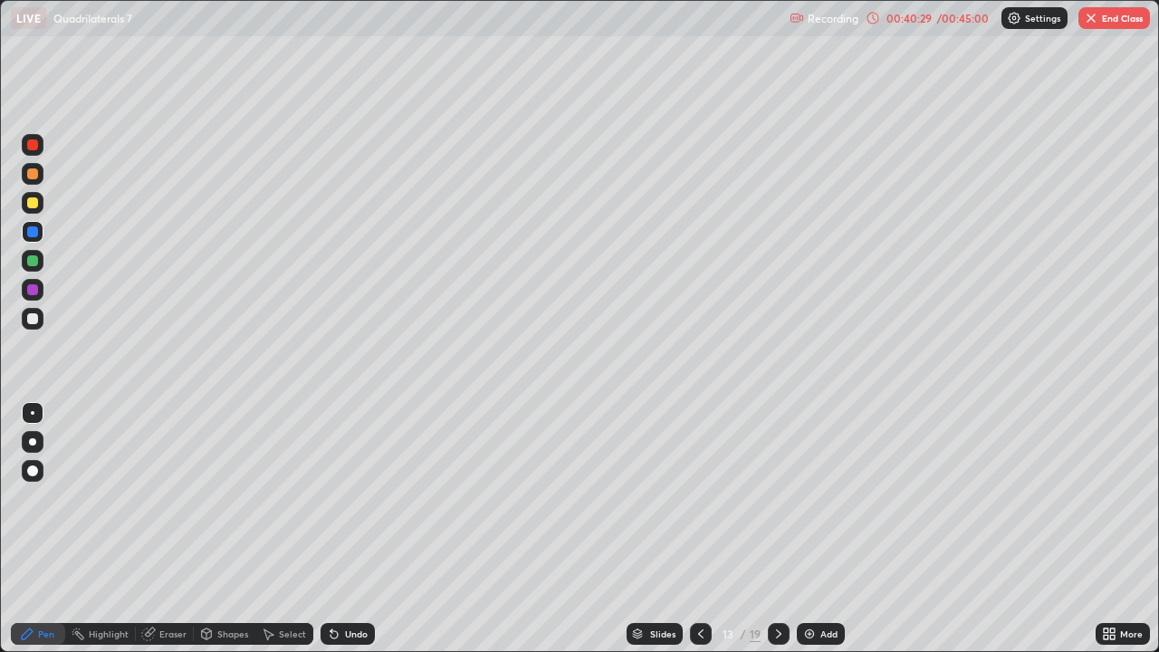
click at [170, 529] on div "Eraser" at bounding box center [165, 634] width 58 height 22
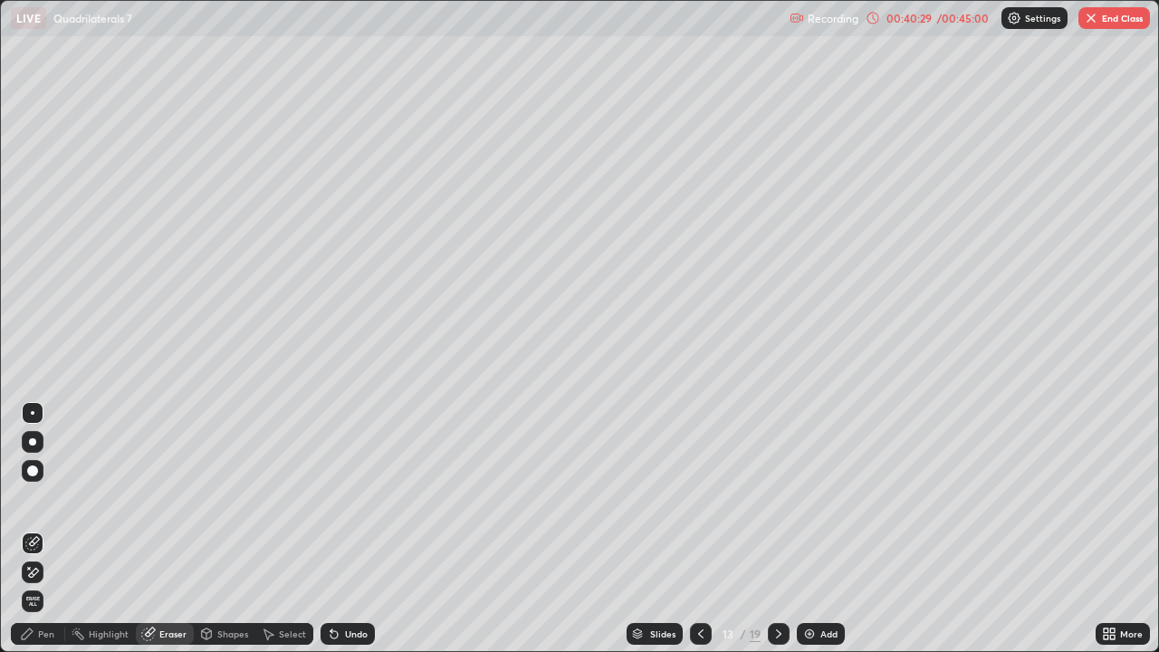
click at [170, 529] on div "Eraser" at bounding box center [172, 633] width 27 height 9
click at [47, 529] on div "Pen" at bounding box center [38, 634] width 54 height 22
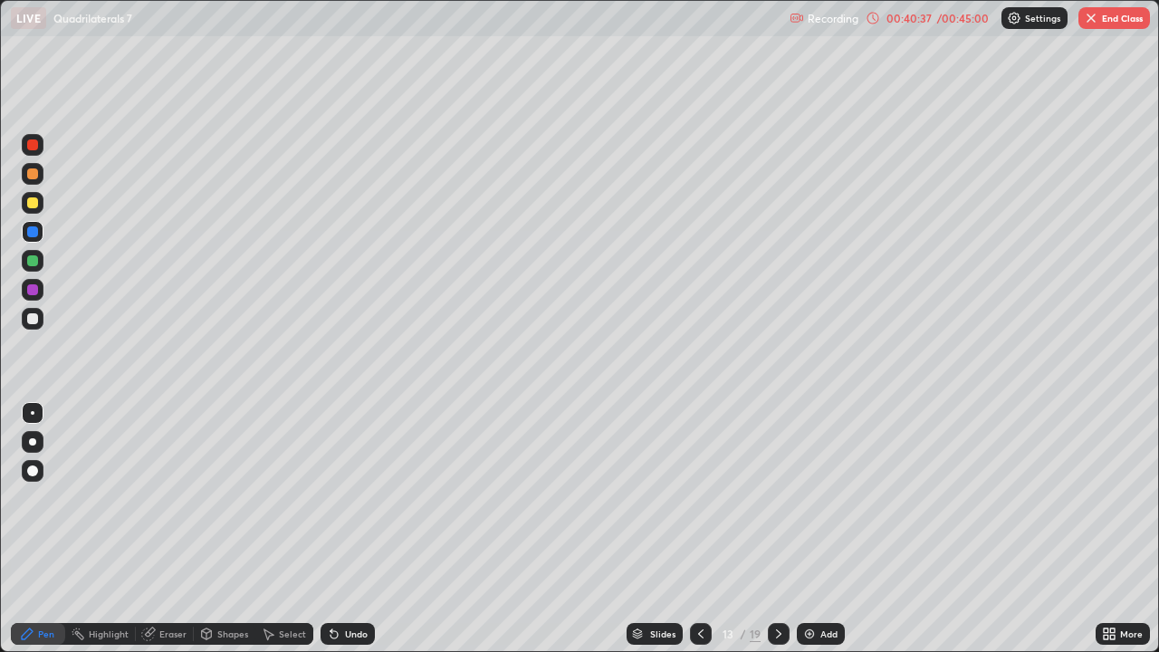
click at [33, 318] on div at bounding box center [32, 318] width 11 height 11
click at [702, 529] on div at bounding box center [701, 634] width 22 height 36
click at [704, 529] on icon at bounding box center [701, 634] width 14 height 14
click at [692, 529] on div at bounding box center [701, 634] width 22 height 22
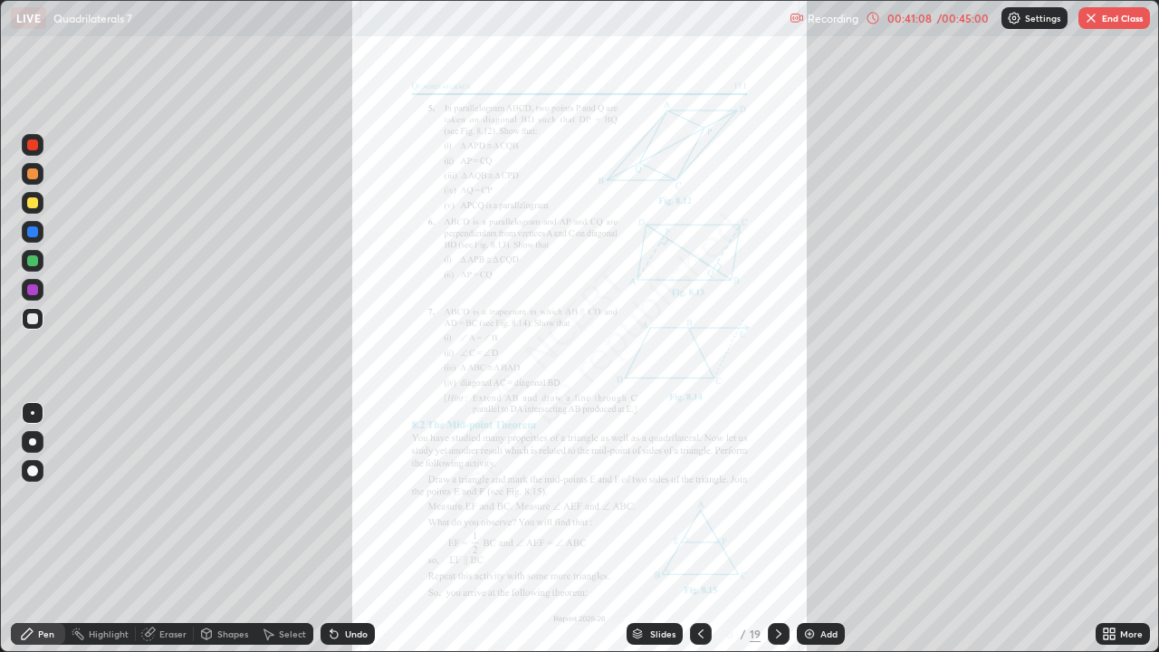
click at [769, 529] on div at bounding box center [779, 634] width 22 height 22
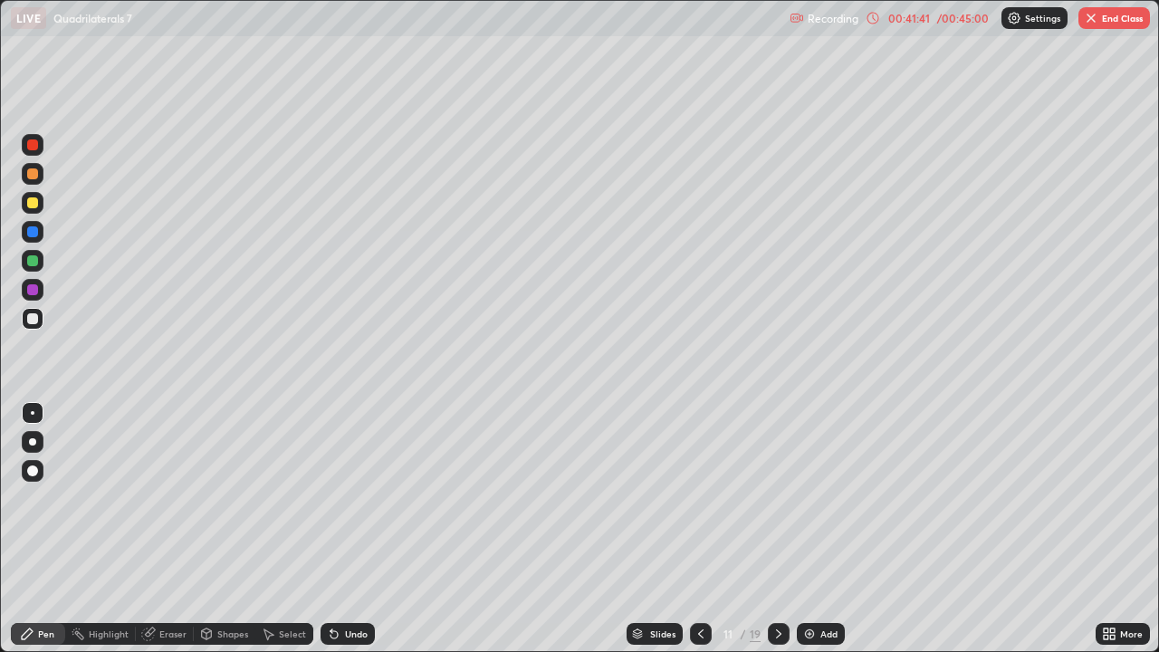
click at [778, 529] on icon at bounding box center [779, 634] width 14 height 14
click at [777, 529] on icon at bounding box center [779, 634] width 14 height 14
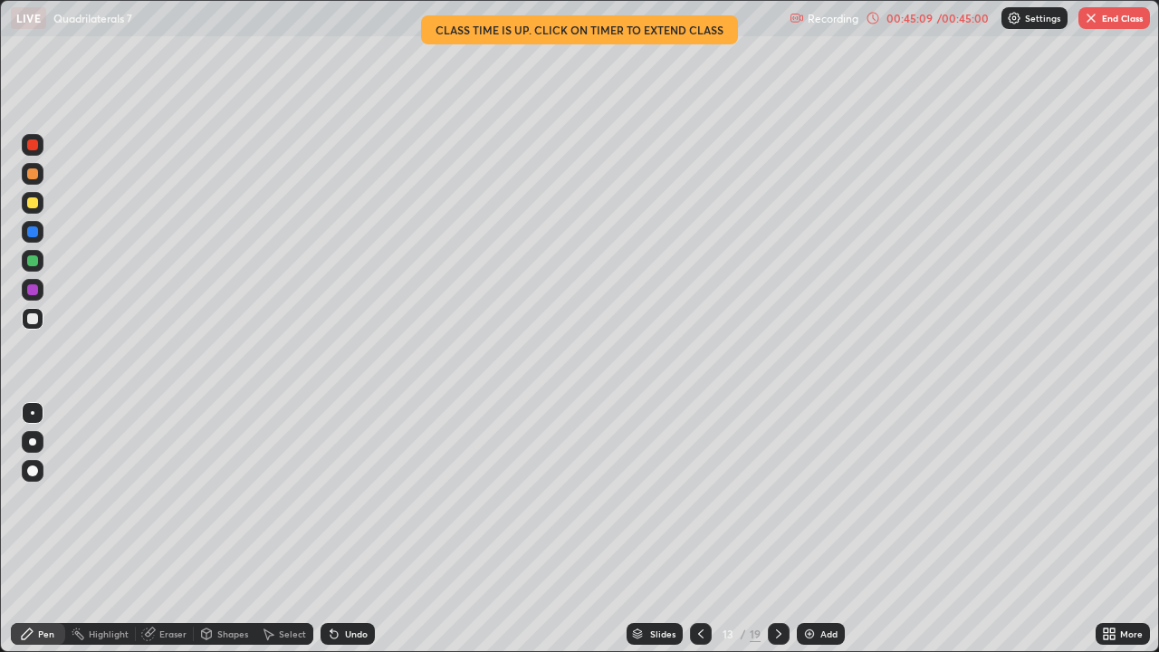
click at [1099, 14] on button "End Class" at bounding box center [1115, 18] width 72 height 22
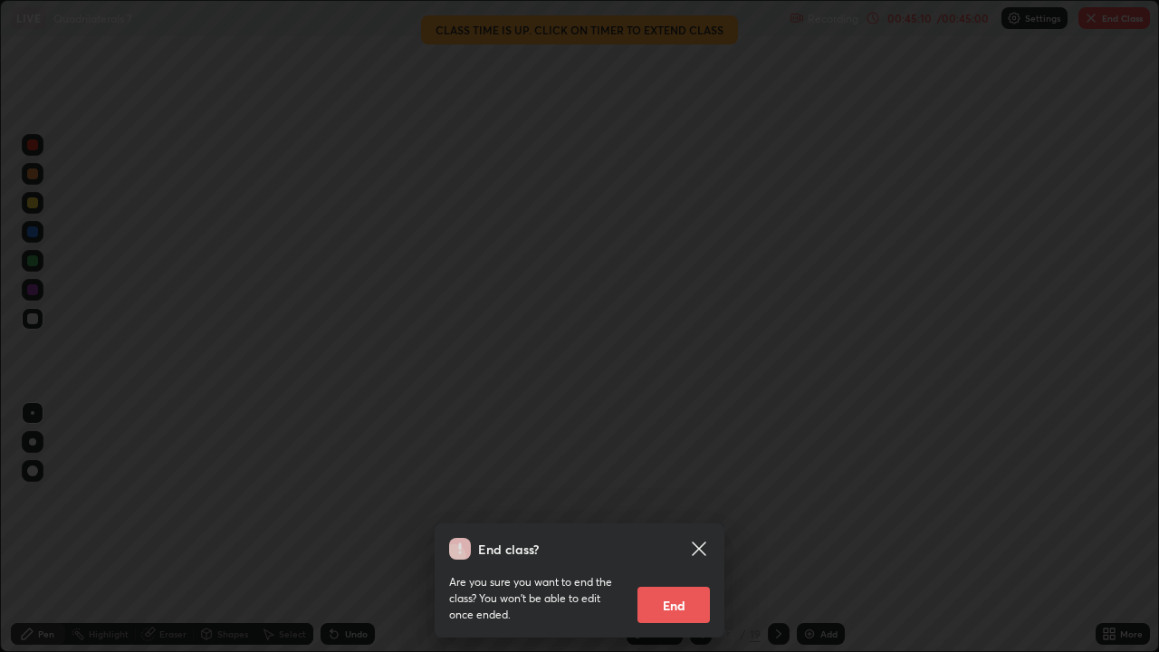
click at [675, 529] on button "End" at bounding box center [674, 605] width 72 height 36
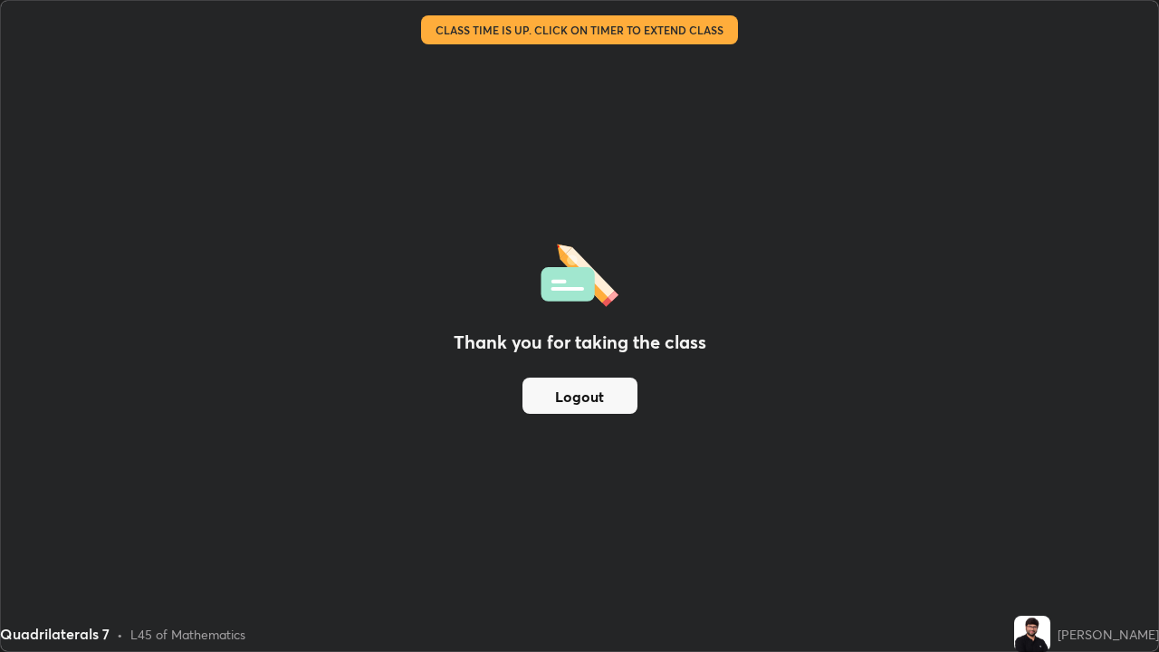
click at [574, 396] on button "Logout" at bounding box center [580, 396] width 115 height 36
